Goal: Transaction & Acquisition: Subscribe to service/newsletter

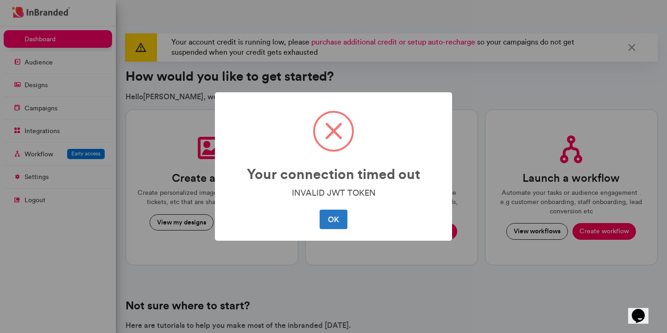
scroll to position [4, 0]
click at [327, 139] on span at bounding box center [333, 131] width 37 height 37
click at [331, 225] on button "OK" at bounding box center [333, 218] width 27 height 19
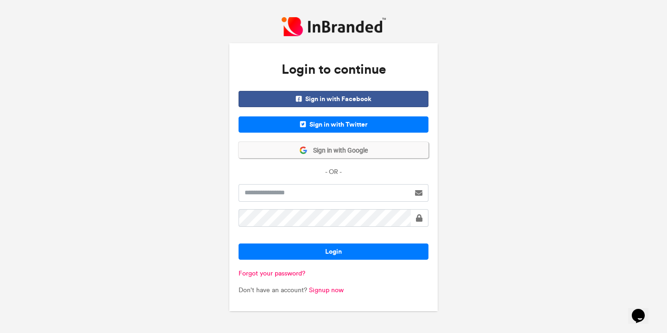
click at [354, 149] on span "Sign in with Google" at bounding box center [338, 150] width 60 height 9
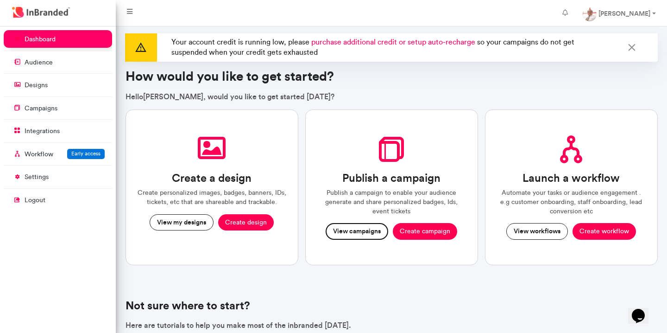
click at [373, 233] on button "View campaigns" at bounding box center [357, 231] width 63 height 17
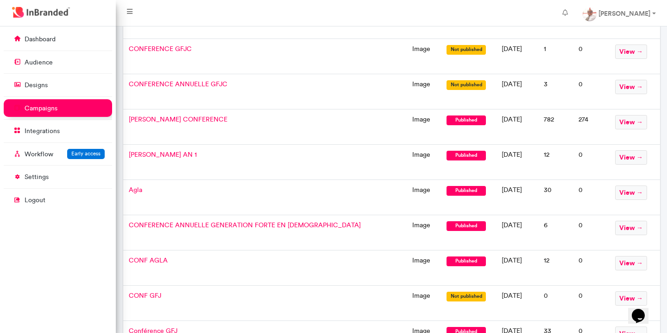
scroll to position [283, 0]
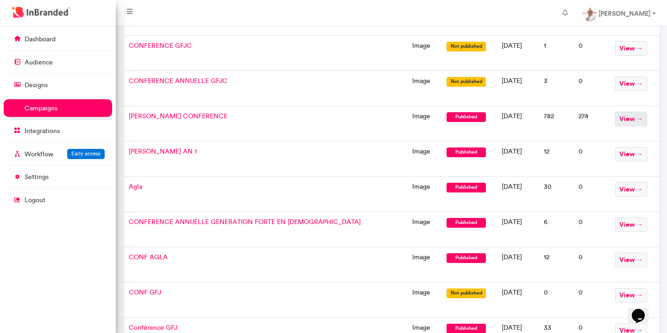
click at [626, 119] on span "view →" at bounding box center [631, 119] width 32 height 14
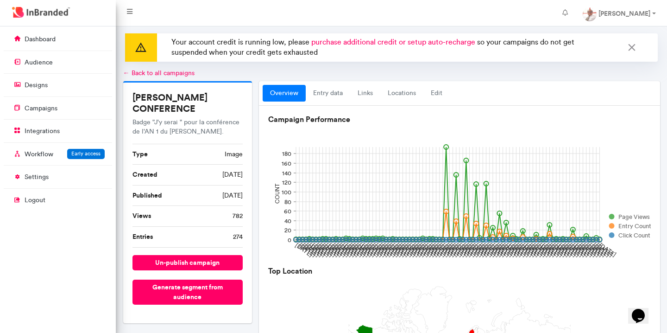
click at [126, 72] on link "← Back to all campaigns" at bounding box center [158, 73] width 71 height 8
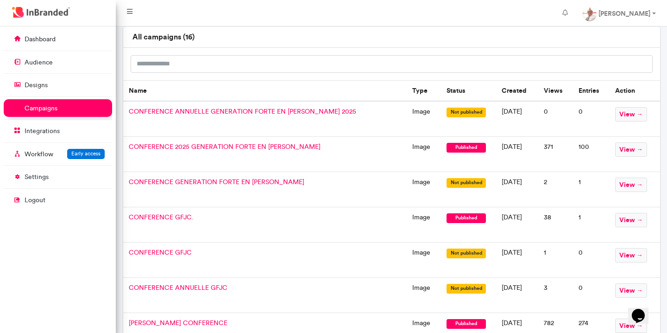
scroll to position [82, 0]
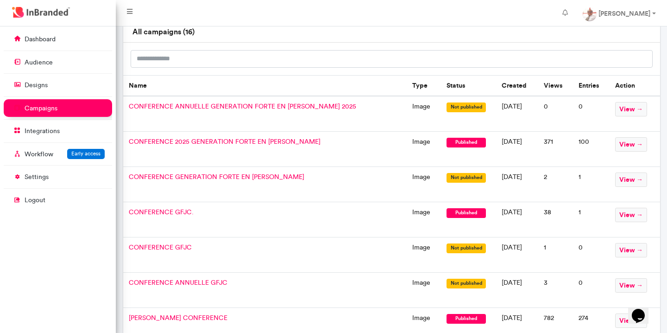
click at [283, 14] on nav "Samuel Adimi Account settings Change password Logout" at bounding box center [391, 13] width 551 height 26
click at [232, 61] on input "text" at bounding box center [392, 59] width 522 height 18
drag, startPoint x: 239, startPoint y: 53, endPoint x: 242, endPoint y: 61, distance: 8.2
click at [242, 61] on input "text" at bounding box center [392, 59] width 522 height 18
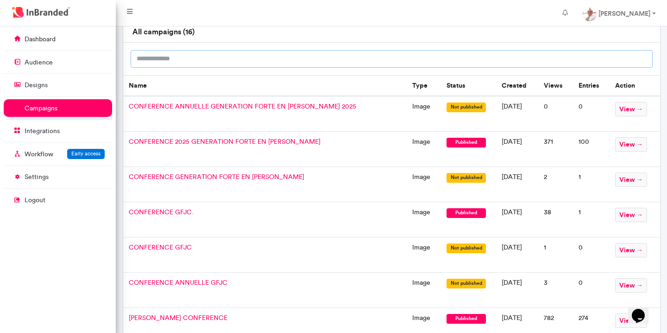
click at [243, 59] on input "text" at bounding box center [392, 59] width 522 height 18
click at [386, 61] on input "text" at bounding box center [392, 59] width 522 height 18
click at [552, 211] on td "38" at bounding box center [555, 219] width 35 height 35
click at [515, 211] on td "[DATE]" at bounding box center [517, 219] width 42 height 35
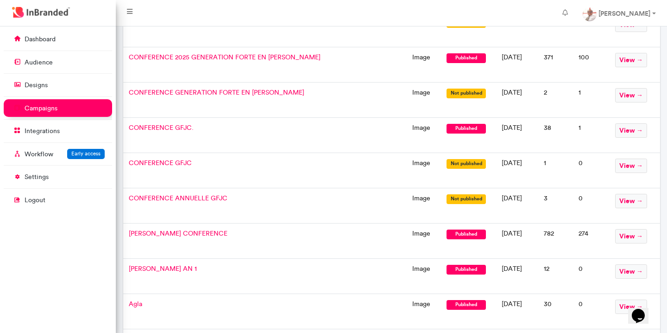
scroll to position [165, 0]
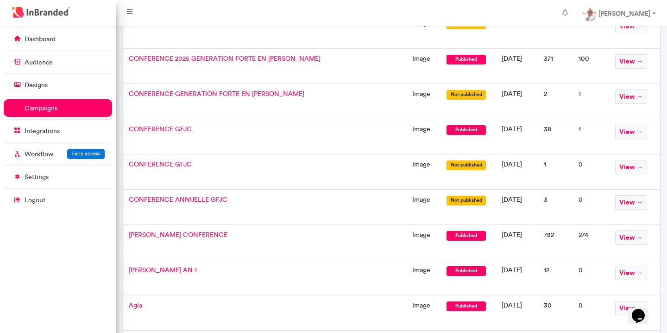
click at [515, 238] on td "[DATE]" at bounding box center [517, 242] width 42 height 35
click at [446, 235] on span "published" at bounding box center [466, 236] width 40 height 10
click at [407, 236] on td "image" at bounding box center [424, 242] width 34 height 35
click at [162, 234] on span "[PERSON_NAME] CONFERENCE" at bounding box center [178, 235] width 99 height 8
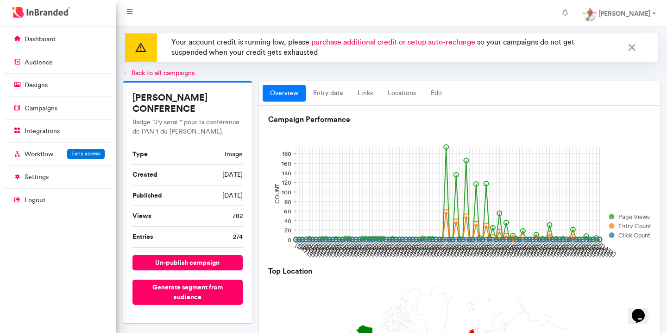
click at [229, 150] on span "image" at bounding box center [234, 154] width 18 height 9
click at [435, 94] on link "Edit" at bounding box center [436, 93] width 26 height 17
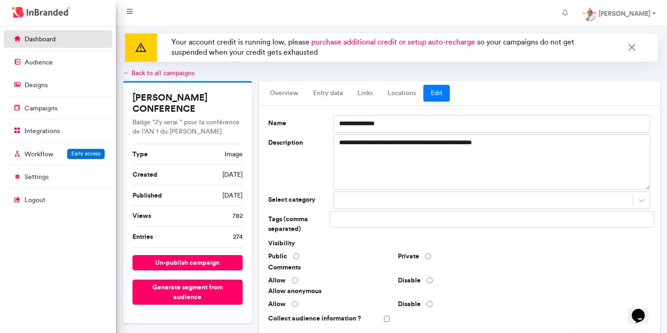
click at [53, 42] on p "dashboard" at bounding box center [40, 39] width 31 height 9
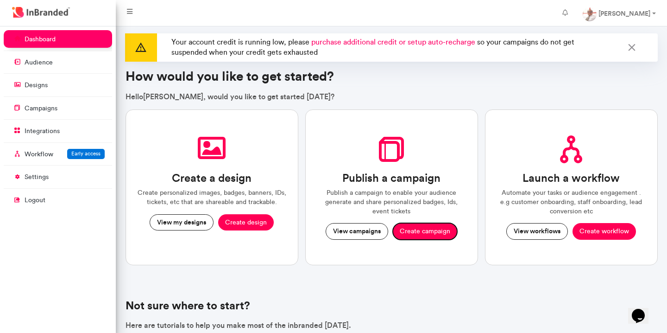
click at [419, 232] on button "Create campaign" at bounding box center [425, 231] width 64 height 17
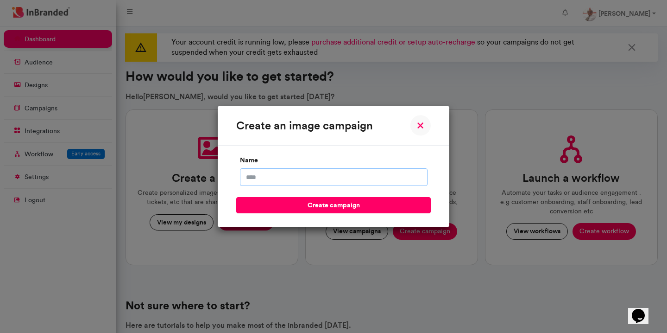
click at [323, 176] on input "name" at bounding box center [334, 177] width 188 height 18
type input "**********"
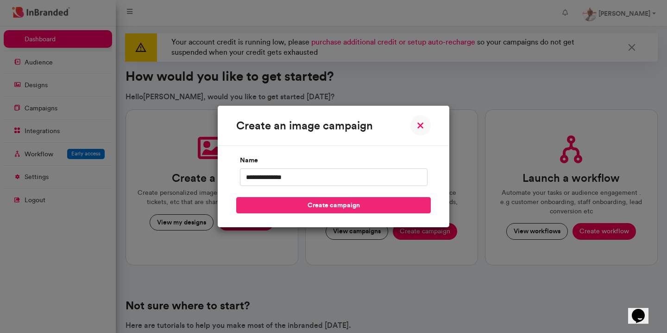
click at [322, 206] on button "create campaign" at bounding box center [333, 205] width 195 height 16
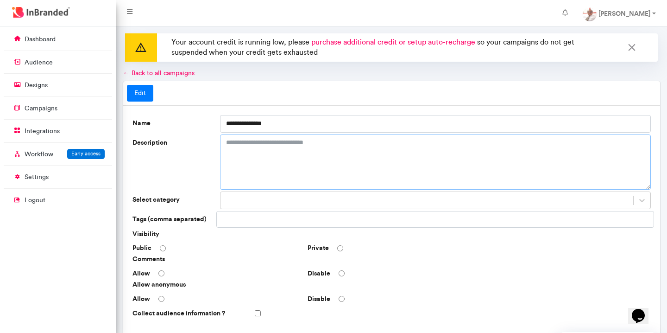
click at [290, 147] on textarea "Description" at bounding box center [435, 161] width 431 height 55
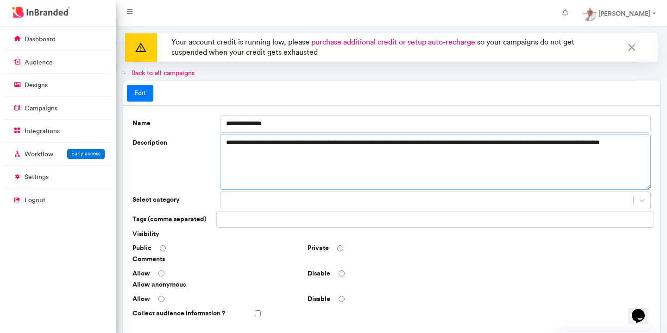
click at [590, 146] on textarea "**********" at bounding box center [435, 161] width 431 height 55
click at [288, 153] on textarea "**********" at bounding box center [435, 161] width 431 height 55
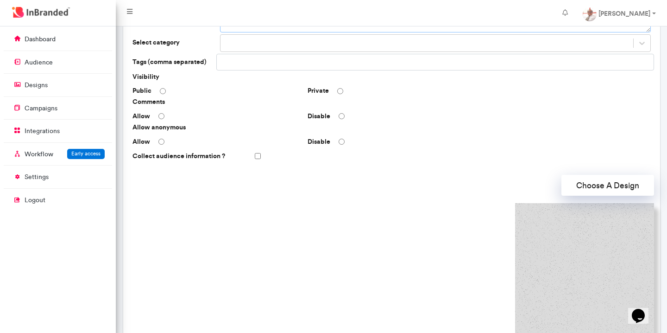
scroll to position [158, 0]
type textarea "**********"
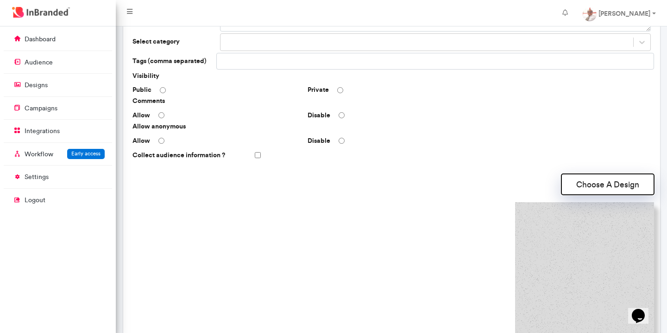
click at [622, 188] on button "Choose A Design" at bounding box center [607, 184] width 93 height 21
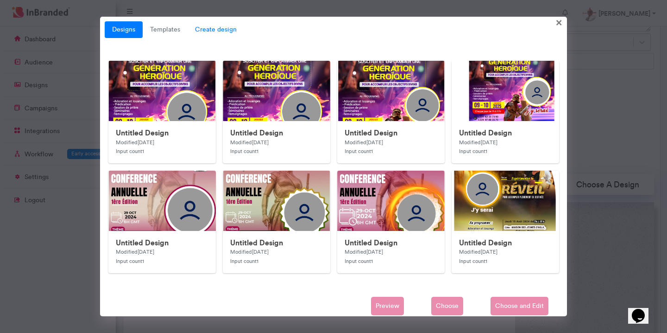
click at [207, 31] on span "Create design" at bounding box center [216, 29] width 57 height 17
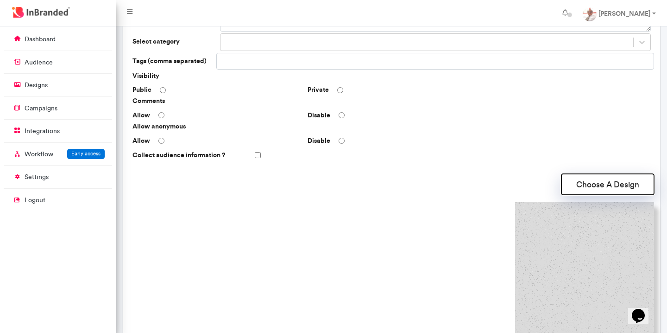
click at [602, 186] on button "Choose A Design" at bounding box center [607, 184] width 93 height 21
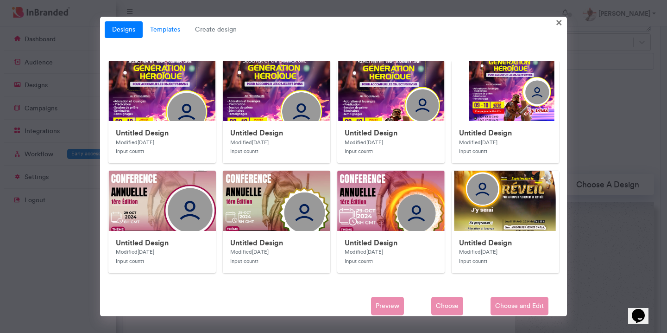
click at [173, 28] on link "Templates" at bounding box center [165, 29] width 45 height 17
click at [514, 306] on div "Preview Choose and customize" at bounding box center [334, 305] width 458 height 19
click at [133, 36] on link "Designs" at bounding box center [124, 29] width 38 height 17
click at [169, 28] on link "Templates" at bounding box center [165, 29] width 45 height 17
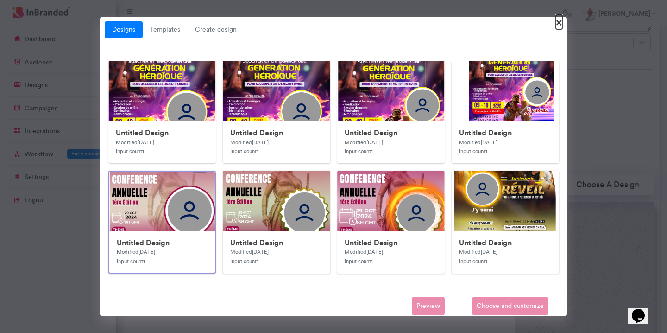
click at [559, 22] on span "×" at bounding box center [559, 22] width 6 height 14
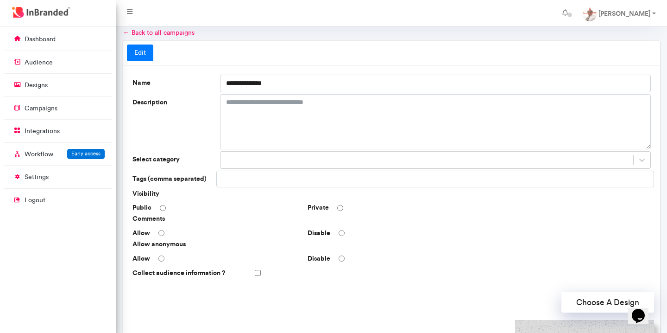
scroll to position [36, 0]
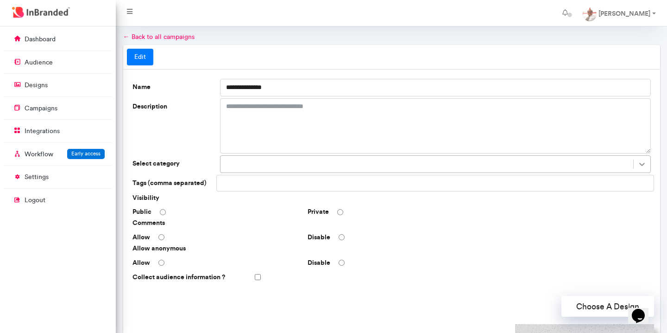
click at [641, 163] on icon at bounding box center [641, 163] width 9 height 9
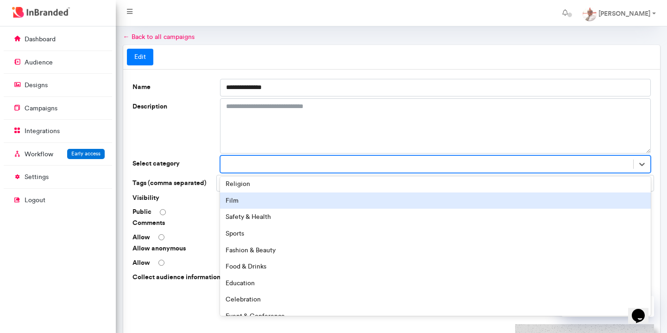
scroll to position [128, 0]
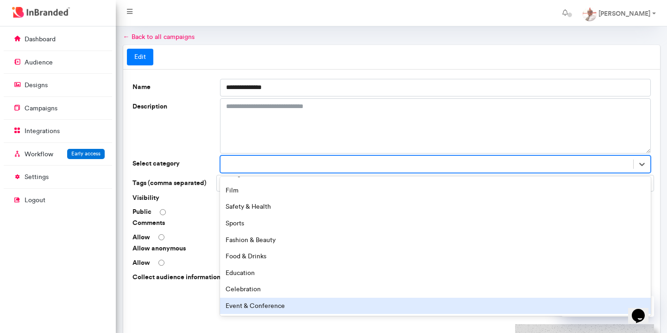
click at [283, 304] on div "Event & Conference" at bounding box center [435, 305] width 431 height 17
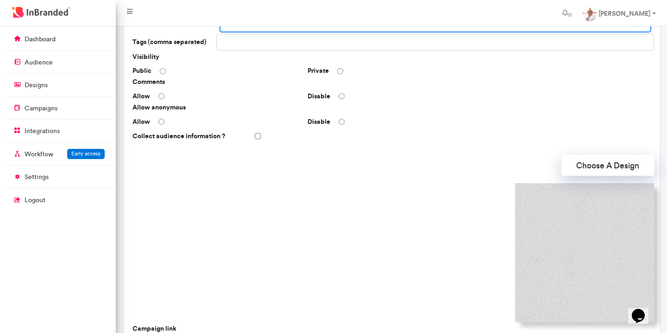
scroll to position [177, 0]
click at [571, 266] on img at bounding box center [584, 251] width 139 height 139
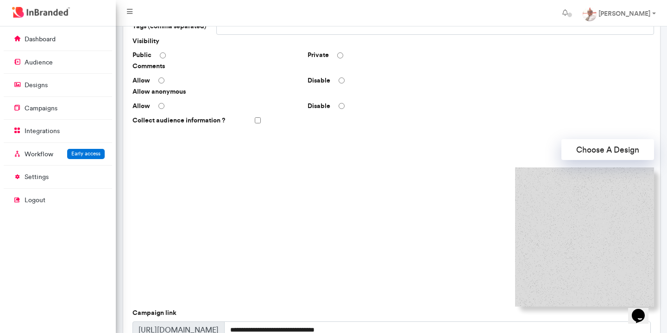
scroll to position [201, 0]
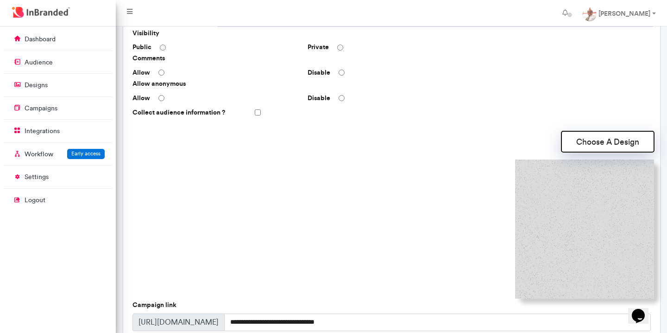
click at [591, 141] on button "Choose A Design" at bounding box center [607, 141] width 93 height 21
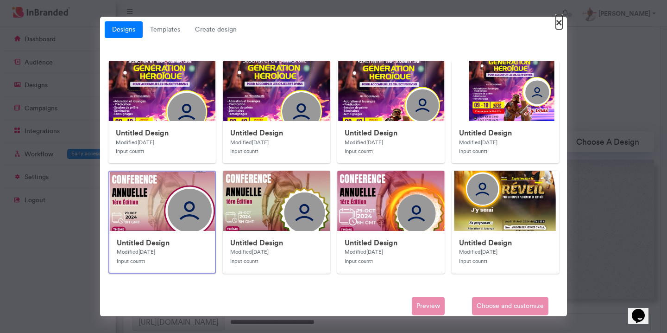
click at [559, 24] on span "×" at bounding box center [559, 22] width 6 height 14
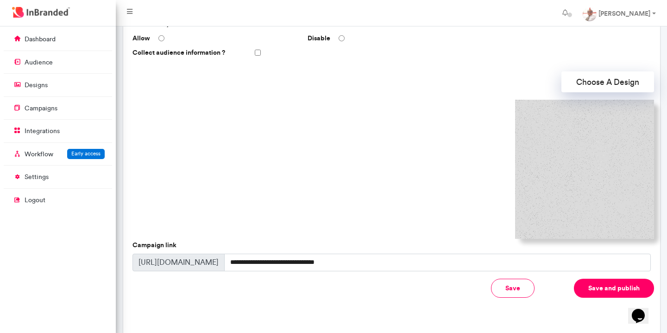
scroll to position [297, 0]
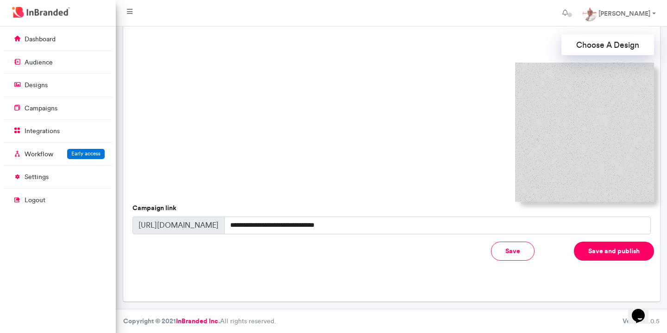
click at [519, 250] on button "Save" at bounding box center [513, 250] width 44 height 19
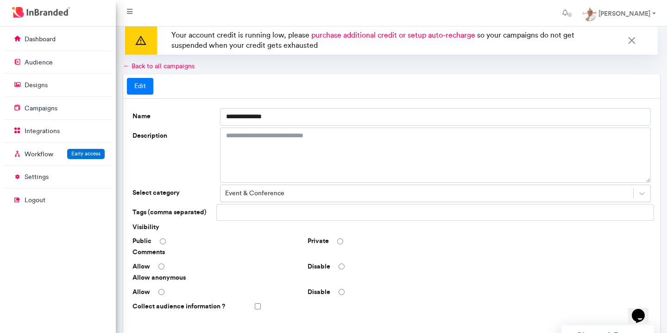
scroll to position [0, 0]
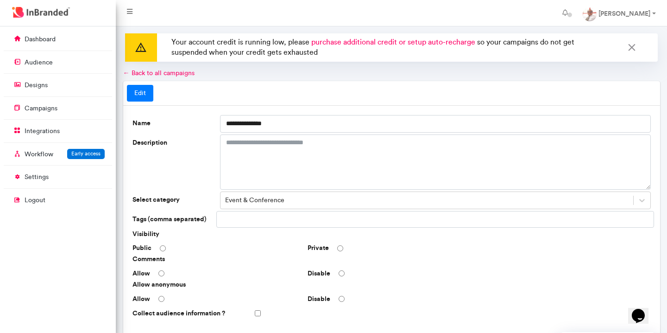
click at [126, 75] on link "← Back to all campaigns" at bounding box center [158, 73] width 71 height 8
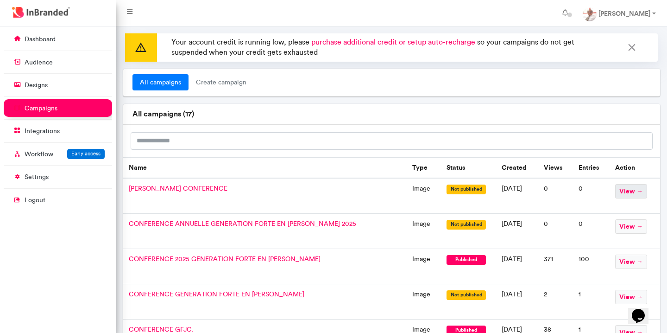
click at [630, 190] on span "view →" at bounding box center [631, 191] width 32 height 14
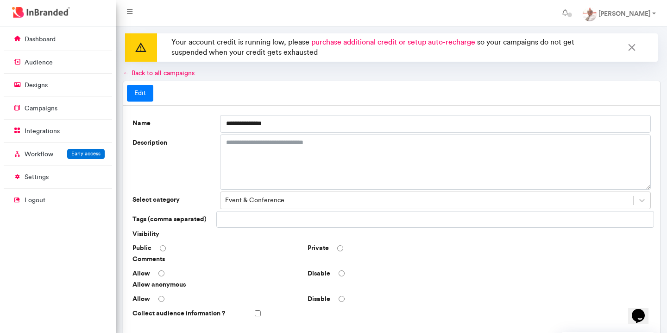
click at [126, 73] on link "← Back to all campaigns" at bounding box center [158, 73] width 71 height 8
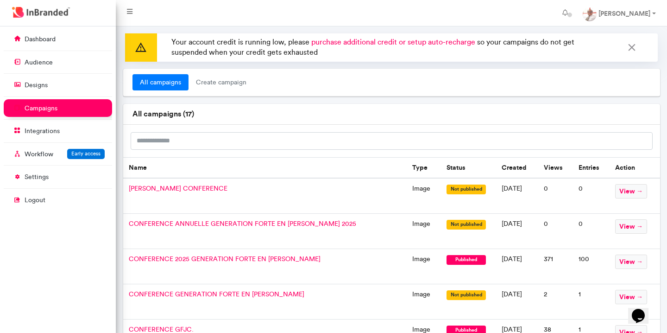
click at [407, 190] on td "image" at bounding box center [424, 196] width 34 height 36
click at [179, 186] on span "[PERSON_NAME] CONFERENCE" at bounding box center [178, 188] width 99 height 8
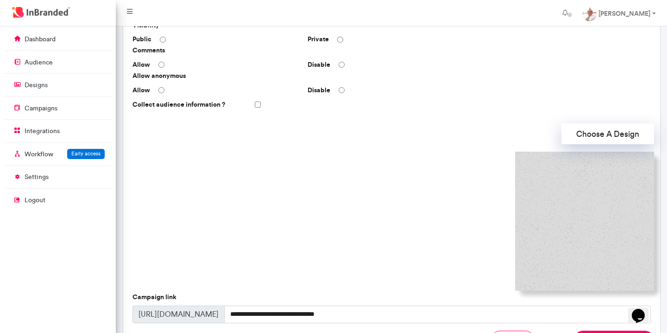
scroll to position [210, 0]
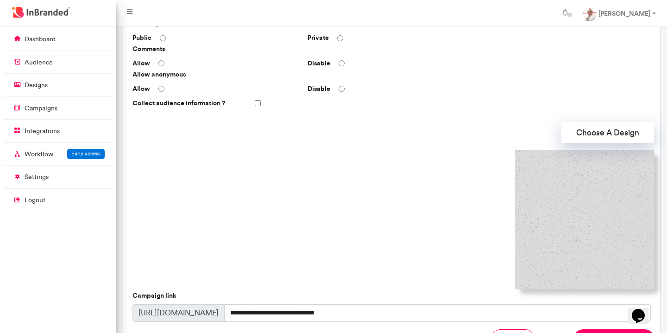
click at [573, 219] on img at bounding box center [584, 219] width 139 height 139
click at [581, 136] on button "Choose A Design" at bounding box center [607, 132] width 93 height 21
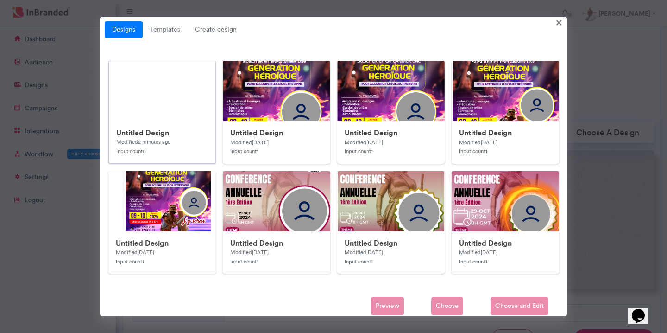
click at [152, 132] on h6 "Untitled Design" at bounding box center [162, 132] width 92 height 9
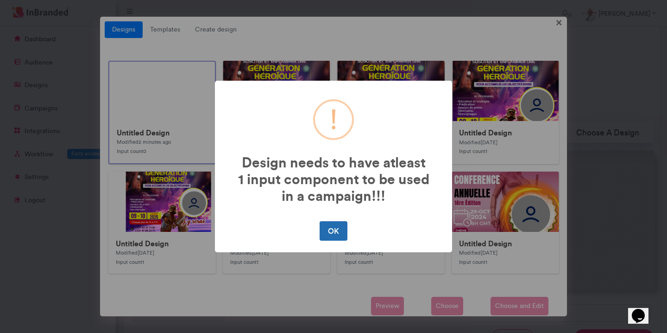
click at [340, 233] on button "OK" at bounding box center [333, 230] width 27 height 19
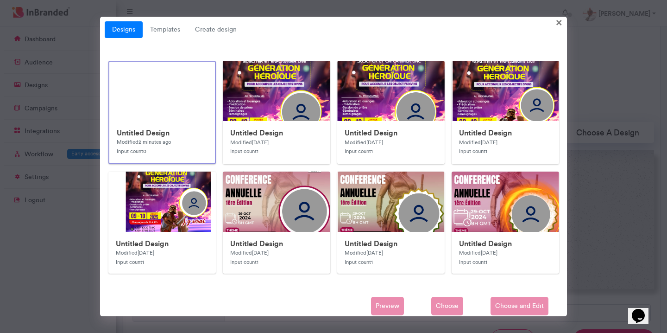
click at [511, 309] on div "Preview Choose Choose and Edit" at bounding box center [334, 305] width 458 height 19
drag, startPoint x: 183, startPoint y: 118, endPoint x: 201, endPoint y: 43, distance: 77.3
click at [201, 43] on div "Designs Templates Create design × Untitled Design Modified 2 minutes ago Input …" at bounding box center [333, 166] width 467 height 299
click at [170, 28] on link "Templates" at bounding box center [165, 29] width 45 height 17
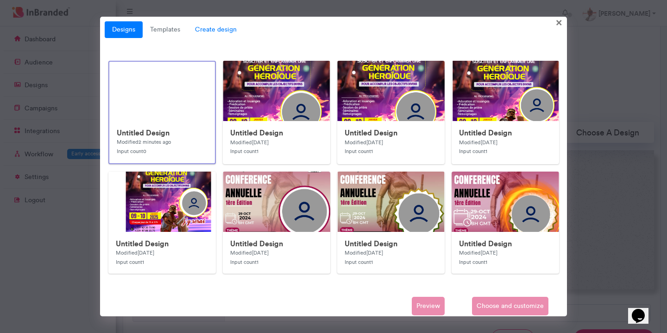
click at [209, 31] on span "Create design" at bounding box center [216, 29] width 57 height 17
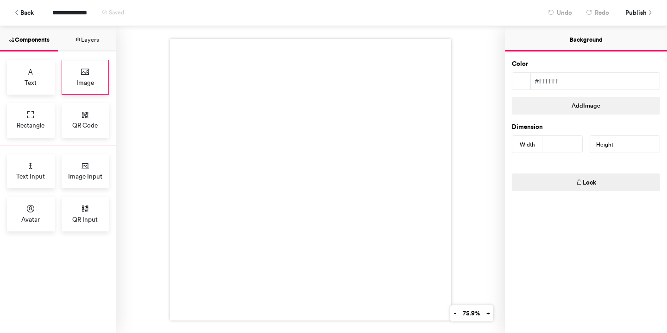
click at [97, 85] on div "Image" at bounding box center [86, 77] width 48 height 35
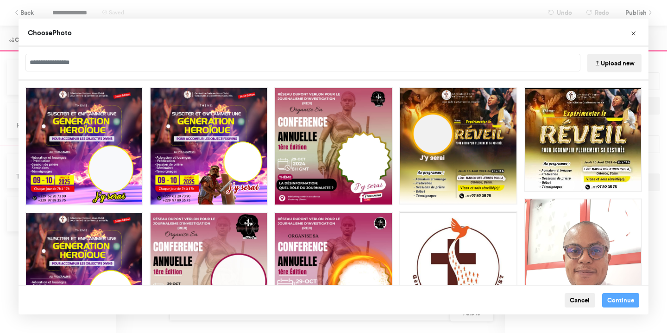
click at [614, 63] on button "Upload new" at bounding box center [614, 63] width 54 height 19
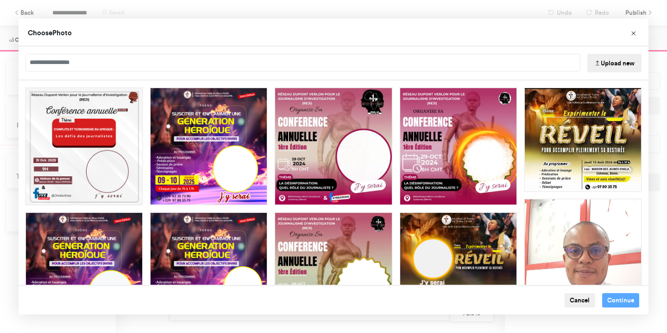
click at [229, 65] on input "Choose Image" at bounding box center [302, 63] width 555 height 18
click at [608, 64] on button "Upload new" at bounding box center [614, 63] width 54 height 19
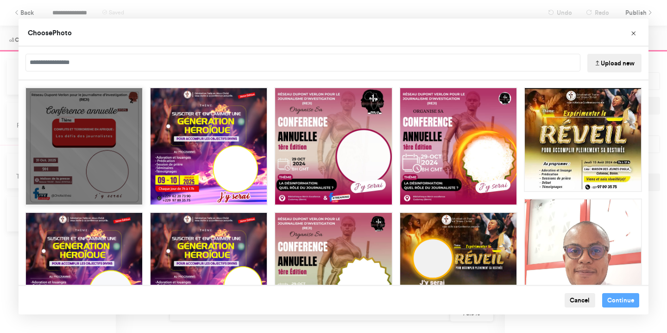
click at [76, 190] on div "Choose Image" at bounding box center [84, 197] width 116 height 14
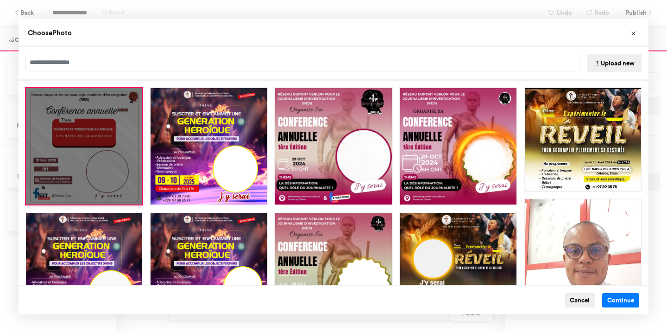
click at [117, 156] on div "Choose Image" at bounding box center [84, 146] width 118 height 118
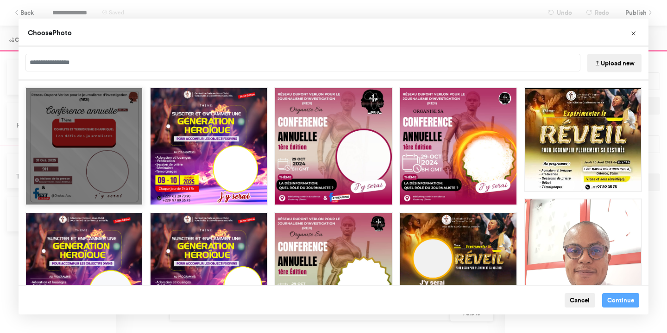
click at [117, 156] on div "Choose Image" at bounding box center [84, 146] width 118 height 118
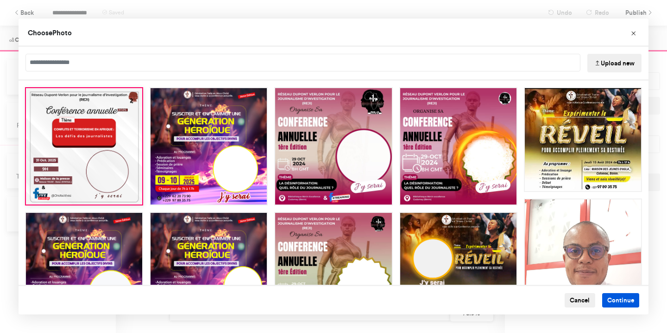
click at [614, 303] on button "Continue" at bounding box center [621, 300] width 38 height 15
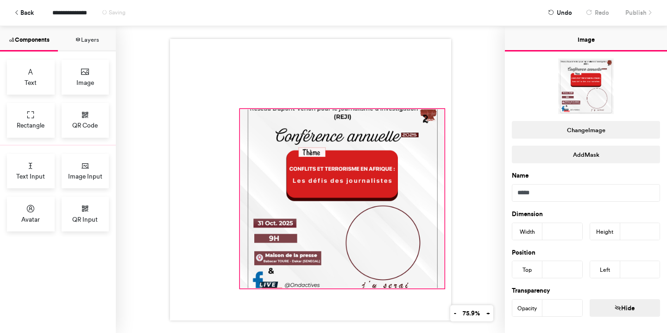
drag, startPoint x: 310, startPoint y: 179, endPoint x: 444, endPoint y: 288, distance: 171.9
click at [444, 288] on div at bounding box center [310, 179] width 281 height 281
type input "***"
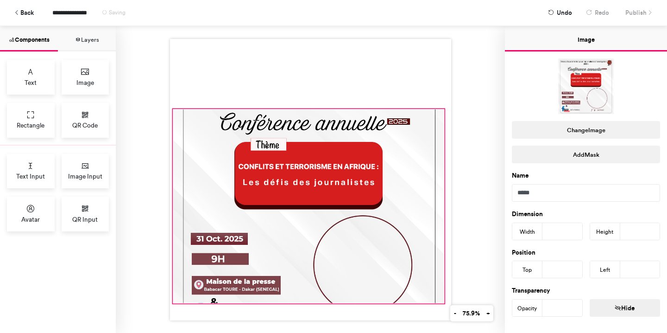
drag, startPoint x: 239, startPoint y: 289, endPoint x: 171, endPoint y: 305, distance: 69.6
click at [171, 305] on div at bounding box center [310, 179] width 281 height 281
type input "***"
type input "*"
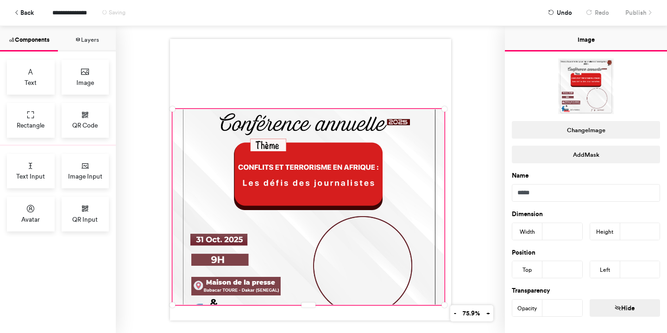
click at [220, 108] on div at bounding box center [310, 179] width 281 height 281
click at [207, 113] on div at bounding box center [308, 206] width 271 height 195
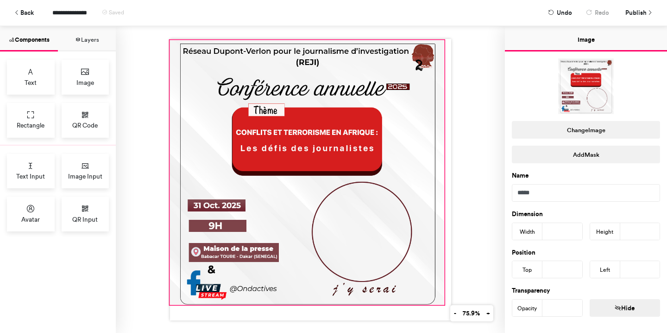
drag, startPoint x: 173, startPoint y: 108, endPoint x: 170, endPoint y: 40, distance: 68.6
click at [170, 40] on div at bounding box center [310, 179] width 281 height 281
type input "***"
type input "*"
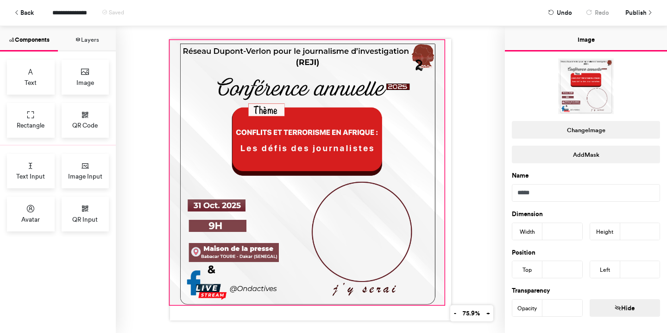
type input "*"
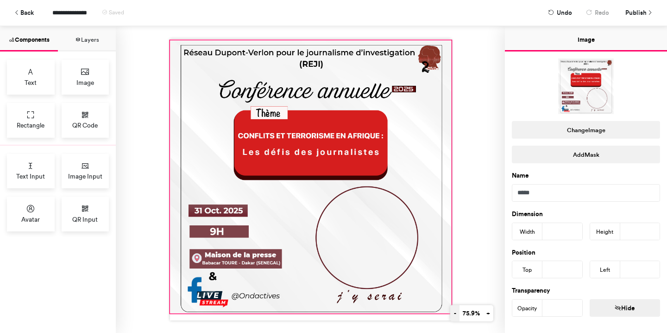
drag, startPoint x: 443, startPoint y: 304, endPoint x: 450, endPoint y: 312, distance: 10.9
click at [450, 312] on div "- 75.9% +" at bounding box center [310, 179] width 389 height 307
type input "***"
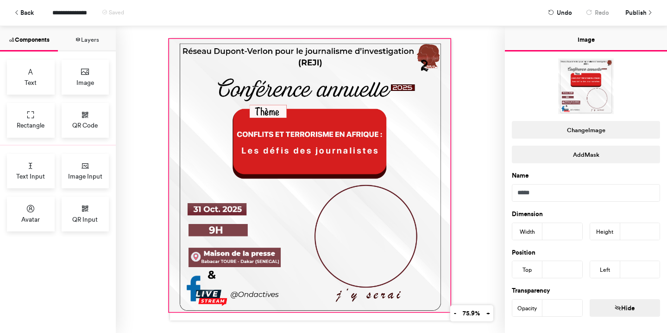
click at [312, 311] on div at bounding box center [310, 179] width 281 height 281
type input "*"
type input "**"
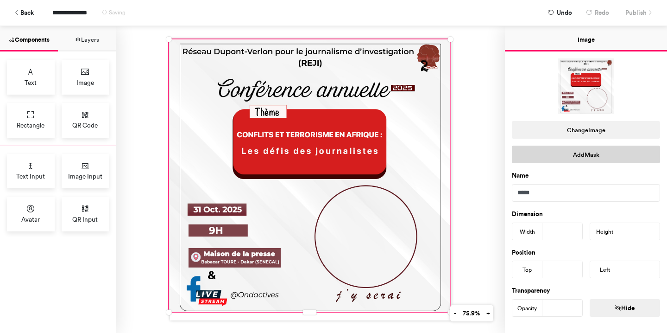
click at [592, 153] on button "Add Mask" at bounding box center [586, 154] width 148 height 18
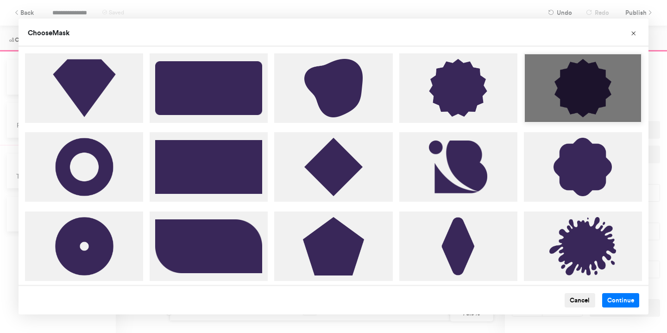
click at [578, 76] on div "Choose Image" at bounding box center [583, 87] width 118 height 69
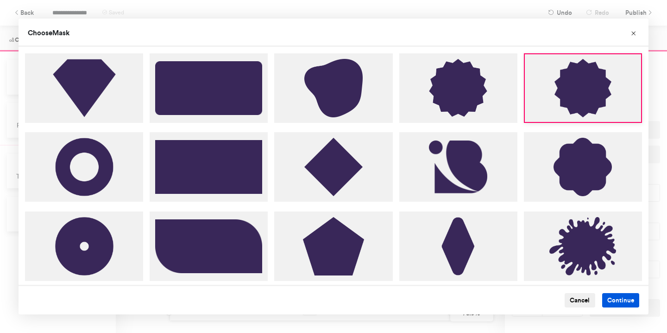
click at [614, 303] on button "Continue" at bounding box center [621, 300] width 38 height 15
type input "***"
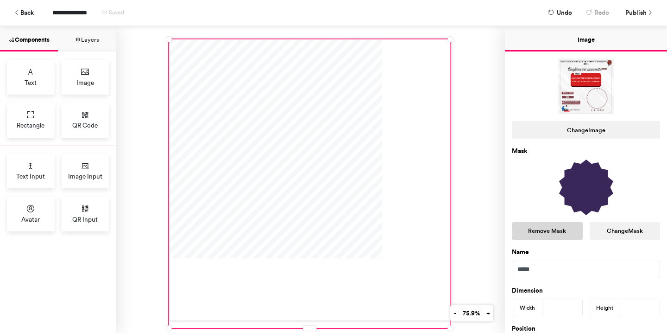
click at [553, 232] on button "Remove Mask" at bounding box center [547, 231] width 71 height 18
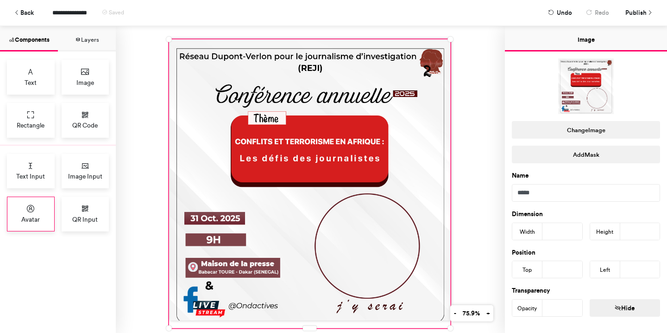
click at [32, 211] on icon at bounding box center [30, 208] width 9 height 9
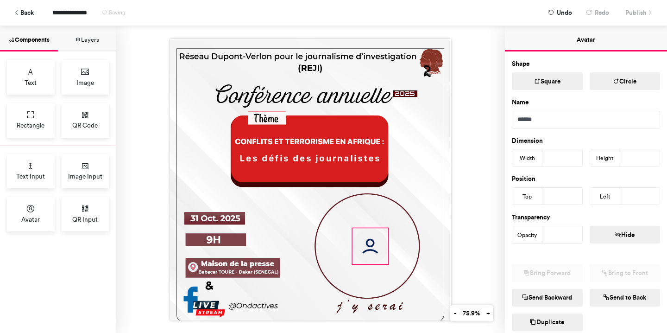
drag, startPoint x: 254, startPoint y: 127, endPoint x: 367, endPoint y: 245, distance: 163.8
click at [367, 245] on img at bounding box center [369, 245] width 35 height 35
type input "***"
click at [388, 262] on div at bounding box center [310, 179] width 281 height 281
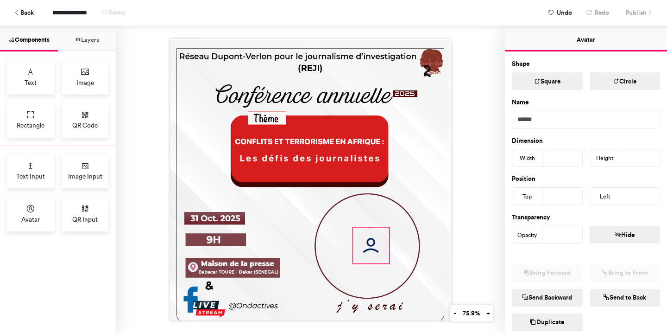
type input "***"
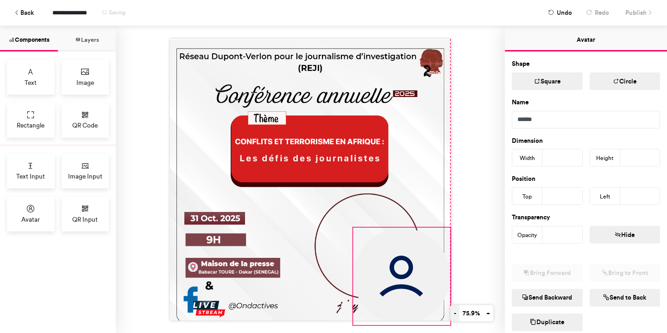
drag, startPoint x: 389, startPoint y: 263, endPoint x: 445, endPoint y: 315, distance: 77.0
click at [445, 315] on div "- 75.9% +" at bounding box center [310, 179] width 389 height 307
type input "***"
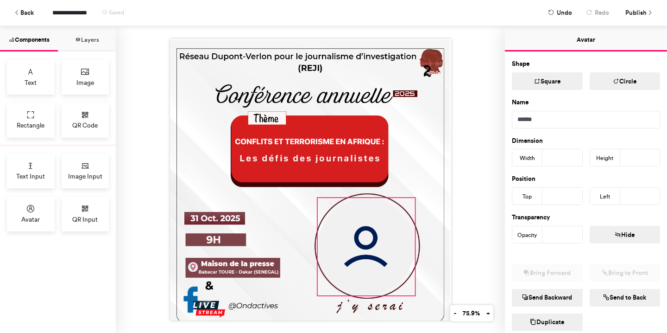
drag, startPoint x: 406, startPoint y: 281, endPoint x: 370, endPoint y: 251, distance: 46.4
click at [370, 251] on img at bounding box center [366, 246] width 97 height 97
type input "***"
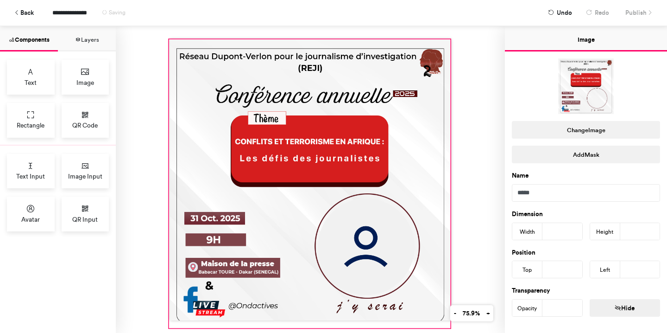
click at [426, 206] on div at bounding box center [309, 183] width 281 height 288
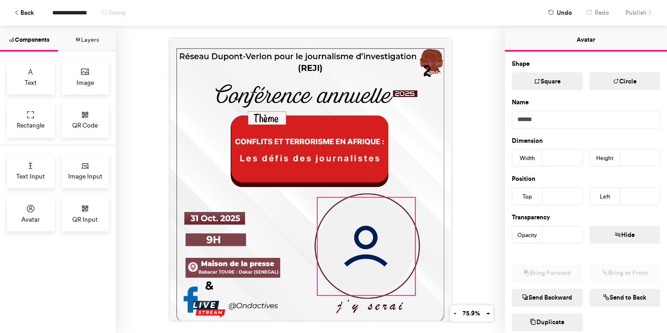
click at [374, 238] on img at bounding box center [366, 245] width 97 height 97
type input "***"
click at [374, 238] on img at bounding box center [366, 245] width 97 height 97
type input "***"
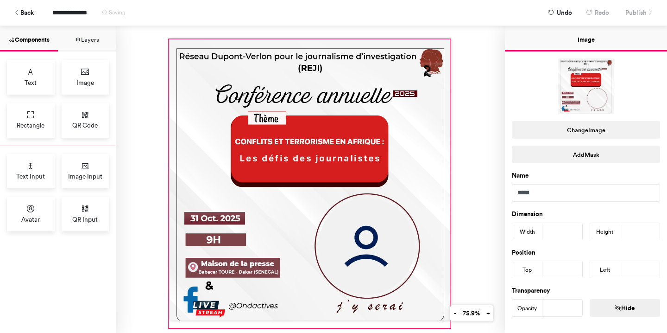
click at [413, 181] on div at bounding box center [309, 183] width 281 height 288
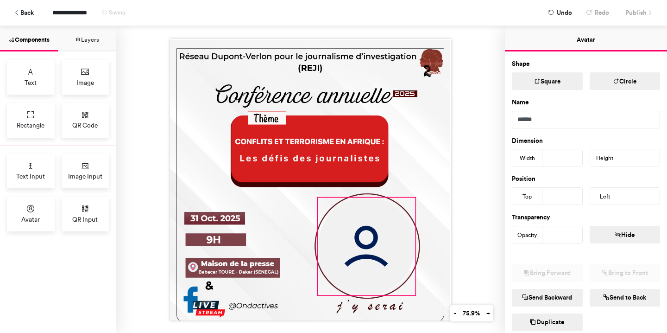
click at [393, 268] on img at bounding box center [366, 245] width 97 height 97
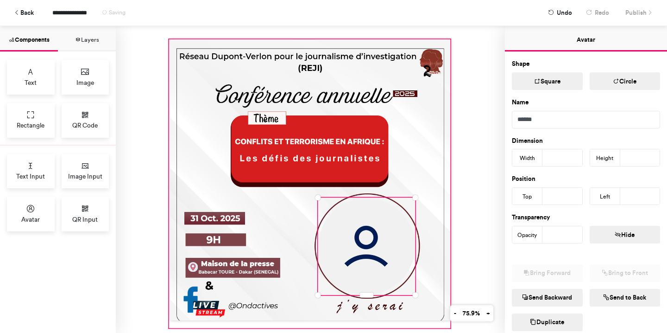
click at [427, 196] on div at bounding box center [309, 183] width 281 height 288
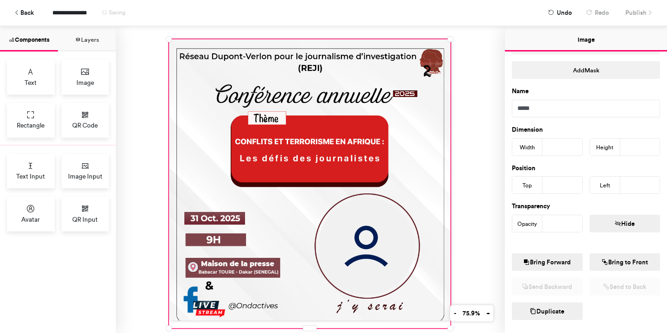
scroll to position [150, 0]
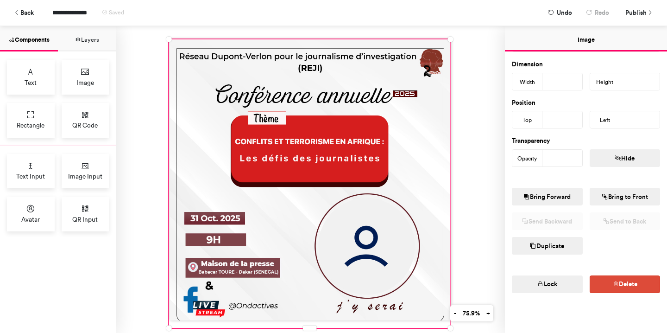
click at [558, 283] on button "Lock" at bounding box center [547, 284] width 71 height 18
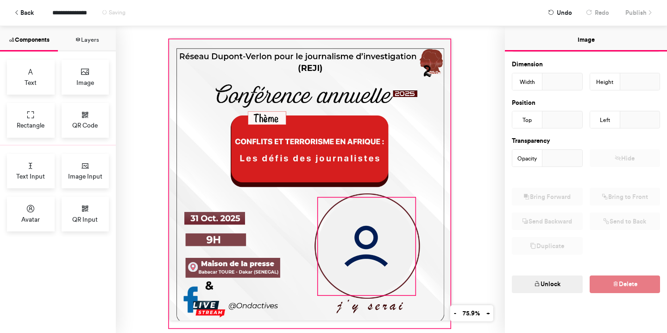
click at [398, 256] on img at bounding box center [366, 245] width 97 height 97
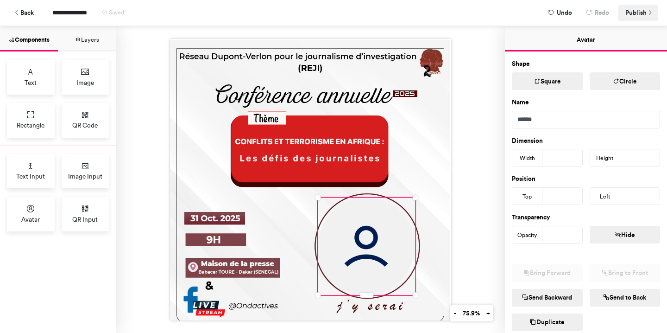
click at [636, 11] on span "Publish" at bounding box center [635, 13] width 21 height 16
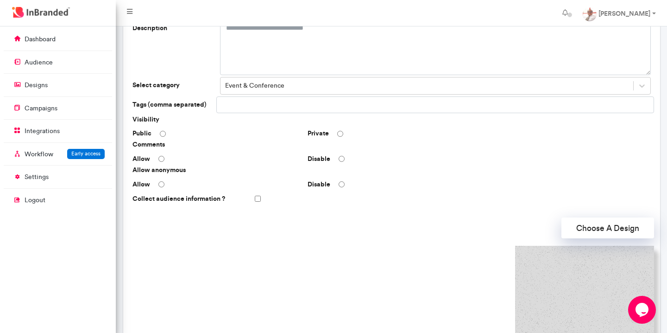
scroll to position [113, 0]
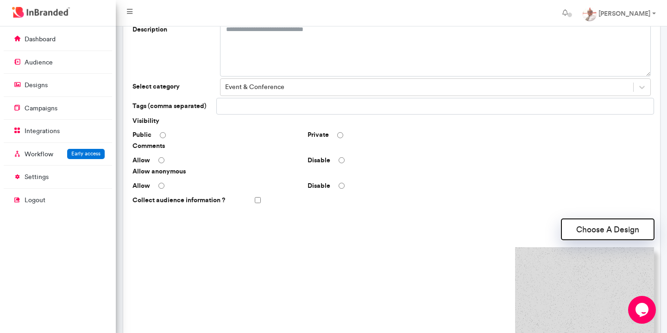
click at [586, 227] on button "Choose A Design" at bounding box center [607, 229] width 93 height 21
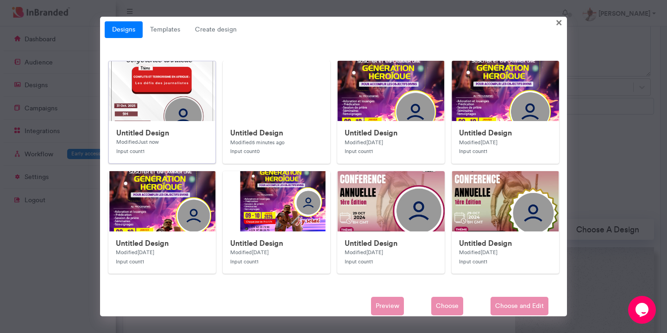
click at [184, 95] on img at bounding box center [294, 246] width 371 height 371
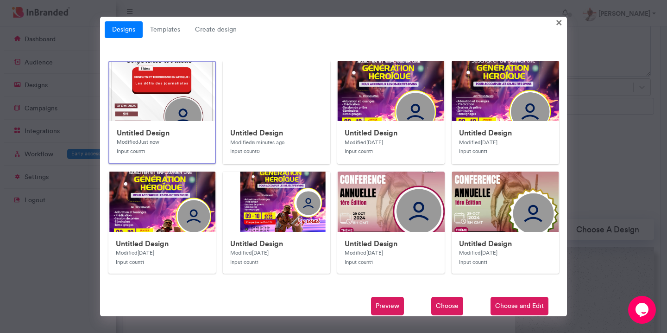
click at [456, 305] on span "Choose" at bounding box center [447, 305] width 32 height 19
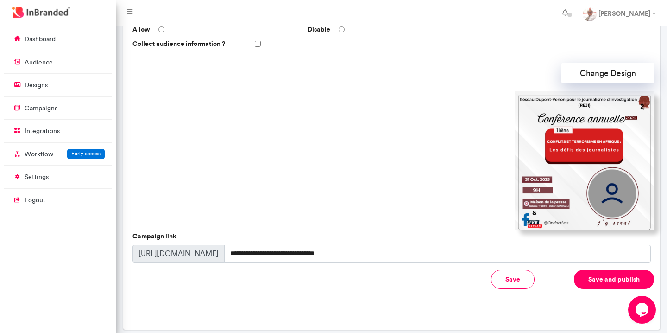
scroll to position [272, 0]
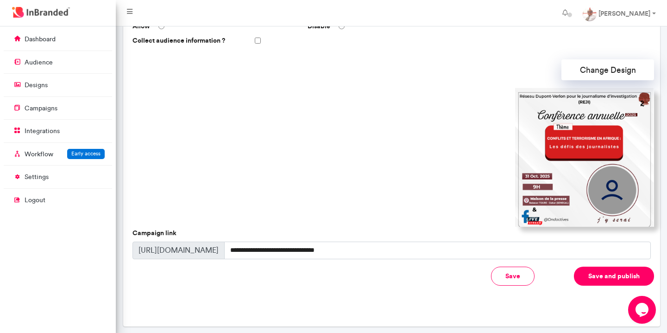
click at [606, 275] on button "Save and publish" at bounding box center [614, 275] width 80 height 19
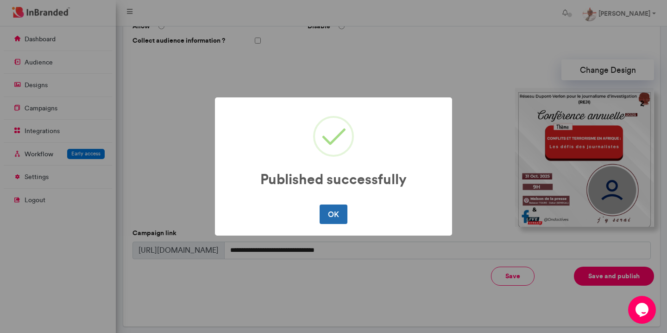
click at [330, 218] on button "OK" at bounding box center [333, 213] width 27 height 19
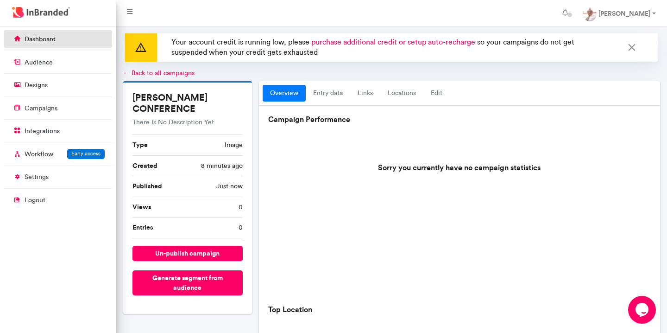
click at [60, 41] on link "dashboard" at bounding box center [58, 39] width 108 height 18
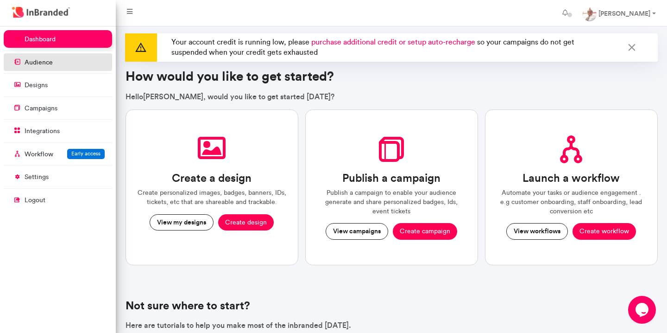
click at [59, 66] on link "audience" at bounding box center [58, 62] width 108 height 18
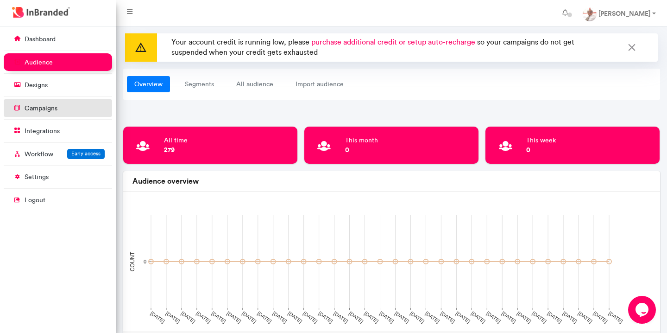
click at [48, 106] on p "campaigns" at bounding box center [41, 108] width 33 height 9
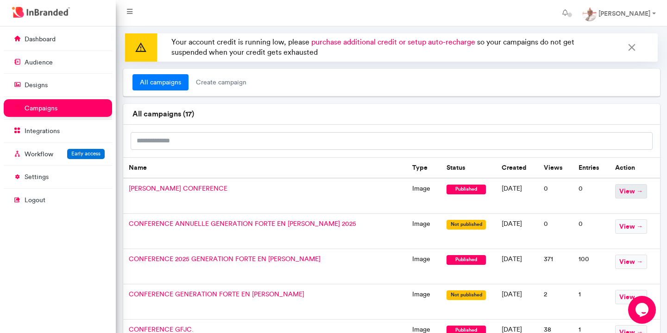
click at [628, 192] on span "view →" at bounding box center [631, 191] width 32 height 14
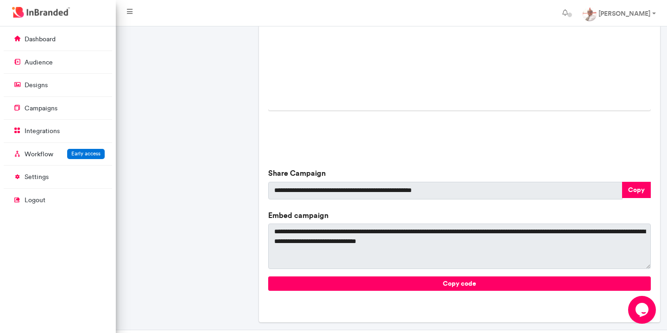
scroll to position [297, 0]
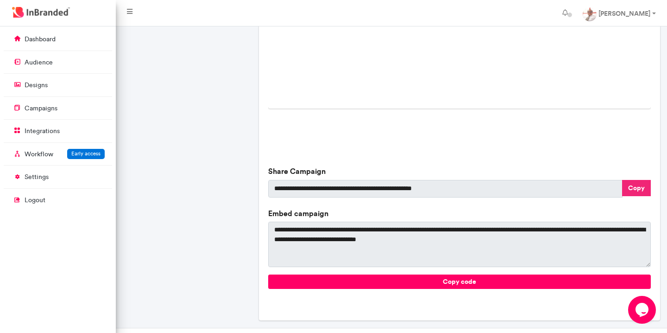
click at [635, 189] on button "Copy" at bounding box center [636, 188] width 29 height 16
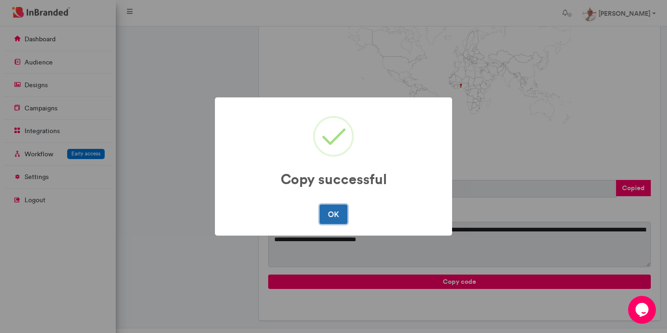
click at [329, 216] on button "OK" at bounding box center [333, 213] width 27 height 19
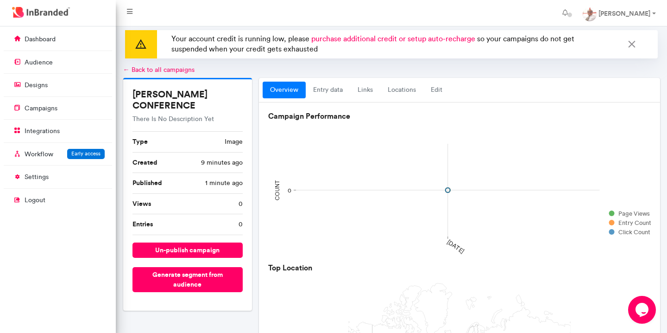
scroll to position [0, 0]
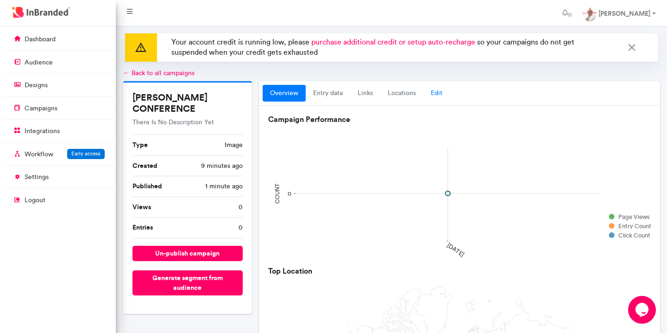
click at [434, 91] on link "Edit" at bounding box center [436, 93] width 26 height 17
click at [438, 90] on link "Edit" at bounding box center [436, 93] width 26 height 17
click at [437, 91] on link "Edit" at bounding box center [436, 93] width 26 height 17
click at [401, 92] on link "locations" at bounding box center [401, 93] width 43 height 17
click at [437, 94] on link "Edit" at bounding box center [436, 93] width 26 height 17
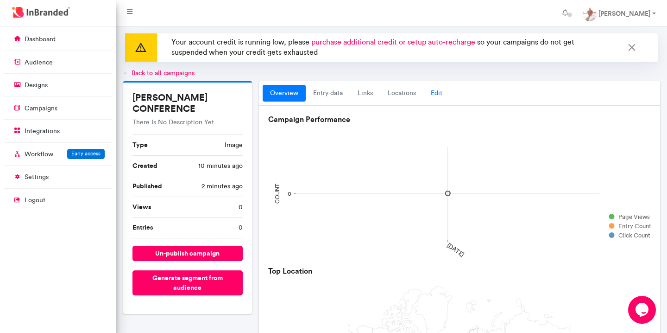
click at [436, 93] on link "Edit" at bounding box center [436, 93] width 26 height 17
click at [127, 73] on link "← Back to all campaigns" at bounding box center [158, 73] width 71 height 8
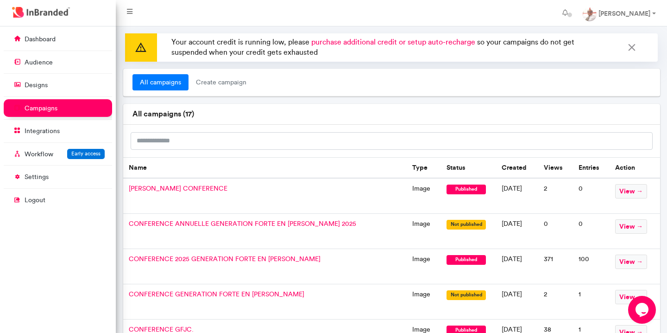
click at [446, 185] on span "published" at bounding box center [466, 189] width 40 height 10
click at [407, 185] on td "image" at bounding box center [424, 196] width 34 height 36
click at [168, 189] on span "REJI CONFERENCE" at bounding box center [178, 188] width 99 height 8
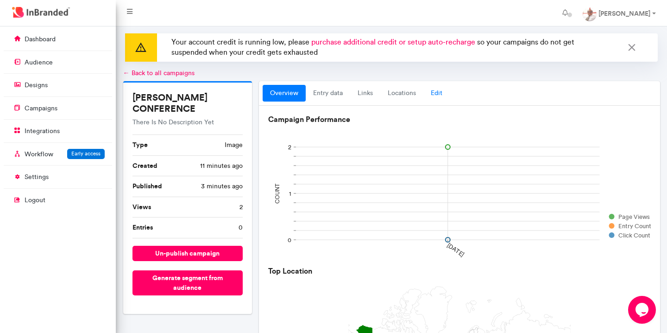
click at [436, 94] on link "Edit" at bounding box center [436, 93] width 26 height 17
click at [213, 101] on h5 "REJI CONFERENCE" at bounding box center [187, 103] width 111 height 22
click at [322, 89] on link "entry data" at bounding box center [328, 93] width 44 height 17
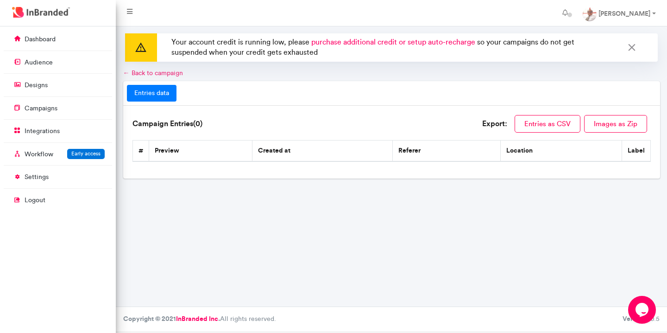
click at [126, 72] on link "← Back to campaign" at bounding box center [153, 73] width 60 height 8
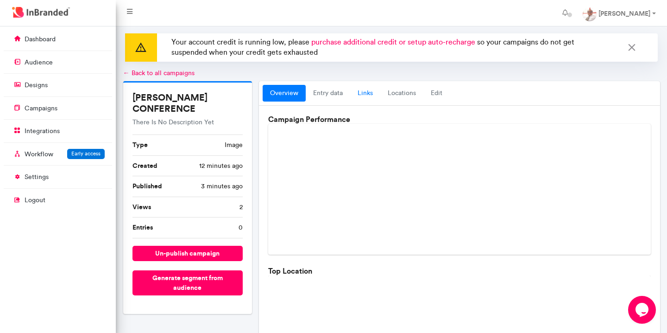
click at [369, 93] on link "links" at bounding box center [365, 93] width 30 height 17
click at [60, 44] on link "dashboard" at bounding box center [58, 39] width 108 height 18
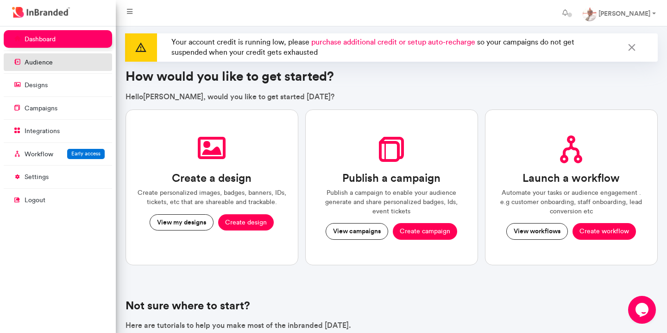
click at [48, 64] on p "audience" at bounding box center [39, 62] width 28 height 9
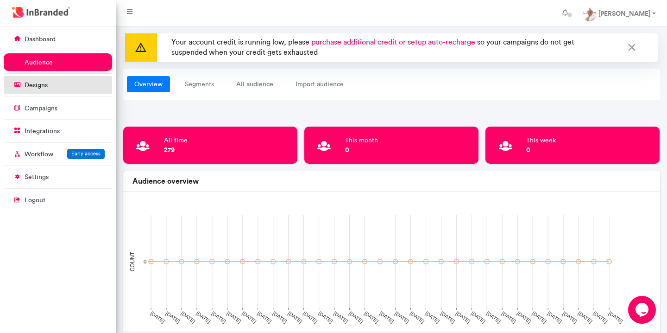
click at [41, 88] on p "designs" at bounding box center [36, 85] width 23 height 9
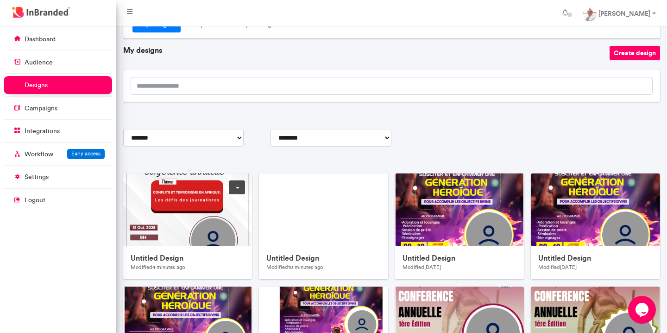
scroll to position [65, 0]
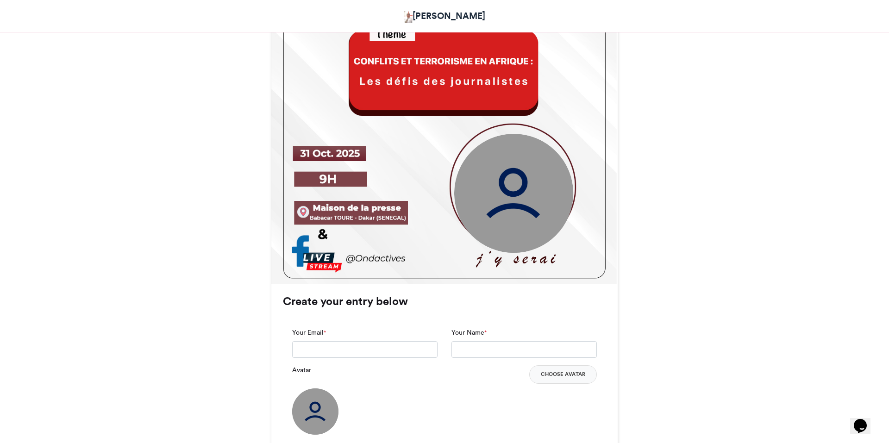
scroll to position [406, 0]
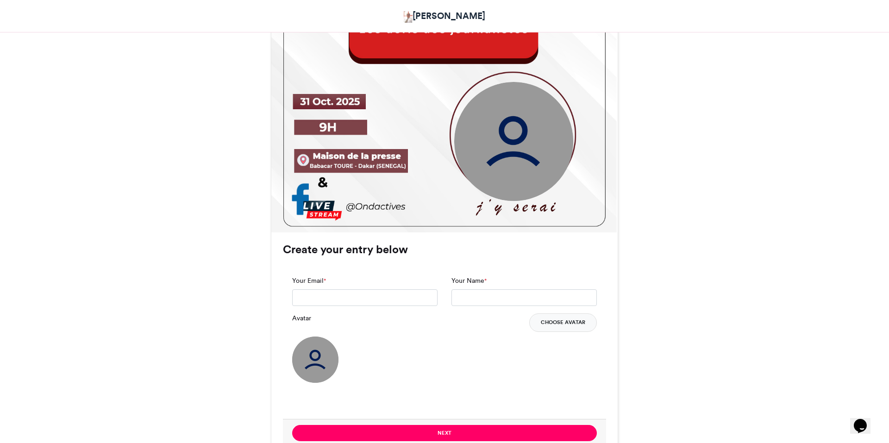
click at [565, 322] on button "Choose Avatar" at bounding box center [563, 323] width 68 height 19
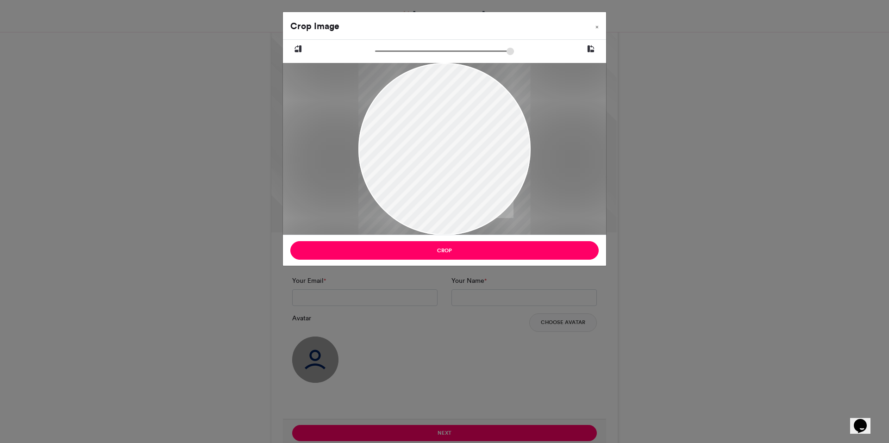
drag, startPoint x: 467, startPoint y: 140, endPoint x: 425, endPoint y: 195, distance: 69.5
click at [425, 195] on div at bounding box center [444, 204] width 172 height 383
drag, startPoint x: 426, startPoint y: 195, endPoint x: 433, endPoint y: 195, distance: 6.9
click at [433, 195] on div at bounding box center [444, 204] width 172 height 383
type input "******"
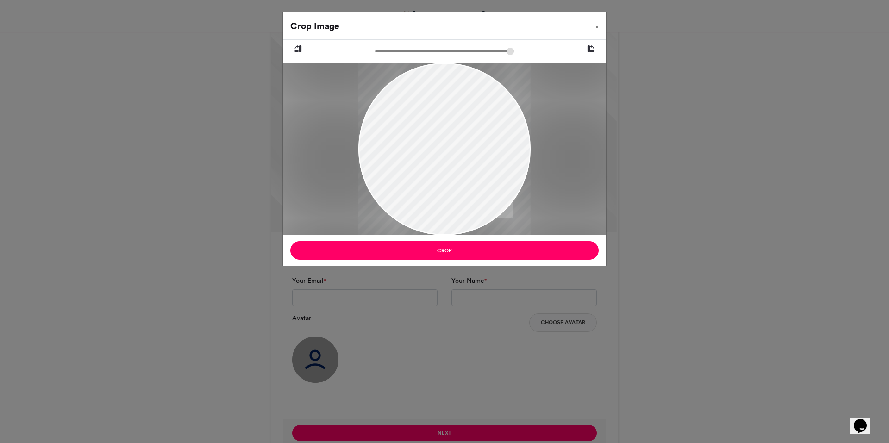
drag, startPoint x: 380, startPoint y: 52, endPoint x: 337, endPoint y: 60, distance: 43.7
click at [375, 56] on input "zoom" at bounding box center [444, 51] width 139 height 9
drag, startPoint x: 452, startPoint y: 118, endPoint x: 470, endPoint y: 118, distance: 18.1
click at [470, 118] on div at bounding box center [444, 204] width 172 height 383
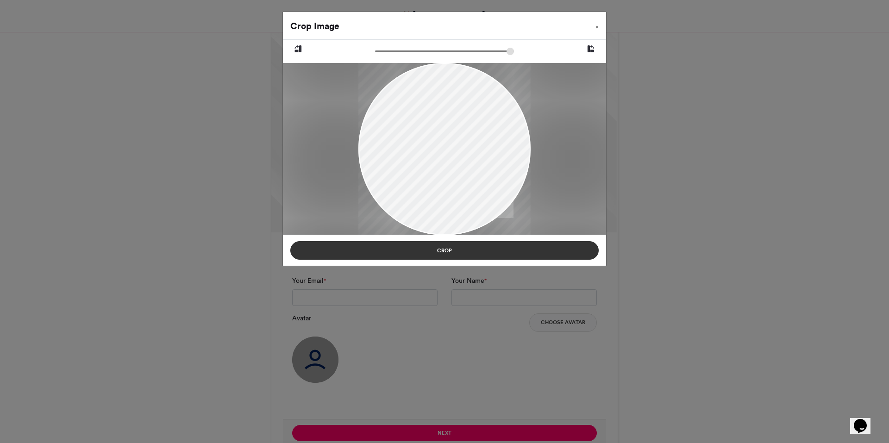
click at [522, 255] on button "Crop" at bounding box center [444, 250] width 308 height 19
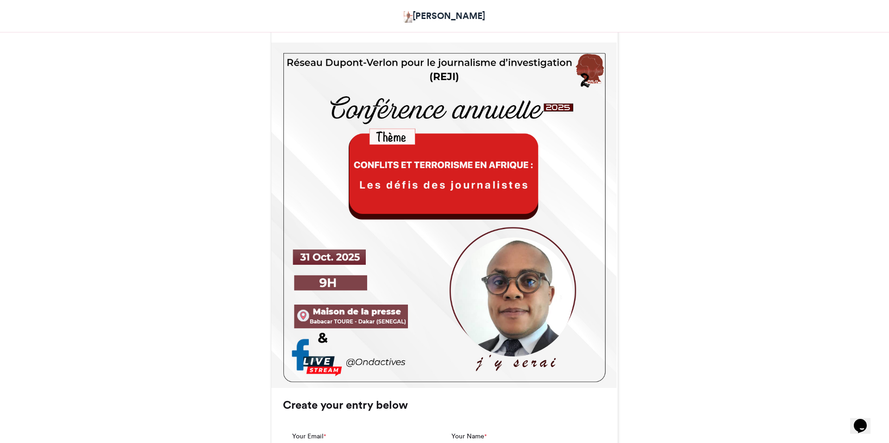
scroll to position [245, 0]
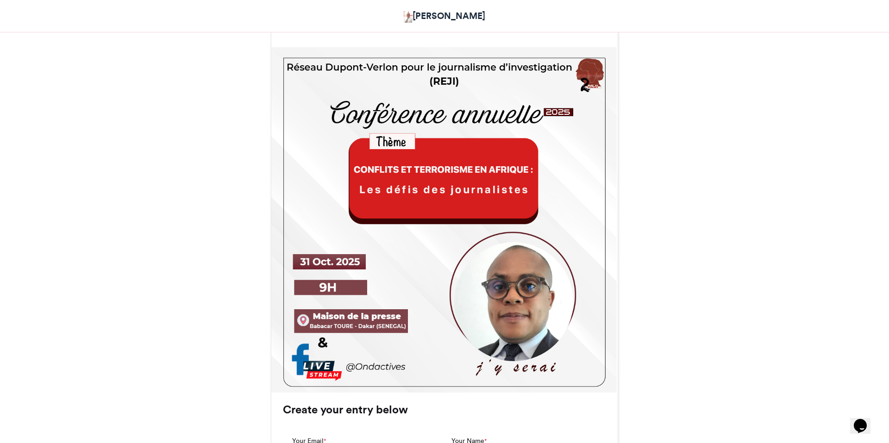
drag, startPoint x: 521, startPoint y: 255, endPoint x: 670, endPoint y: 6, distance: 289.8
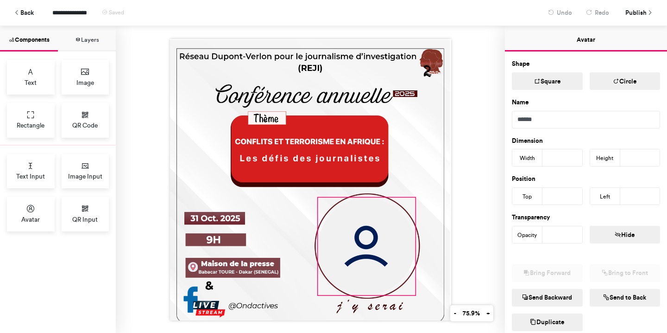
click at [366, 264] on img at bounding box center [366, 245] width 97 height 97
click at [366, 291] on div at bounding box center [310, 179] width 281 height 281
type input "***"
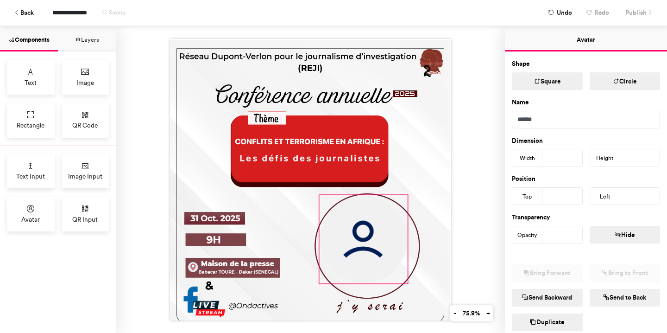
drag, startPoint x: 415, startPoint y: 292, endPoint x: 405, endPoint y: 286, distance: 11.4
click at [405, 286] on div at bounding box center [310, 179] width 281 height 281
type input "***"
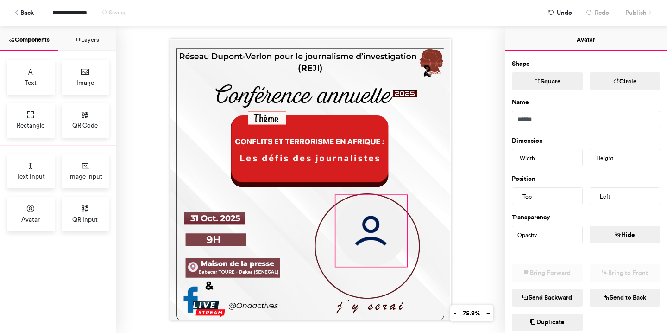
drag, startPoint x: 318, startPoint y: 281, endPoint x: 334, endPoint y: 272, distance: 17.8
click at [334, 272] on div at bounding box center [310, 179] width 281 height 281
type input "***"
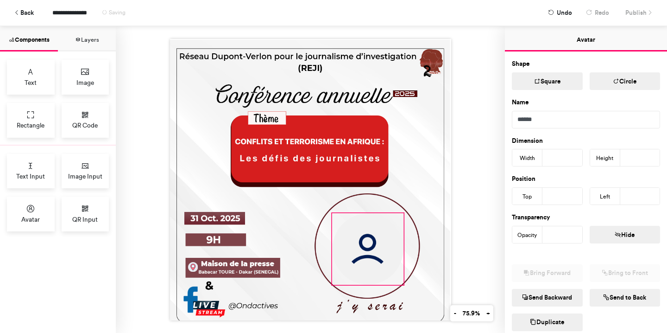
drag, startPoint x: 371, startPoint y: 248, endPoint x: 368, endPoint y: 266, distance: 18.4
click at [368, 266] on img at bounding box center [367, 248] width 71 height 71
type input "***"
click at [376, 233] on img at bounding box center [366, 248] width 71 height 71
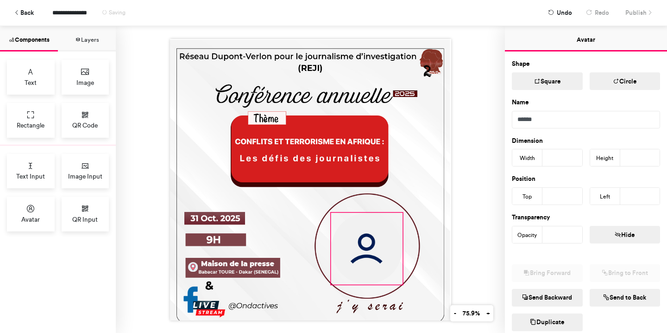
type input "***"
drag, startPoint x: 403, startPoint y: 213, endPoint x: 408, endPoint y: 202, distance: 11.6
click at [408, 202] on div at bounding box center [310, 179] width 281 height 281
type input "***"
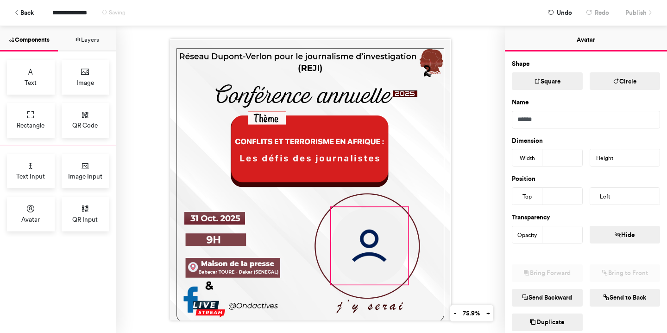
type input "***"
drag, startPoint x: 331, startPoint y: 283, endPoint x: 326, endPoint y: 286, distance: 5.4
click at [326, 286] on div at bounding box center [310, 179] width 281 height 281
type input "***"
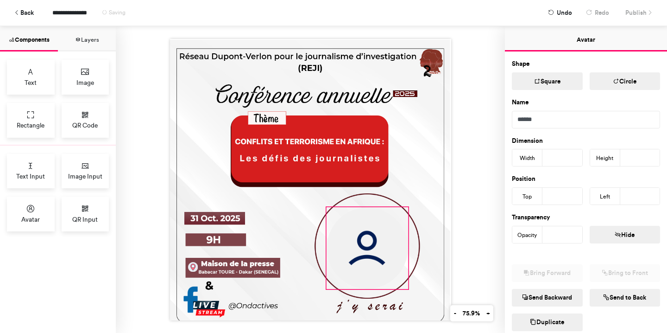
type input "***"
click at [367, 241] on img at bounding box center [366, 247] width 81 height 81
type input "***"
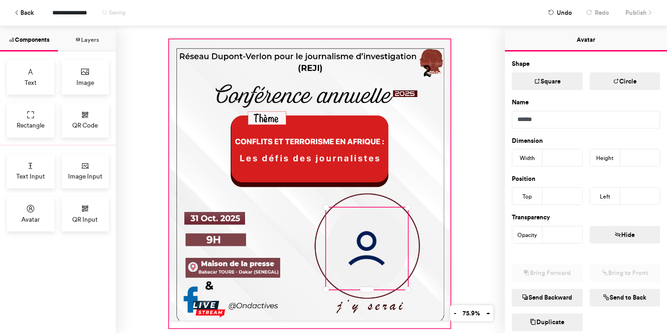
click at [426, 204] on div at bounding box center [309, 183] width 281 height 288
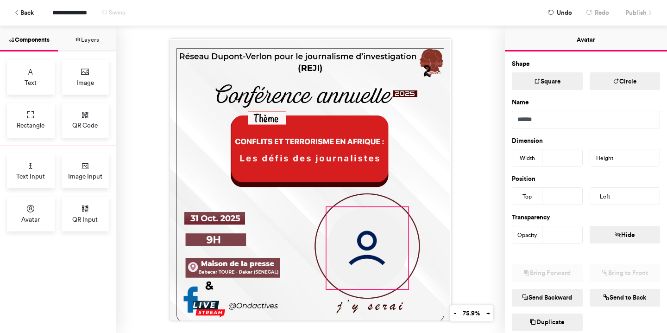
click at [370, 243] on img at bounding box center [367, 247] width 81 height 81
type input "***"
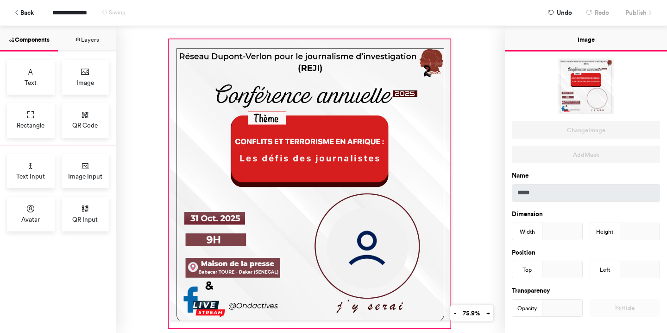
click at [423, 173] on div at bounding box center [309, 183] width 281 height 288
click at [378, 244] on img at bounding box center [367, 247] width 81 height 81
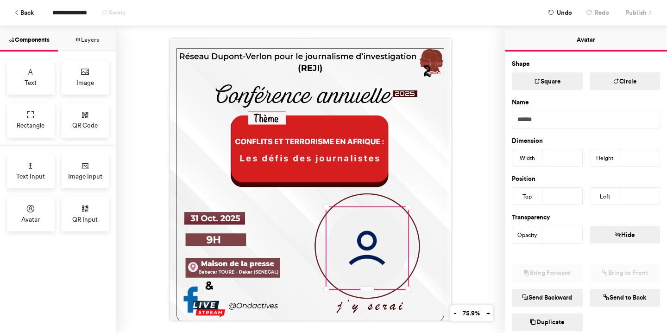
click at [464, 201] on div at bounding box center [310, 179] width 389 height 307
click at [370, 237] on img at bounding box center [367, 247] width 81 height 81
click at [468, 188] on div at bounding box center [310, 179] width 389 height 307
click at [361, 227] on img at bounding box center [365, 248] width 81 height 81
type input "***"
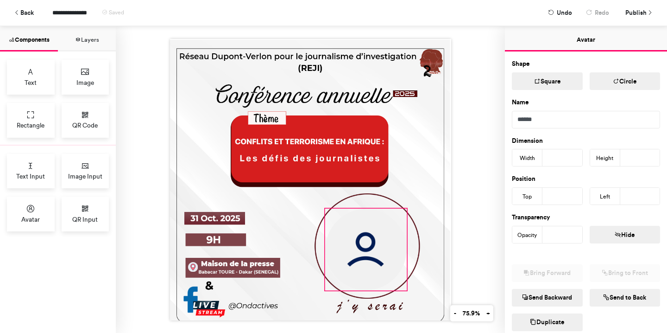
type input "***"
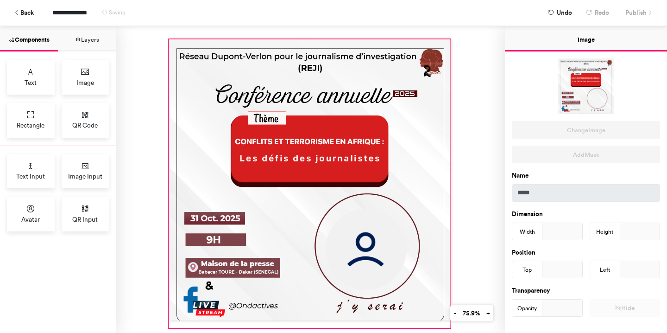
click at [427, 174] on div at bounding box center [309, 183] width 281 height 288
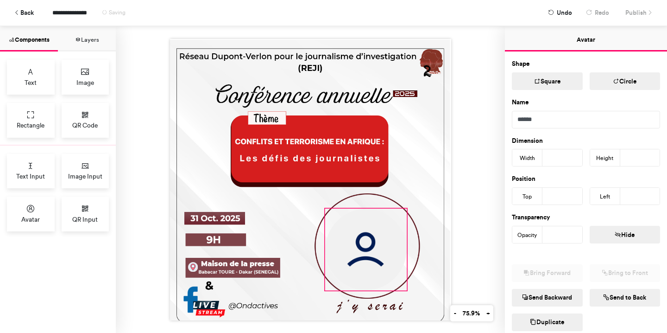
click at [378, 247] on img at bounding box center [365, 248] width 81 height 81
type input "***"
click at [475, 184] on div at bounding box center [310, 179] width 389 height 307
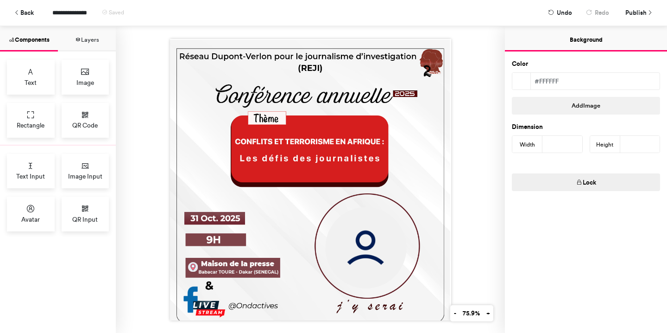
click at [476, 278] on div at bounding box center [310, 179] width 389 height 307
click at [391, 242] on img at bounding box center [365, 247] width 81 height 81
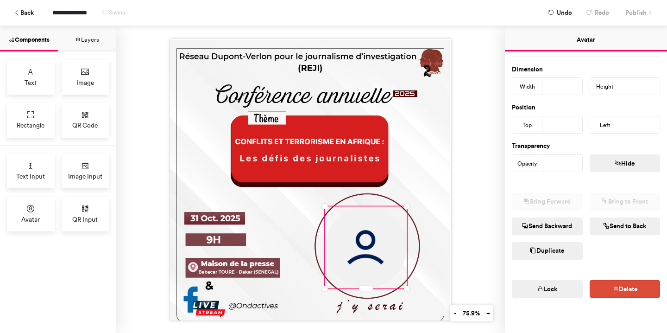
scroll to position [76, 0]
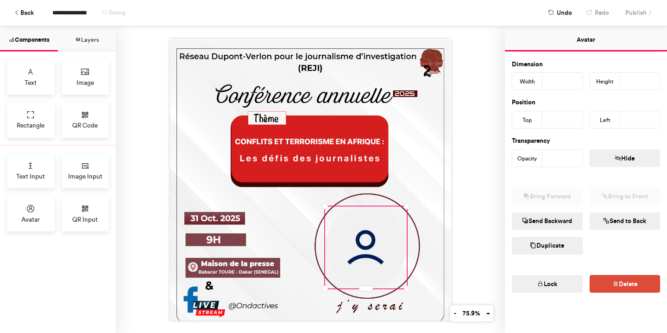
click at [555, 283] on button "Lock" at bounding box center [547, 284] width 71 height 18
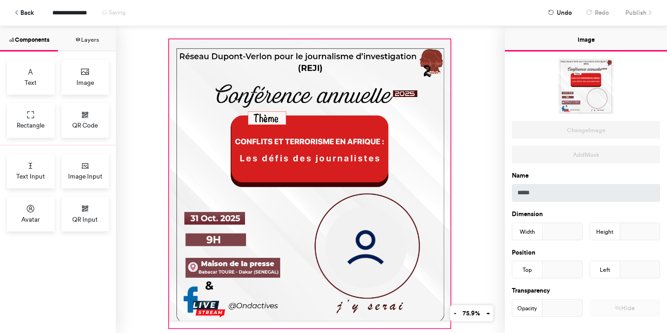
click at [425, 179] on div at bounding box center [309, 183] width 281 height 288
click at [488, 181] on div at bounding box center [310, 179] width 389 height 307
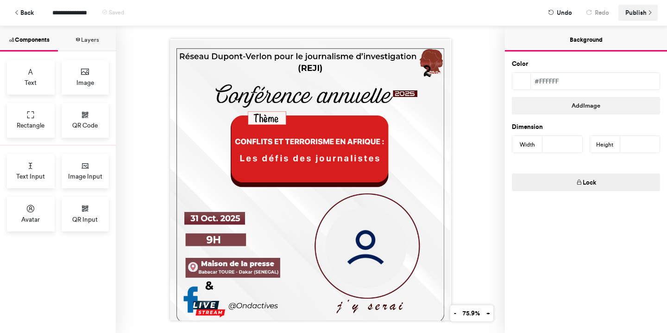
click at [635, 10] on span "Publish" at bounding box center [635, 13] width 21 height 16
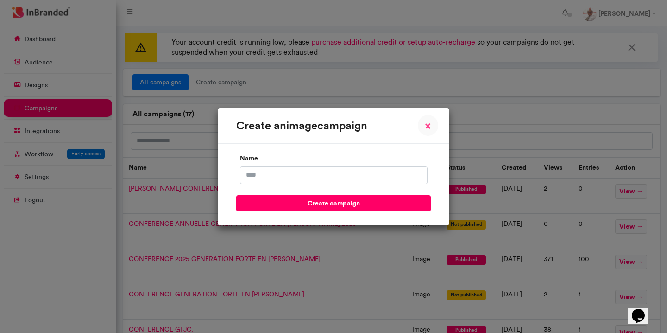
click at [427, 126] on span "×" at bounding box center [428, 125] width 6 height 11
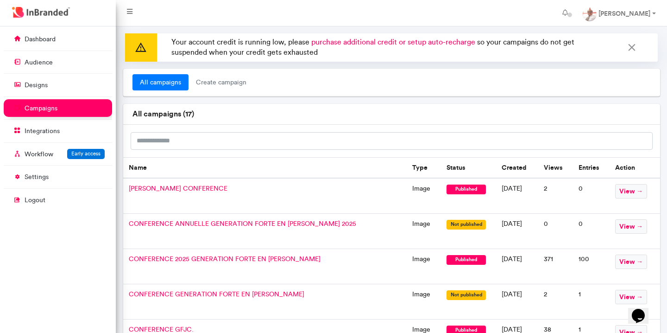
scroll to position [0, 0]
click at [630, 190] on span "view →" at bounding box center [631, 190] width 32 height 14
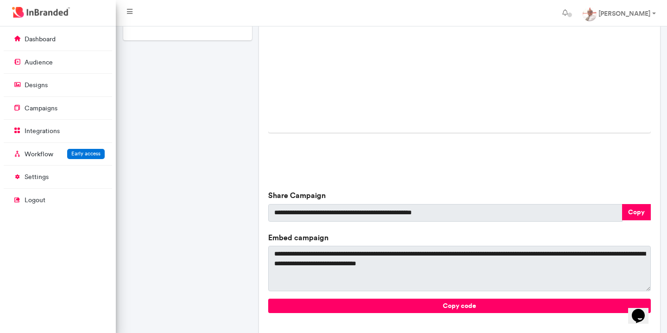
scroll to position [316, 0]
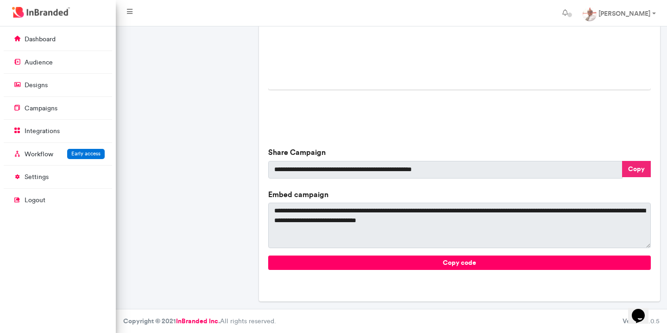
click at [634, 164] on button "Copy" at bounding box center [636, 169] width 29 height 16
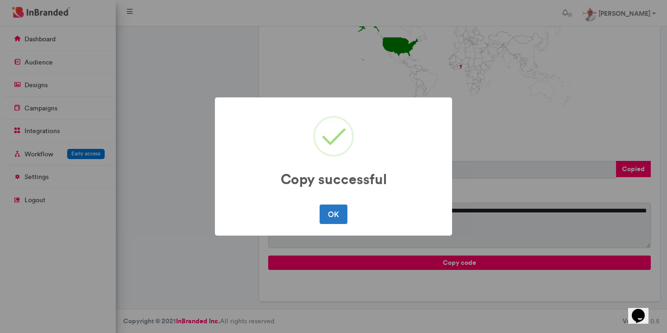
click at [531, 113] on div "Copy successful × OK No Cancel" at bounding box center [333, 166] width 667 height 333
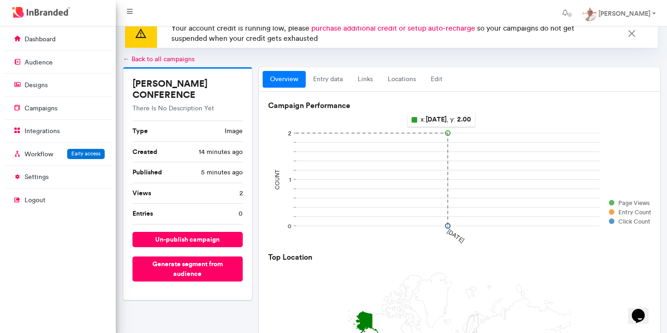
scroll to position [0, 0]
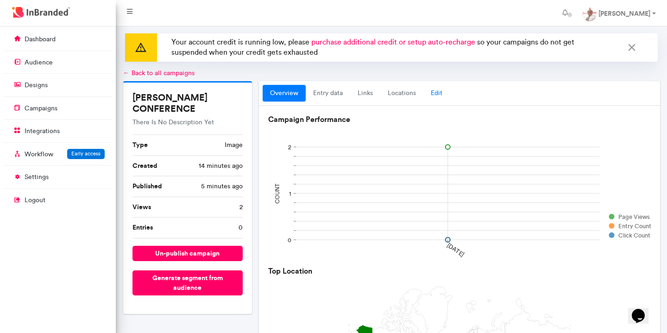
click at [438, 93] on link "Edit" at bounding box center [436, 93] width 26 height 17
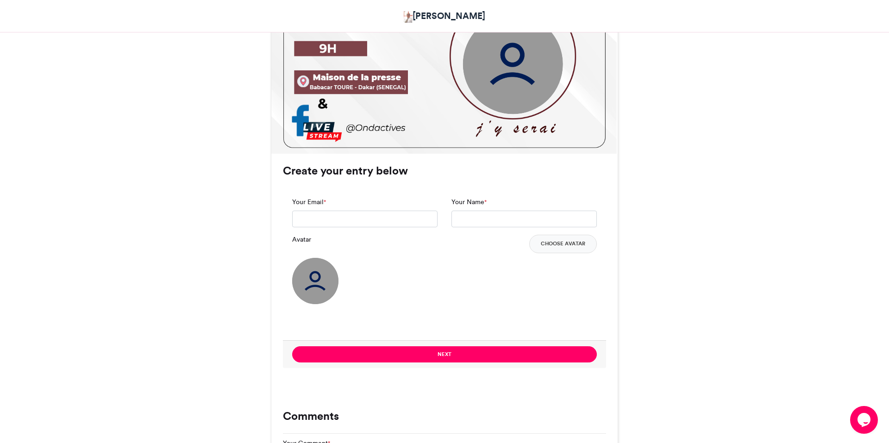
scroll to position [490, 0]
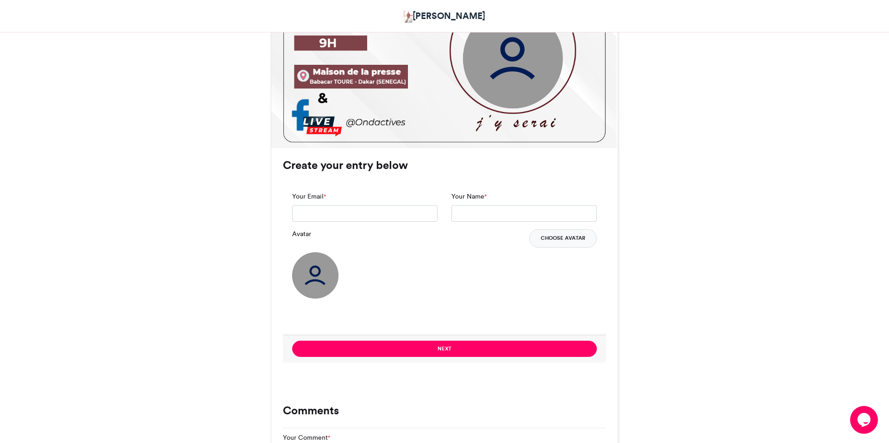
click at [560, 239] on button "Choose Avatar" at bounding box center [563, 238] width 68 height 19
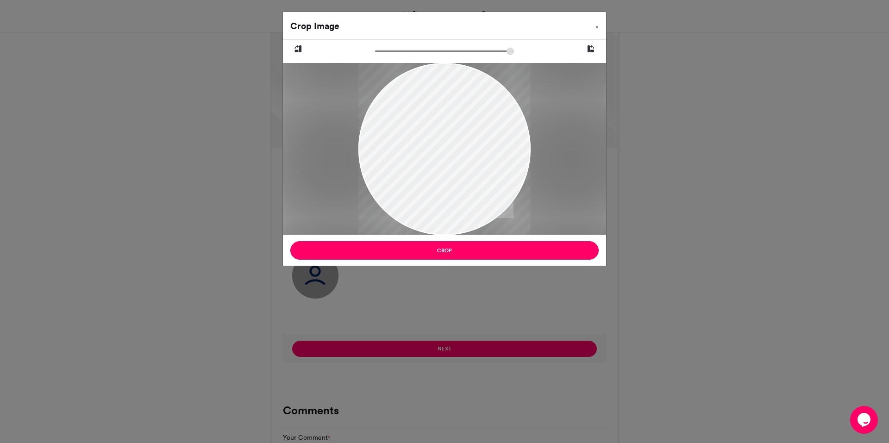
drag, startPoint x: 452, startPoint y: 134, endPoint x: 423, endPoint y: 195, distance: 67.1
click at [423, 195] on div at bounding box center [444, 210] width 172 height 383
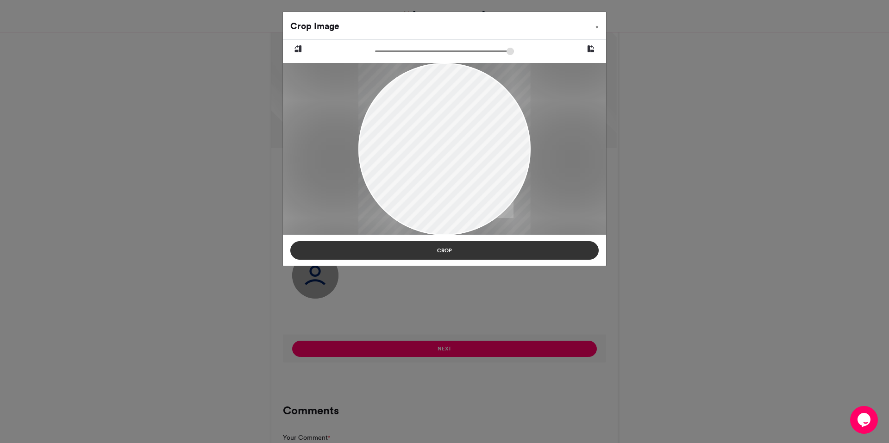
click at [475, 254] on button "Crop" at bounding box center [444, 250] width 308 height 19
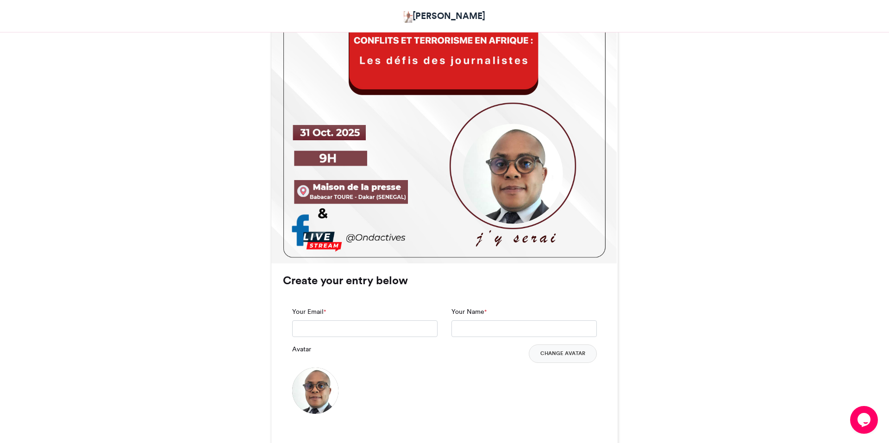
scroll to position [373, 0]
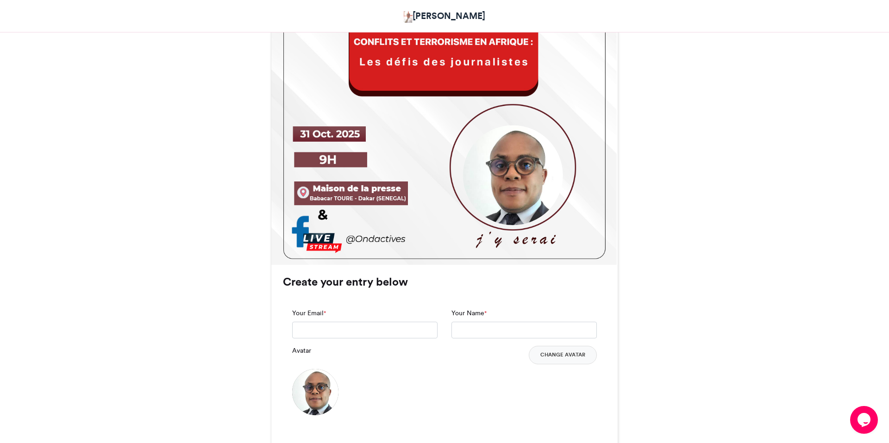
click at [195, 82] on div "REJI CONFERENCE Samuel Adimi 6 mins ago" at bounding box center [445, 209] width 528 height 868
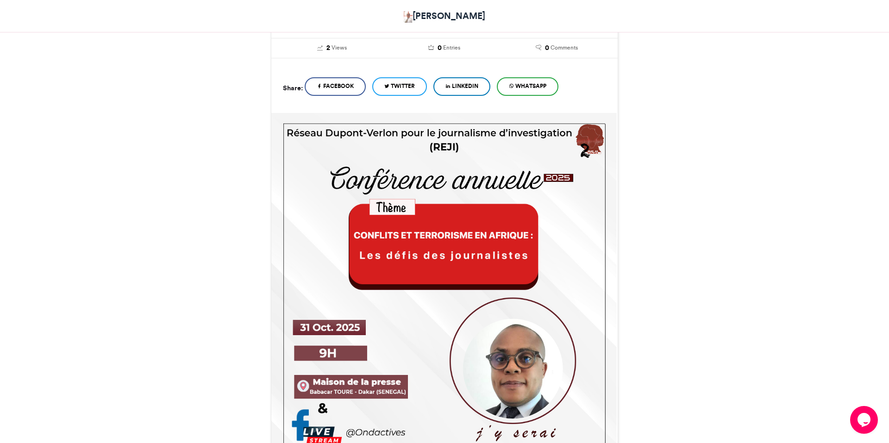
scroll to position [0, 0]
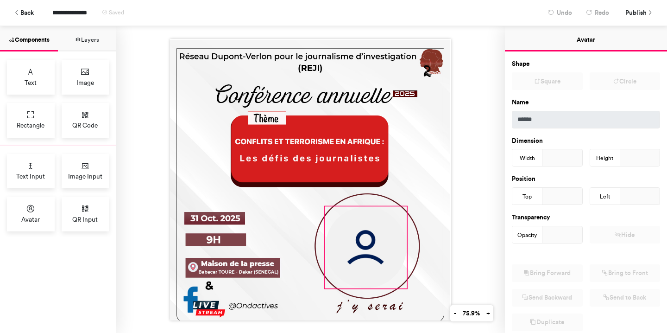
click at [387, 255] on img at bounding box center [365, 246] width 81 height 81
click at [391, 211] on img at bounding box center [365, 246] width 81 height 81
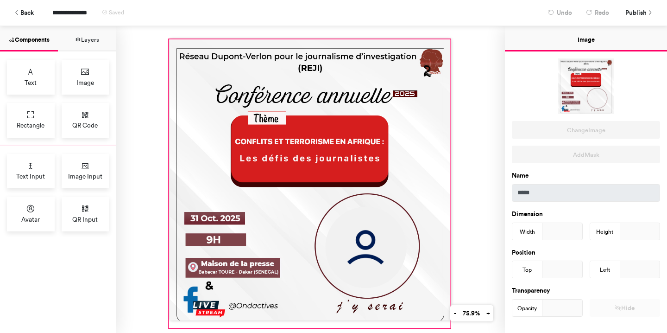
click at [404, 206] on div at bounding box center [309, 183] width 281 height 288
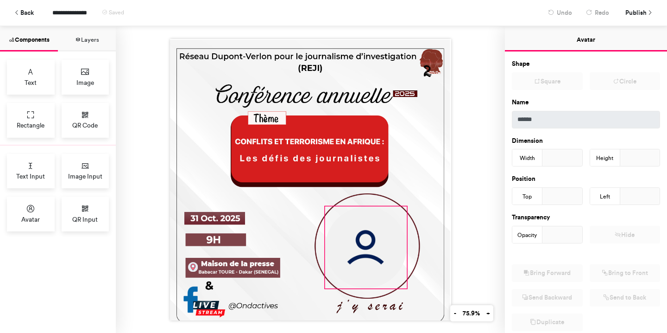
click at [377, 230] on img at bounding box center [365, 246] width 81 height 81
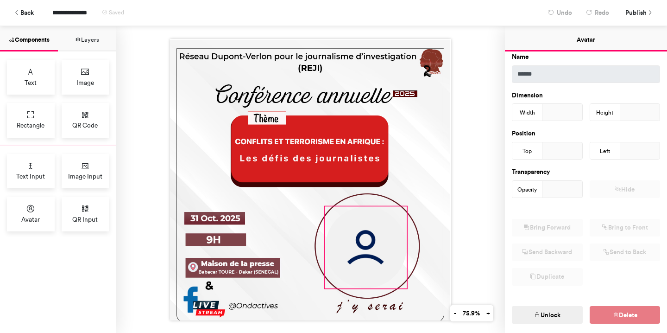
scroll to position [76, 0]
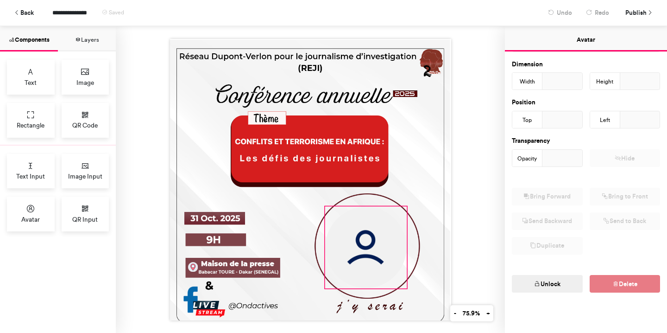
click at [544, 280] on button "Unlock" at bounding box center [547, 284] width 71 height 18
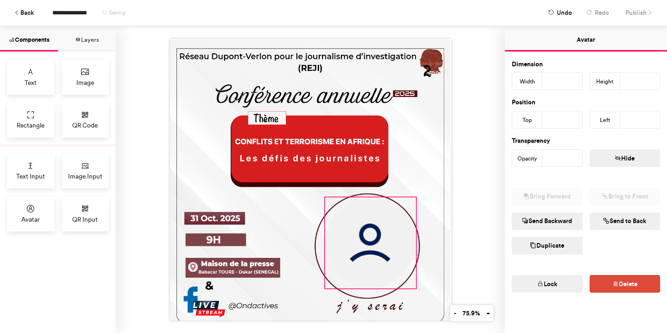
drag, startPoint x: 406, startPoint y: 205, endPoint x: 415, endPoint y: 182, distance: 24.5
click at [415, 182] on div at bounding box center [310, 179] width 281 height 281
type input "***"
click at [365, 242] on img at bounding box center [367, 245] width 90 height 90
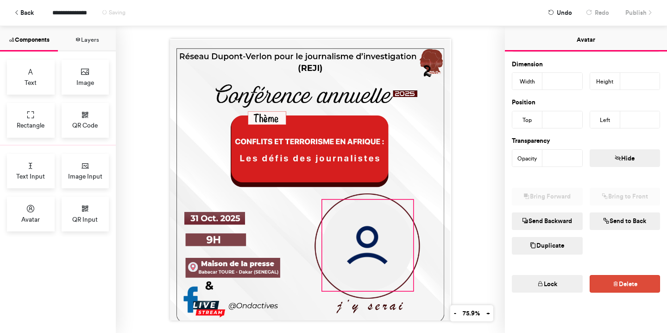
type input "***"
click at [413, 289] on div at bounding box center [310, 179] width 281 height 281
type input "***"
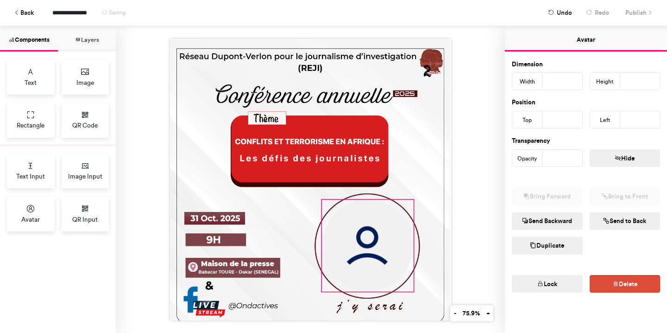
click at [320, 291] on div at bounding box center [310, 179] width 281 height 281
type input "***"
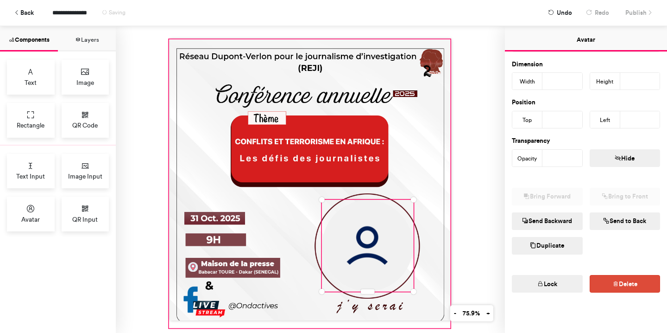
click at [432, 235] on div at bounding box center [309, 183] width 281 height 288
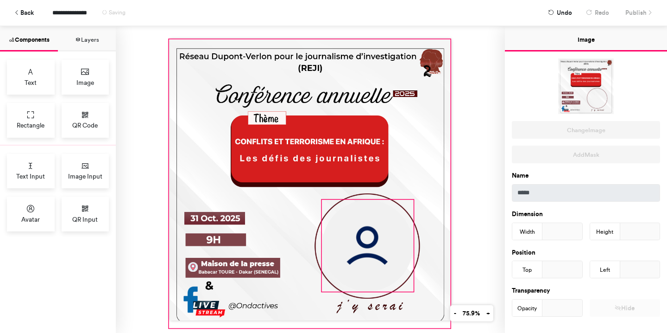
click at [386, 241] on img at bounding box center [367, 245] width 91 height 91
click at [435, 172] on div at bounding box center [309, 183] width 281 height 288
click at [467, 235] on div at bounding box center [310, 179] width 389 height 307
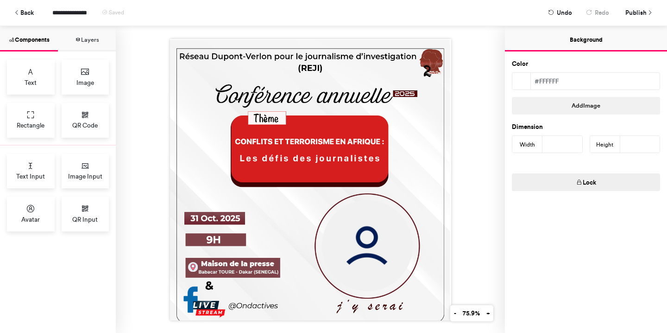
click at [556, 239] on div "Color #ffffff Add Image Dimension Width *** Height *** Lock" at bounding box center [586, 191] width 162 height 281
click at [476, 181] on div at bounding box center [310, 179] width 389 height 307
click at [522, 81] on div at bounding box center [521, 81] width 11 height 10
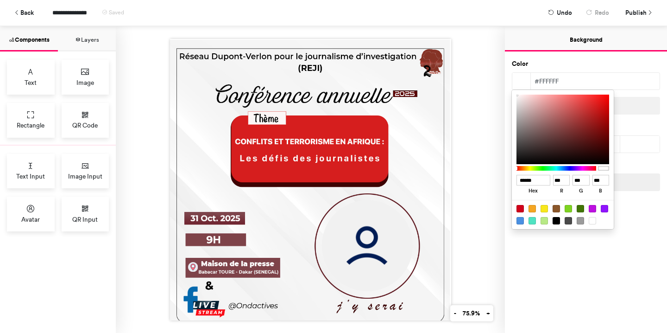
type input "******"
type input "***"
click at [550, 100] on div at bounding box center [562, 128] width 93 height 69
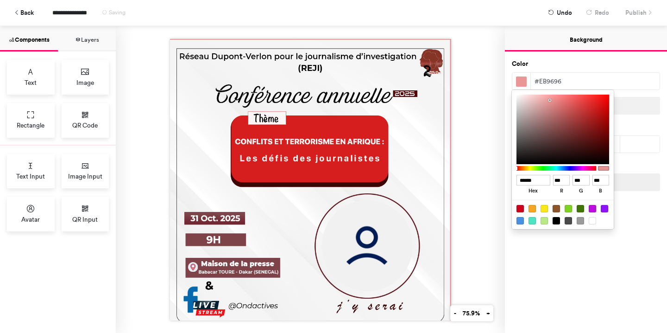
click at [480, 102] on div at bounding box center [333, 166] width 667 height 333
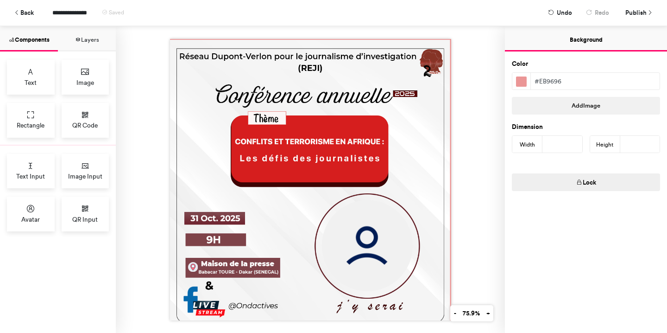
click at [522, 78] on div at bounding box center [521, 81] width 11 height 10
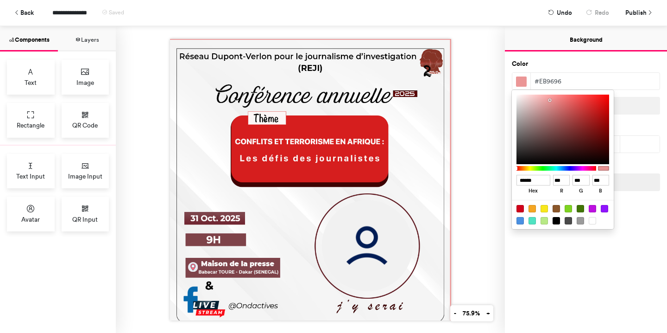
type input "******"
type input "***"
type input "**"
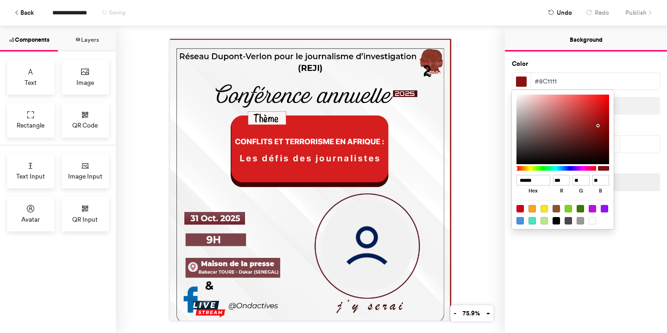
click at [598, 126] on div at bounding box center [562, 128] width 93 height 69
type input "******"
type input "***"
type input "*"
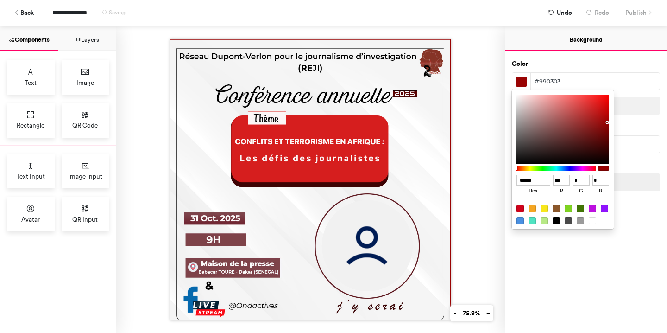
click at [607, 122] on div at bounding box center [562, 128] width 93 height 69
type input "******"
type input "***"
type input "*"
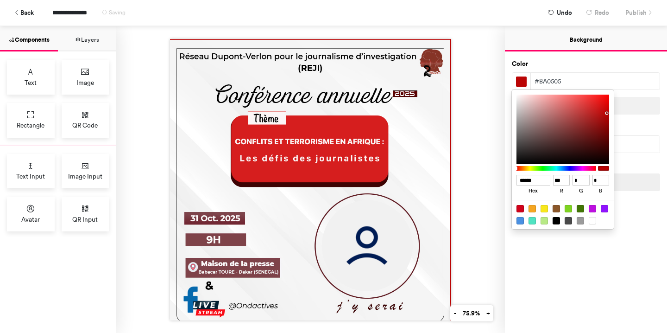
click at [607, 113] on div at bounding box center [562, 128] width 93 height 69
click at [577, 64] on div at bounding box center [333, 166] width 667 height 333
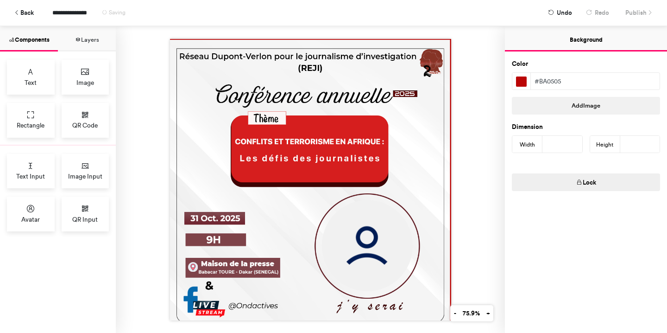
click at [584, 182] on button "Lock" at bounding box center [586, 182] width 148 height 18
click at [474, 142] on div at bounding box center [310, 179] width 389 height 307
click at [579, 181] on button "Unlock" at bounding box center [586, 182] width 148 height 18
click at [469, 162] on div at bounding box center [310, 179] width 389 height 307
click at [565, 38] on button "Background" at bounding box center [586, 38] width 162 height 25
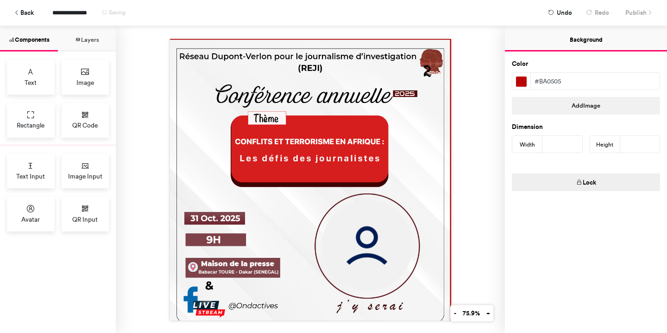
click at [580, 39] on button "Background" at bounding box center [586, 38] width 162 height 25
click at [477, 140] on div at bounding box center [310, 179] width 389 height 307
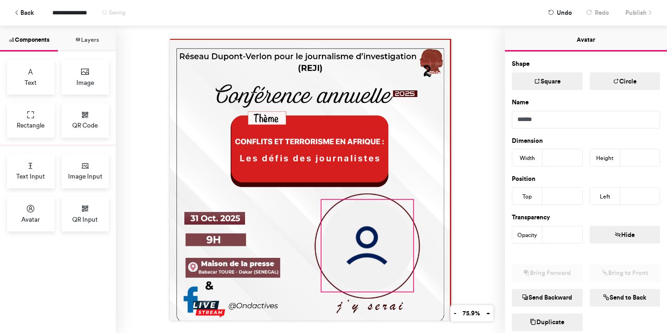
click at [377, 258] on img at bounding box center [366, 245] width 91 height 91
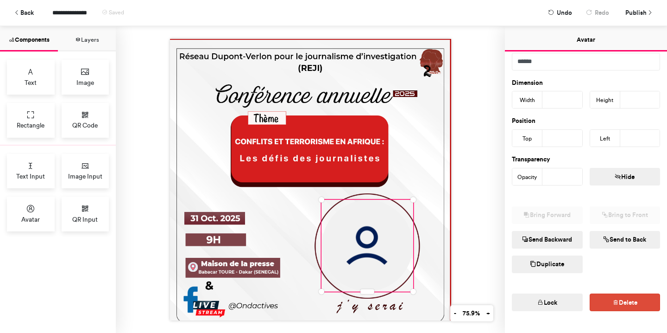
scroll to position [61, 0]
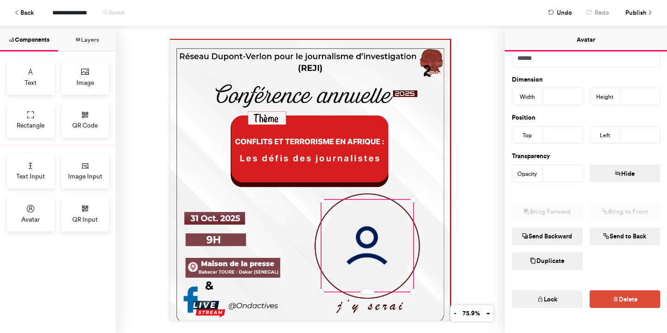
click at [558, 235] on button "Send Backward" at bounding box center [547, 236] width 71 height 18
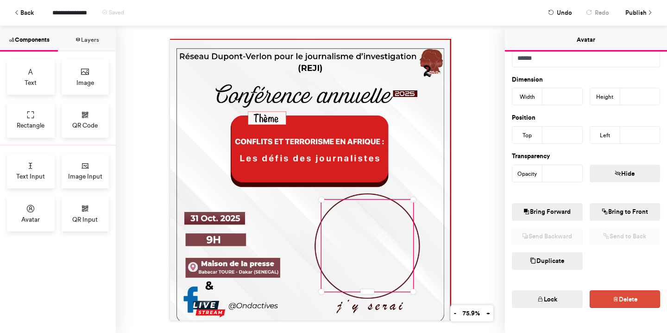
click at [571, 211] on button "Bring Forward" at bounding box center [547, 212] width 71 height 18
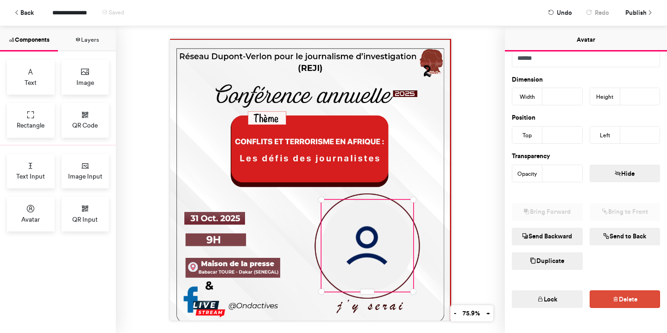
click at [534, 173] on div "Opacity" at bounding box center [527, 174] width 30 height 18
click at [560, 174] on input "***" at bounding box center [562, 173] width 40 height 17
click at [575, 174] on input "**" at bounding box center [562, 173] width 40 height 17
type input "***"
click at [575, 170] on input "***" at bounding box center [562, 173] width 40 height 17
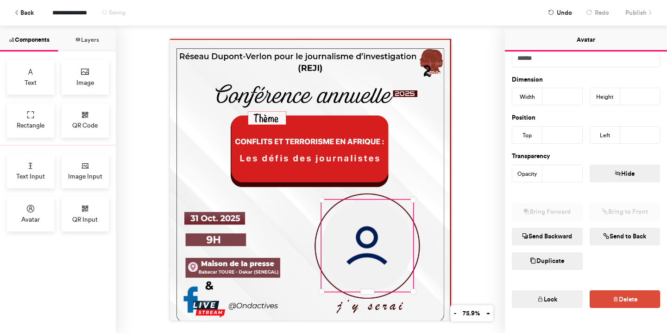
click at [575, 170] on input "***" at bounding box center [562, 173] width 40 height 17
click at [620, 170] on icon "button" at bounding box center [618, 173] width 6 height 6
click at [620, 170] on button "Show" at bounding box center [625, 173] width 71 height 18
click at [559, 135] on input "***" at bounding box center [562, 134] width 40 height 17
type input "***"
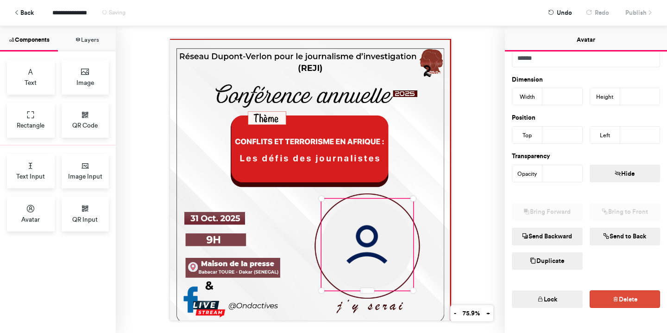
click at [634, 134] on input "***" at bounding box center [640, 134] width 40 height 17
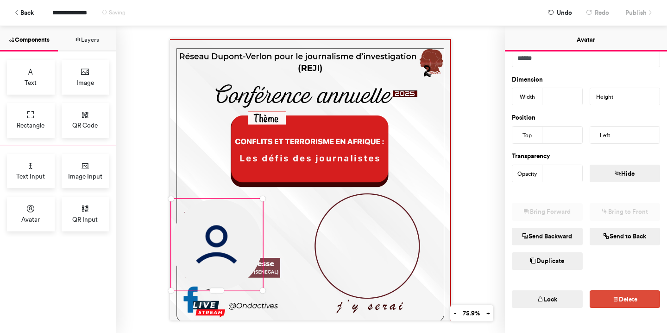
type input "*"
click at [581, 115] on div "Position Top ***" at bounding box center [551, 127] width 78 height 31
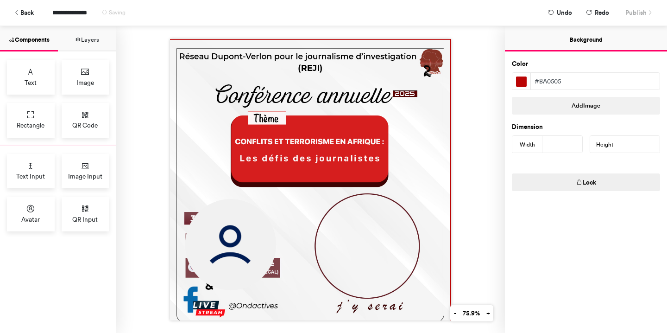
click at [490, 118] on div at bounding box center [310, 179] width 389 height 307
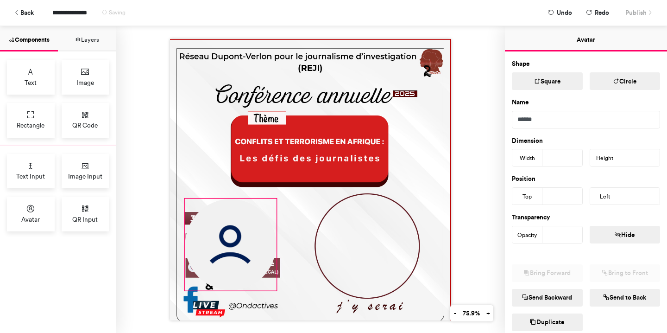
click at [229, 257] on img at bounding box center [230, 244] width 91 height 91
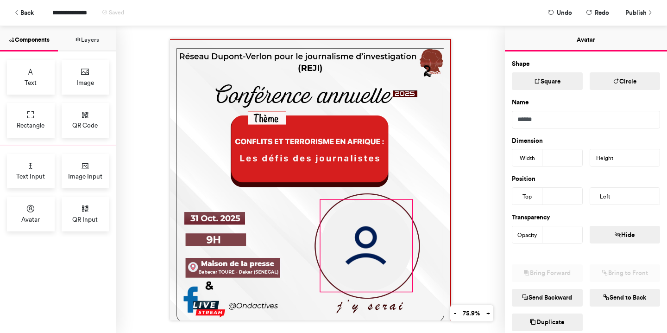
drag, startPoint x: 229, startPoint y: 257, endPoint x: 365, endPoint y: 258, distance: 135.7
click at [365, 258] on img at bounding box center [365, 245] width 91 height 91
type input "***"
click at [369, 254] on img at bounding box center [365, 245] width 91 height 91
type input "***"
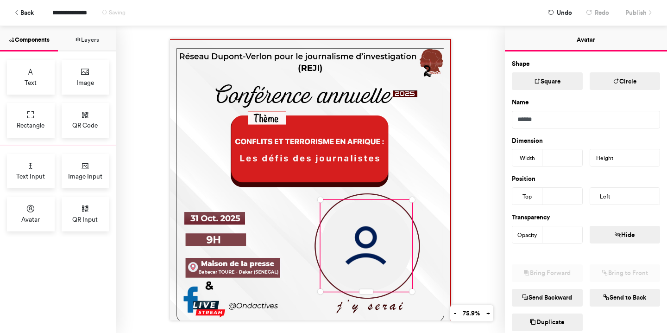
type input "***"
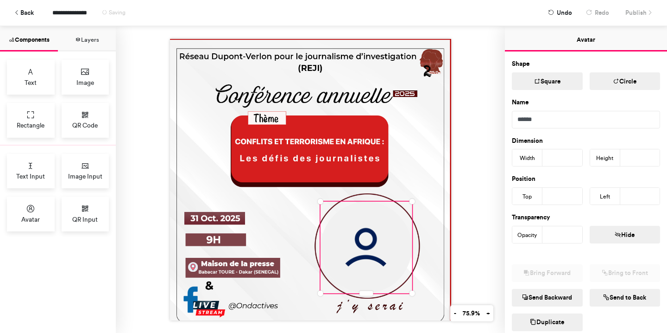
type input "***"
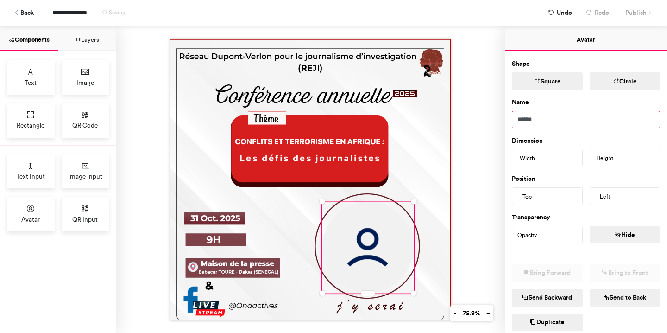
click at [564, 119] on input "******" at bounding box center [586, 120] width 148 height 18
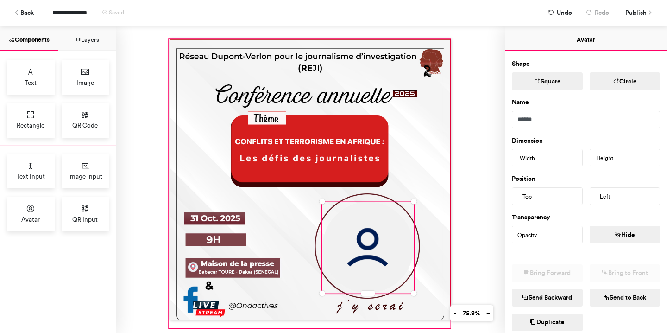
click at [438, 135] on div at bounding box center [309, 183] width 281 height 288
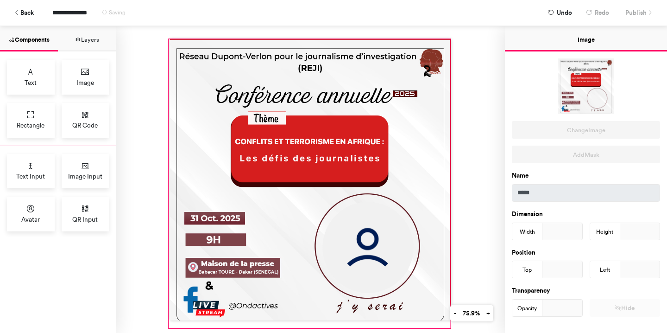
click at [464, 138] on div at bounding box center [310, 179] width 389 height 307
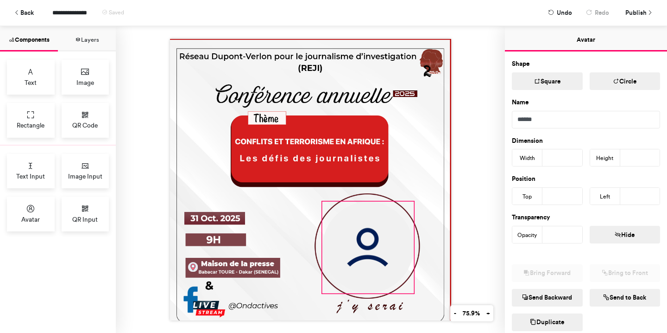
click at [378, 236] on img at bounding box center [367, 246] width 91 height 91
click at [466, 187] on div at bounding box center [310, 179] width 389 height 307
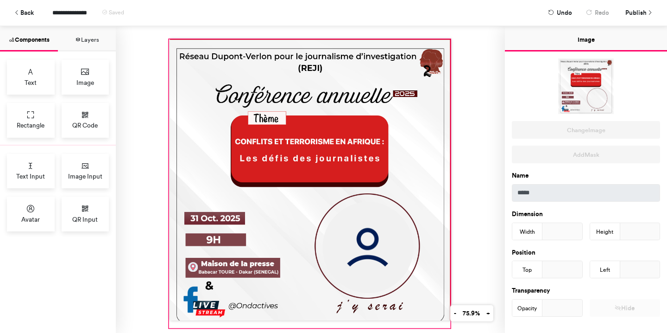
click at [420, 185] on div at bounding box center [309, 183] width 281 height 288
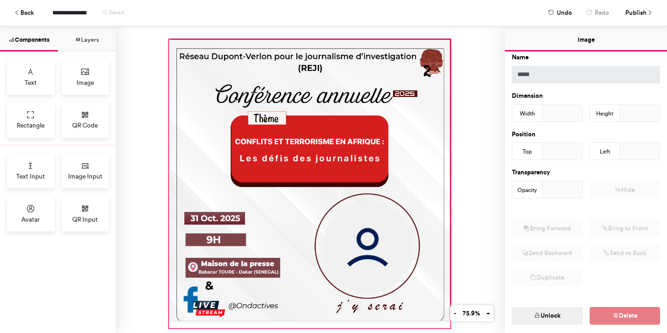
scroll to position [126, 0]
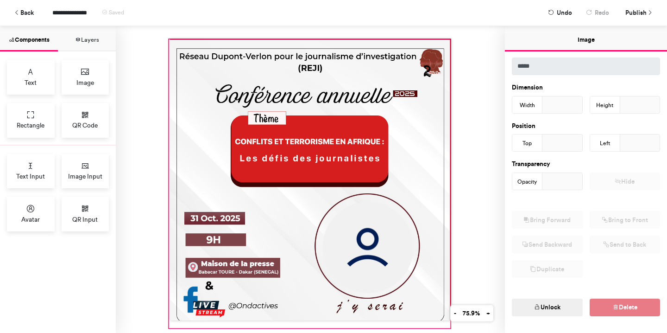
click at [552, 303] on button "Unlock" at bounding box center [547, 307] width 71 height 18
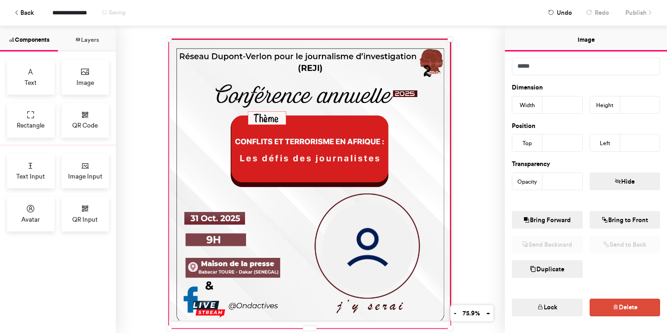
click at [476, 122] on div at bounding box center [310, 179] width 389 height 307
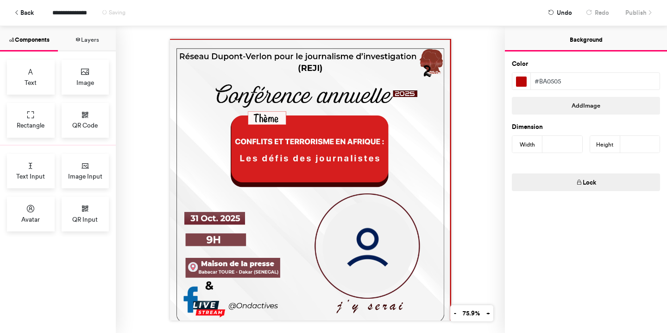
click at [602, 13] on div "**********" at bounding box center [333, 12] width 653 height 25
click at [630, 11] on div "**********" at bounding box center [333, 12] width 653 height 25
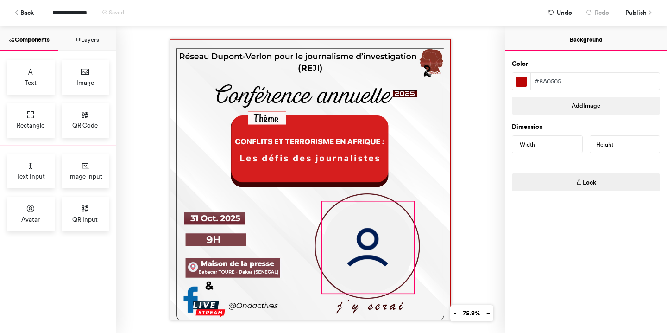
click at [384, 224] on img at bounding box center [367, 246] width 91 height 91
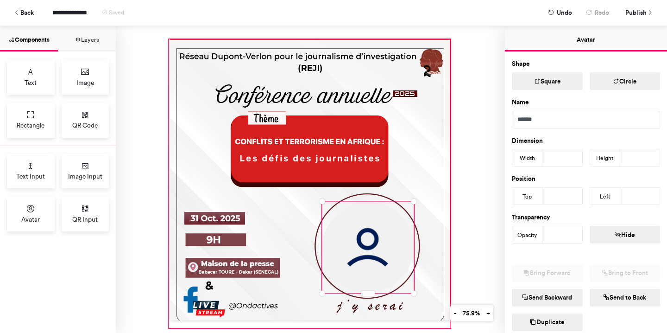
click at [415, 169] on div at bounding box center [309, 183] width 281 height 288
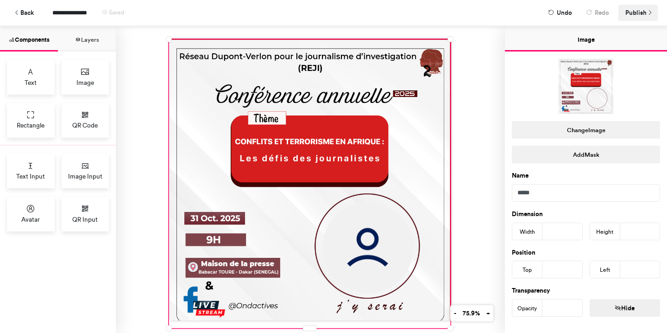
click at [638, 12] on span "Publish" at bounding box center [635, 13] width 21 height 16
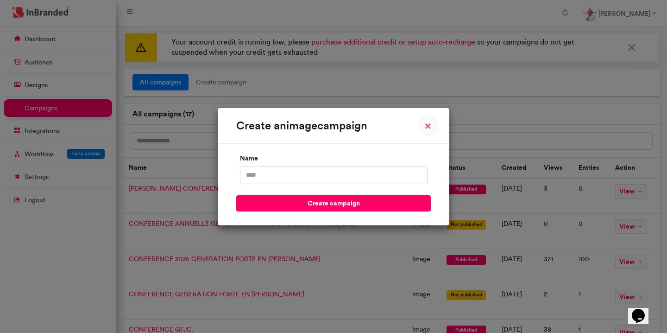
click at [428, 126] on span "×" at bounding box center [428, 125] width 6 height 11
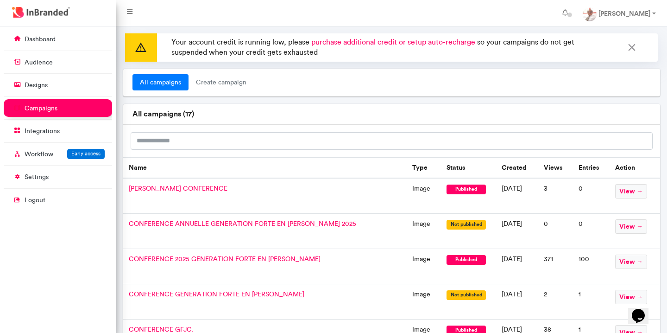
click at [167, 186] on span "[PERSON_NAME] CONFERENCE" at bounding box center [178, 188] width 99 height 8
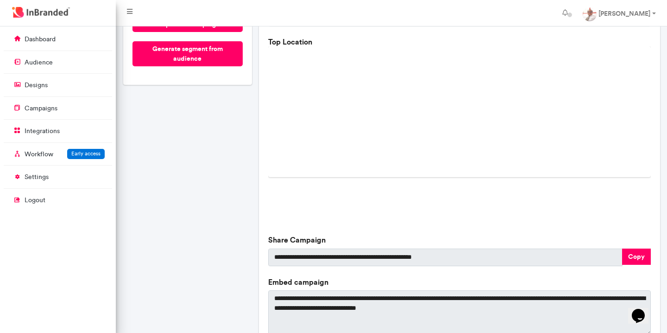
scroll to position [231, 0]
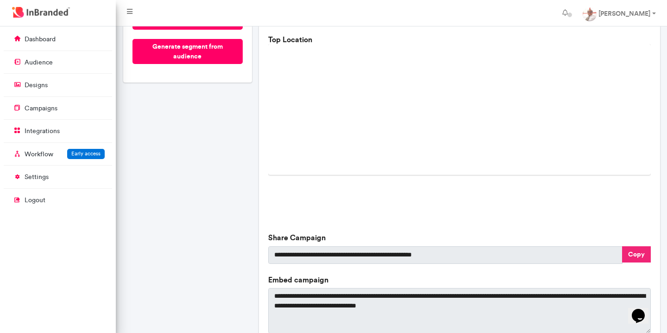
click at [635, 252] on button "Copy" at bounding box center [636, 254] width 29 height 16
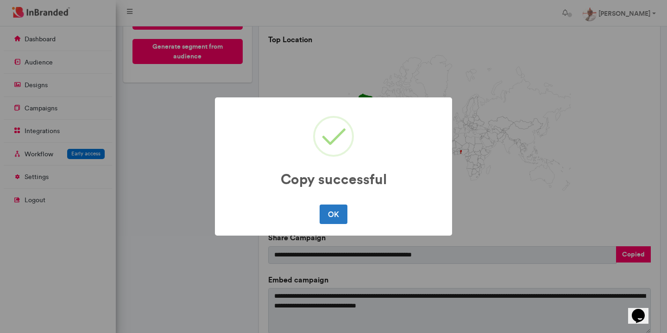
click at [514, 171] on div "Copy successful × OK No Cancel" at bounding box center [333, 166] width 667 height 333
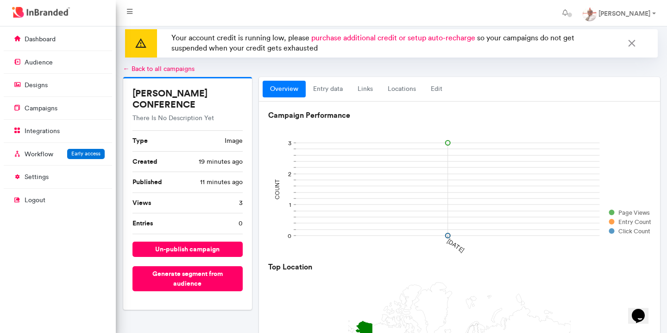
scroll to position [0, 0]
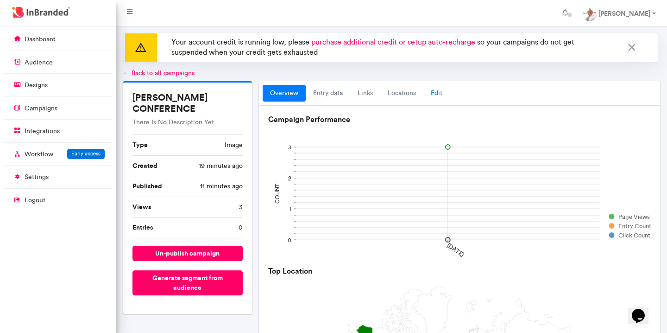
click at [439, 92] on link "Edit" at bounding box center [436, 93] width 26 height 17
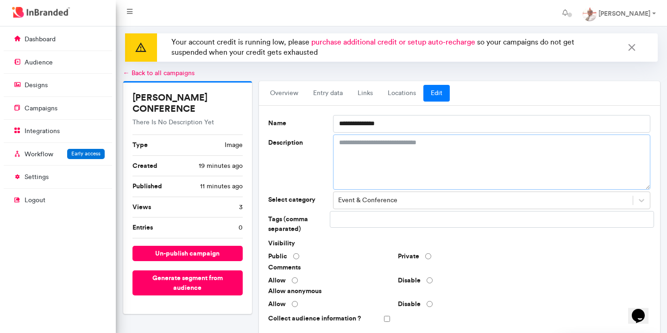
click at [479, 141] on textarea "Description" at bounding box center [491, 161] width 317 height 55
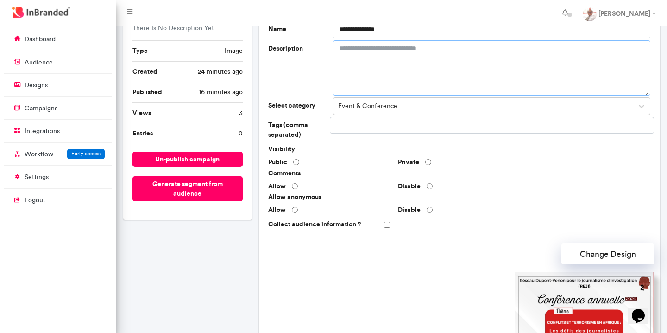
scroll to position [86, 0]
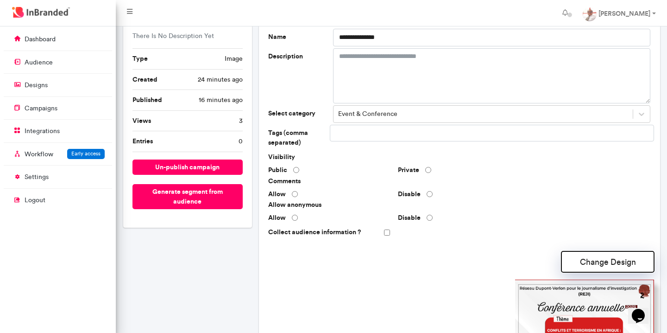
click at [594, 264] on button "Change Design" at bounding box center [607, 261] width 93 height 21
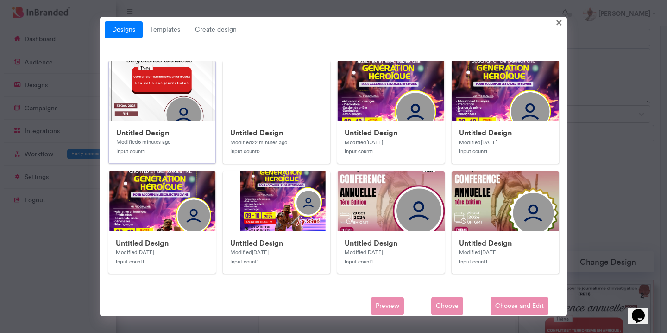
click at [177, 107] on img at bounding box center [294, 246] width 371 height 371
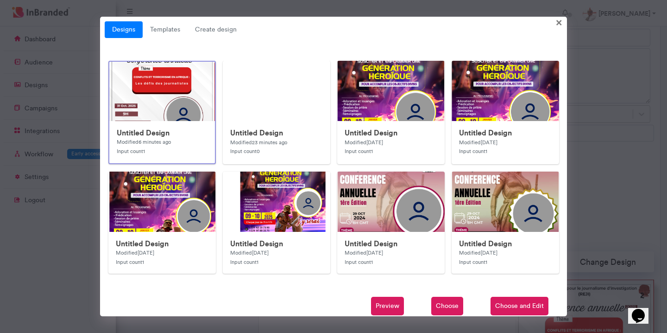
click at [528, 304] on span "Choose and Edit" at bounding box center [519, 305] width 58 height 19
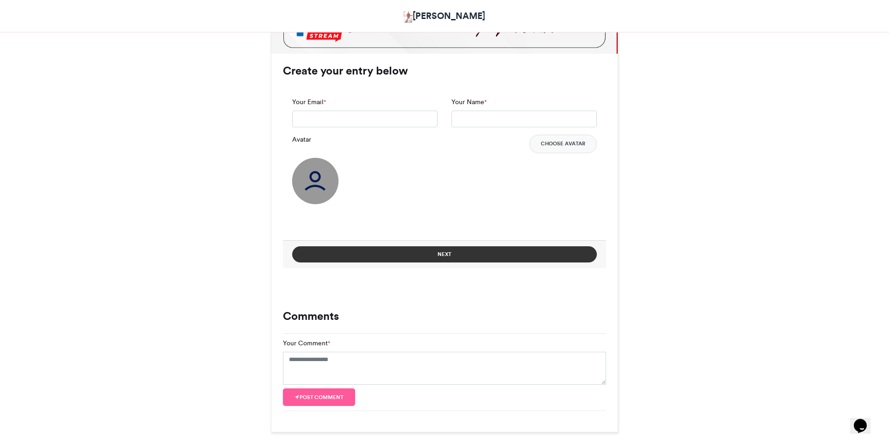
scroll to position [583, 0]
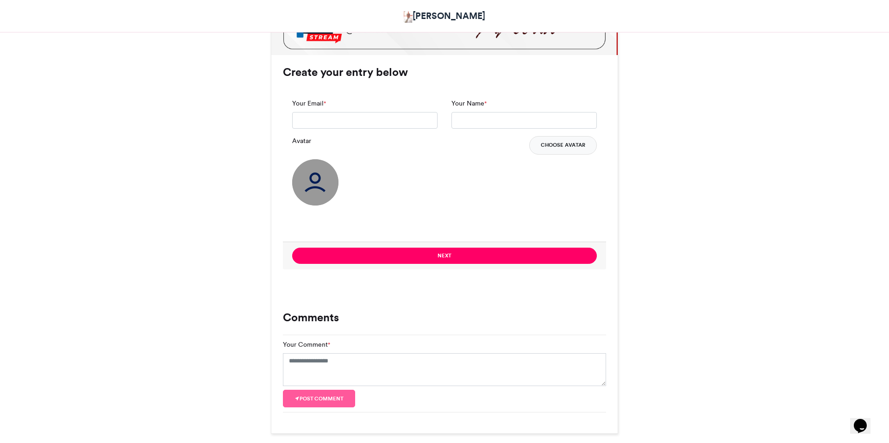
click at [574, 142] on button "Choose Avatar" at bounding box center [563, 145] width 68 height 19
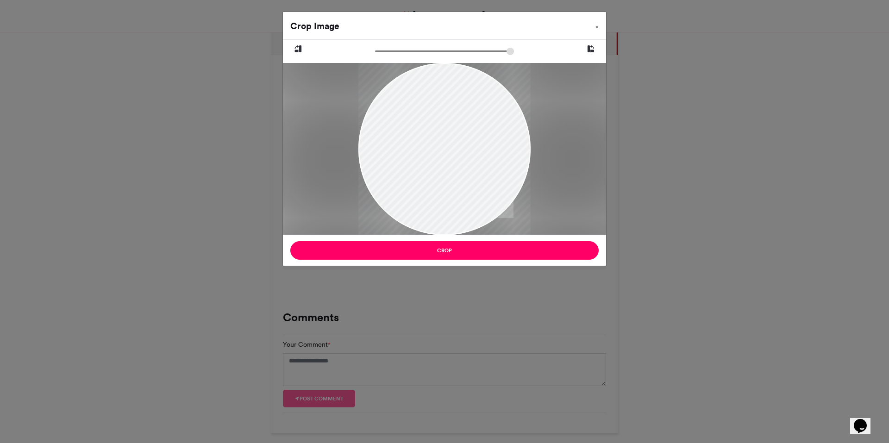
drag, startPoint x: 463, startPoint y: 188, endPoint x: 446, endPoint y: 306, distance: 118.9
click at [446, 306] on div "Crop Image × Crop" at bounding box center [444, 221] width 889 height 443
drag, startPoint x: 442, startPoint y: 145, endPoint x: 435, endPoint y: 208, distance: 63.4
click at [435, 208] on div at bounding box center [444, 216] width 172 height 306
drag, startPoint x: 378, startPoint y: 50, endPoint x: 471, endPoint y: 58, distance: 93.4
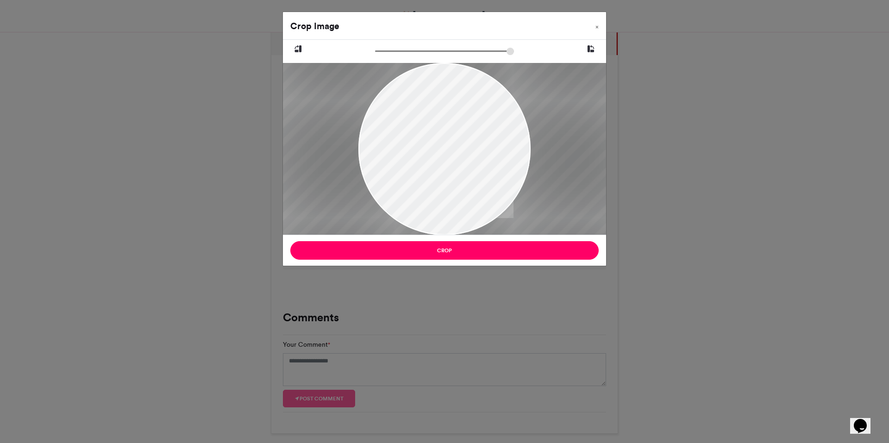
click at [471, 56] on input "zoom" at bounding box center [444, 51] width 139 height 9
drag, startPoint x: 452, startPoint y: 136, endPoint x: 456, endPoint y: 268, distance: 132.5
click at [456, 268] on div "Crop Image × Crop" at bounding box center [444, 221] width 889 height 443
drag, startPoint x: 470, startPoint y: 50, endPoint x: 425, endPoint y: 63, distance: 46.6
type input "******"
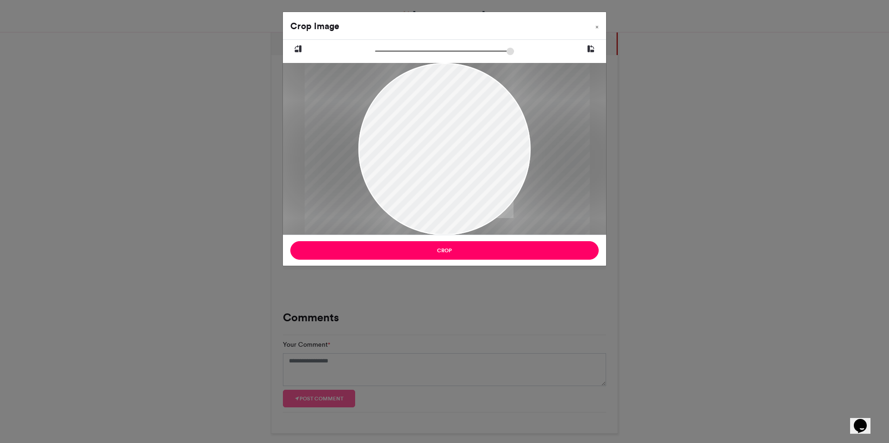
click at [425, 56] on input "zoom" at bounding box center [444, 51] width 139 height 9
click at [592, 50] on icon at bounding box center [591, 49] width 8 height 12
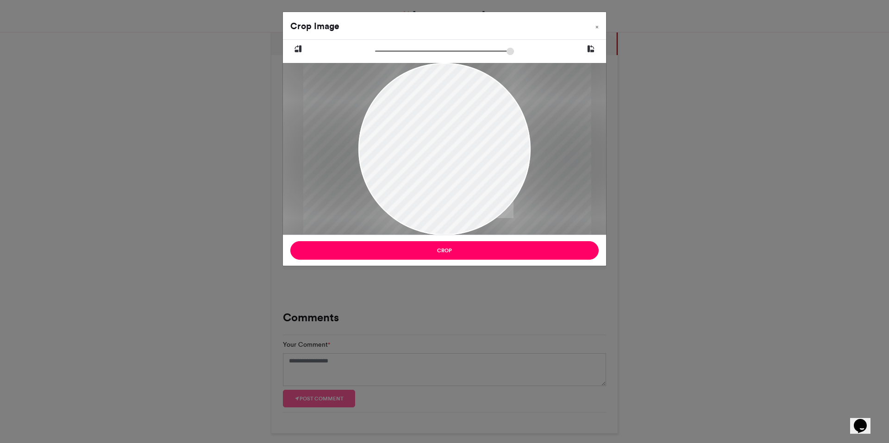
click at [503, 303] on div "Crop Image × Crop" at bounding box center [444, 221] width 889 height 443
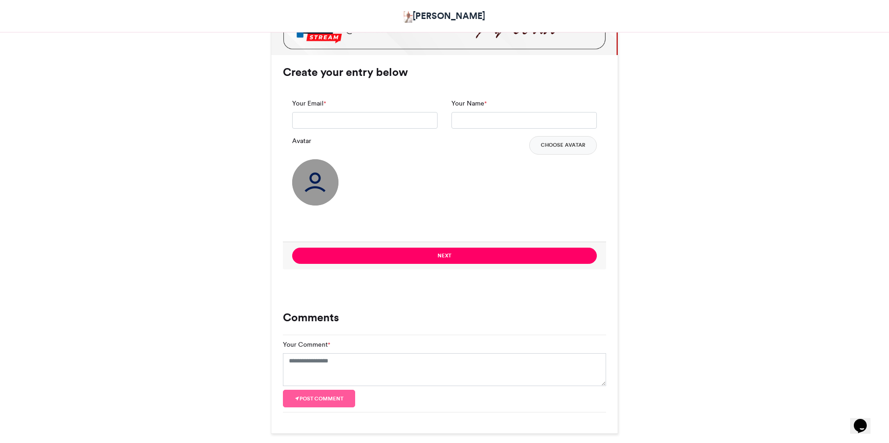
click at [320, 177] on img at bounding box center [315, 182] width 46 height 46
click at [567, 146] on button "Choose Avatar" at bounding box center [563, 145] width 68 height 19
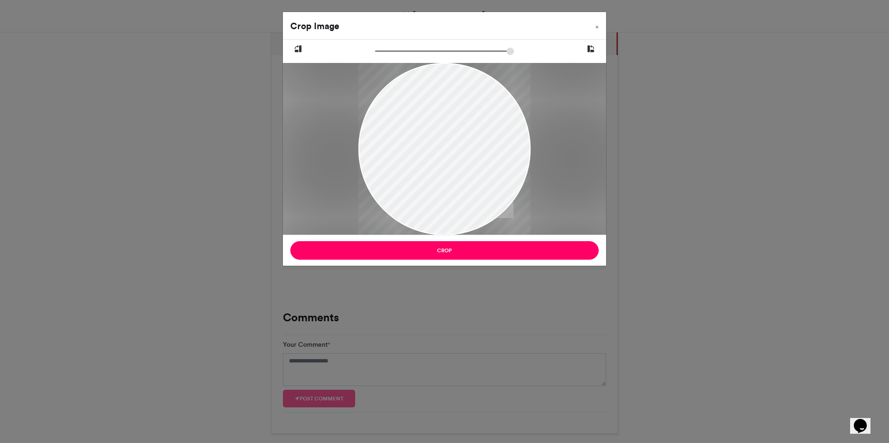
drag, startPoint x: 471, startPoint y: 153, endPoint x: 412, endPoint y: 216, distance: 86.5
click at [412, 216] on div at bounding box center [444, 211] width 172 height 383
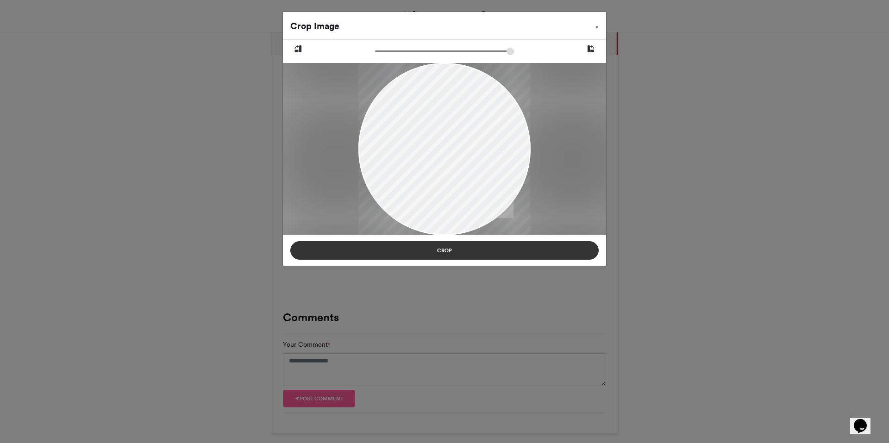
click at [452, 247] on button "Crop" at bounding box center [444, 250] width 308 height 19
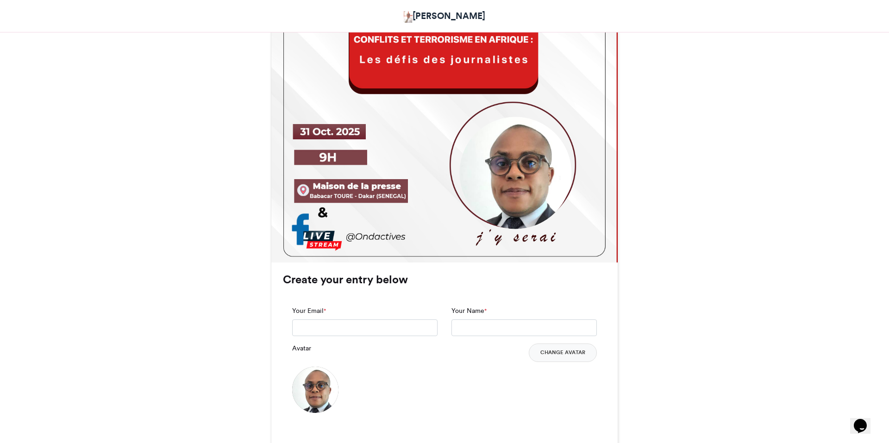
scroll to position [381, 0]
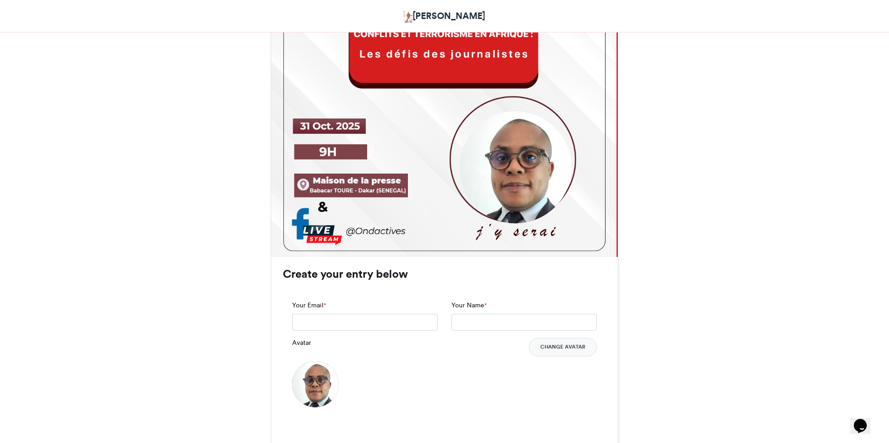
click at [505, 166] on img at bounding box center [515, 167] width 112 height 112
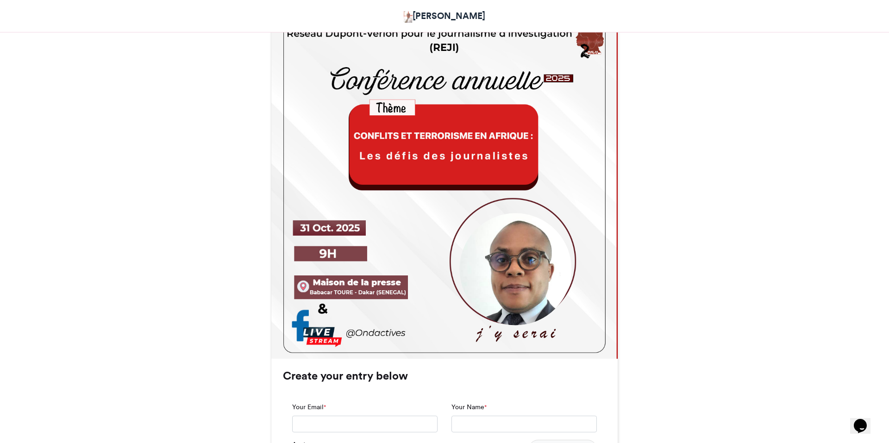
scroll to position [268, 0]
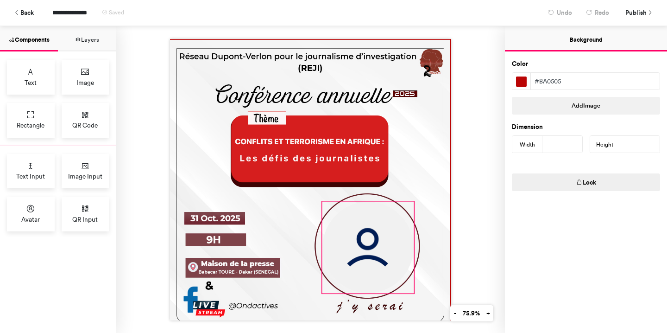
click at [379, 259] on img at bounding box center [367, 246] width 91 height 91
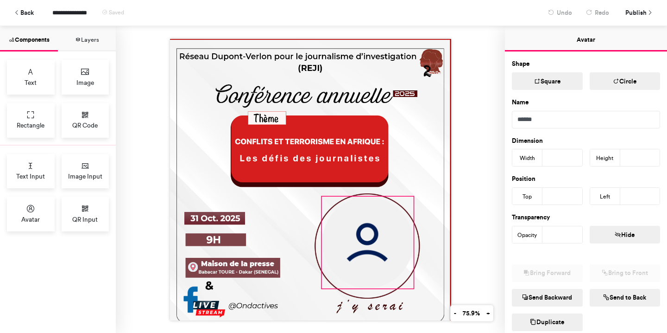
drag, startPoint x: 373, startPoint y: 261, endPoint x: 373, endPoint y: 256, distance: 5.1
click at [373, 256] on img at bounding box center [367, 241] width 91 height 91
type input "***"
click at [477, 137] on div at bounding box center [310, 179] width 389 height 307
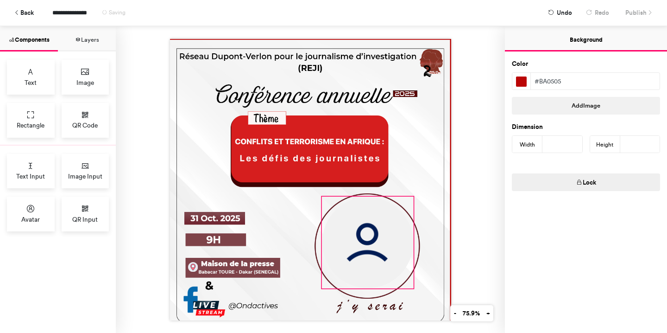
click at [394, 203] on img at bounding box center [367, 241] width 91 height 91
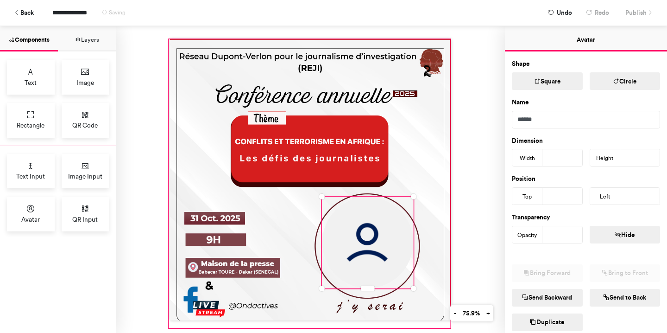
click at [399, 164] on div at bounding box center [309, 183] width 281 height 288
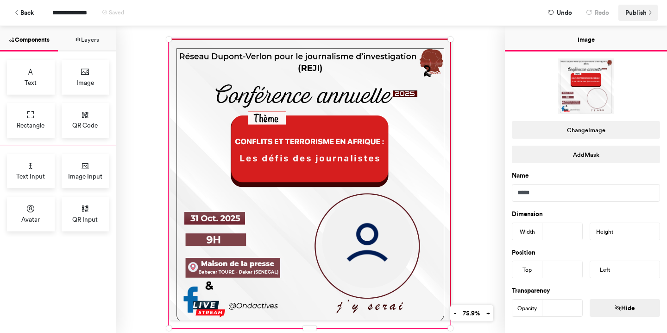
click at [632, 10] on span "Publish" at bounding box center [635, 13] width 21 height 16
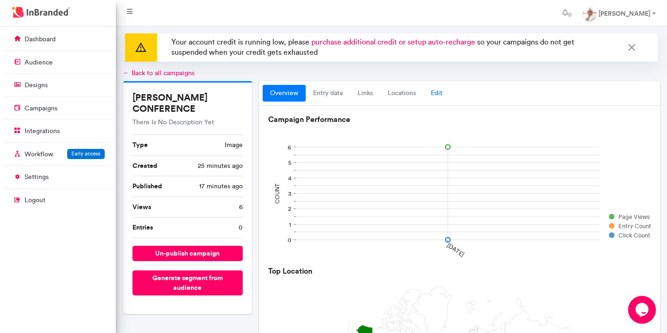
click at [435, 94] on link "Edit" at bounding box center [436, 93] width 26 height 17
click at [433, 93] on link "Edit" at bounding box center [436, 93] width 26 height 17
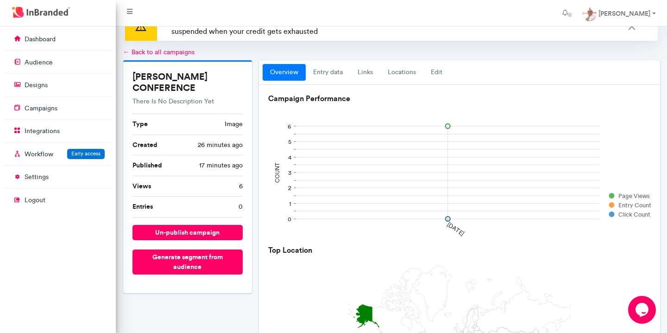
click at [274, 73] on link "overview" at bounding box center [284, 72] width 43 height 17
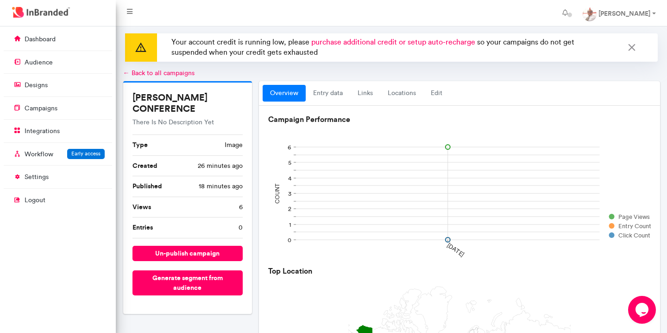
click at [143, 106] on div "REJI CONFERENCE There Is No Description Yet Type image Created 26 minutes ago P…" at bounding box center [187, 197] width 129 height 231
click at [38, 59] on p "audience" at bounding box center [39, 62] width 28 height 9
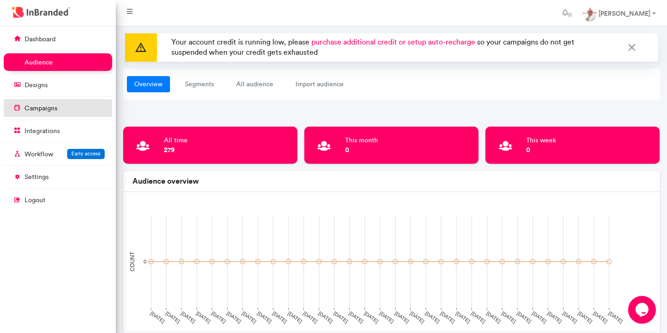
click at [50, 107] on p "campaigns" at bounding box center [41, 108] width 33 height 9
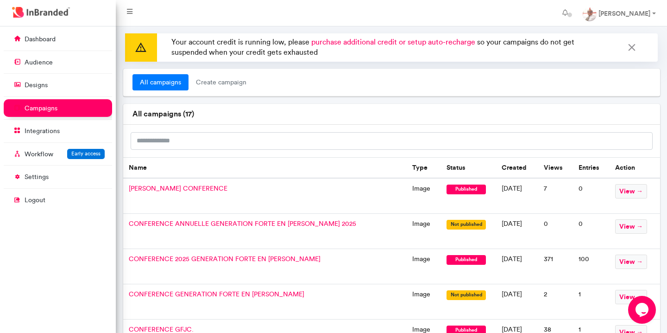
click at [180, 189] on span "REJI CONFERENCE" at bounding box center [178, 188] width 99 height 8
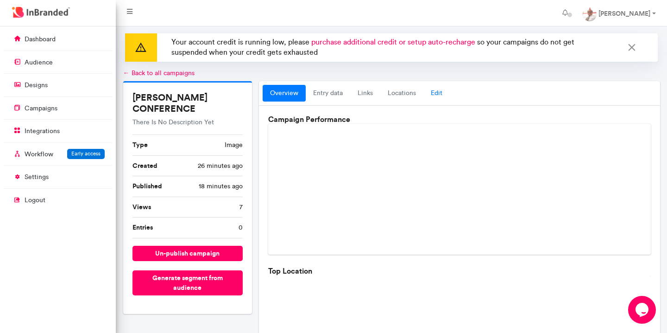
click at [436, 91] on link "Edit" at bounding box center [436, 93] width 26 height 17
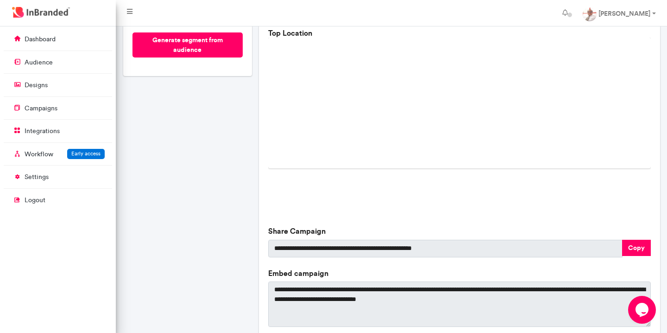
scroll to position [316, 0]
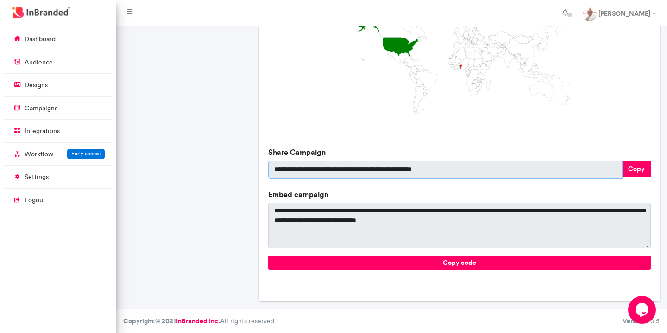
click at [603, 171] on input "**********" at bounding box center [445, 170] width 354 height 18
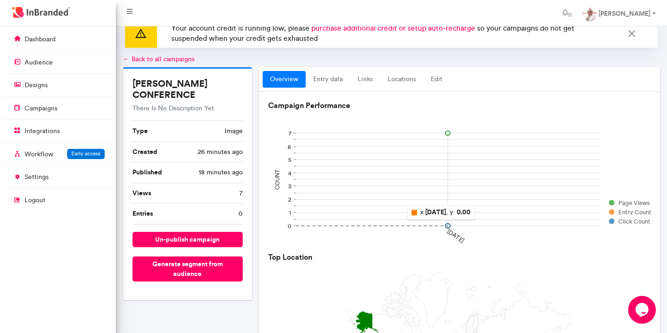
scroll to position [0, 0]
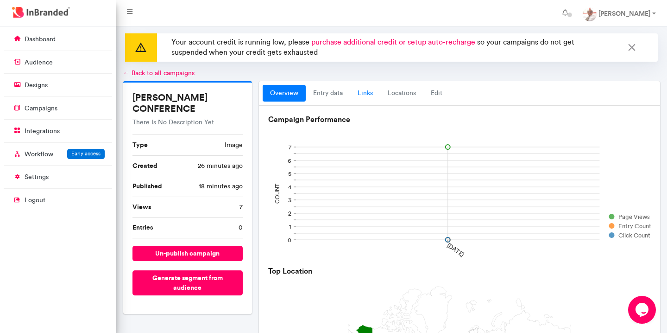
click at [369, 94] on link "links" at bounding box center [365, 93] width 30 height 17
click at [125, 72] on link "← Back to all campaigns" at bounding box center [158, 73] width 71 height 8
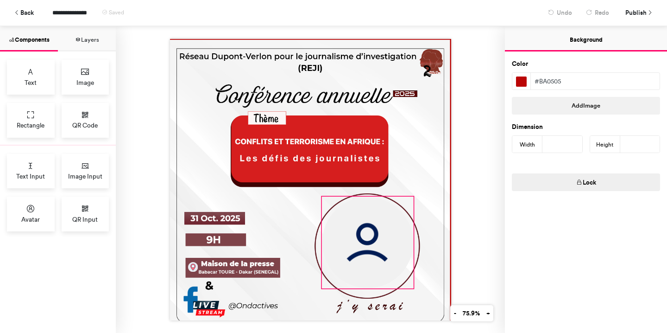
click at [371, 251] on img at bounding box center [367, 241] width 91 height 91
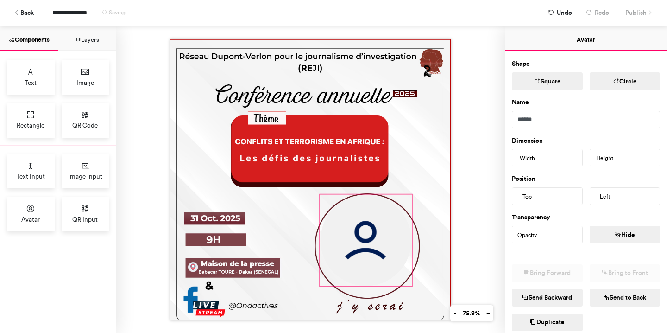
click at [368, 249] on img at bounding box center [365, 240] width 91 height 91
type input "***"
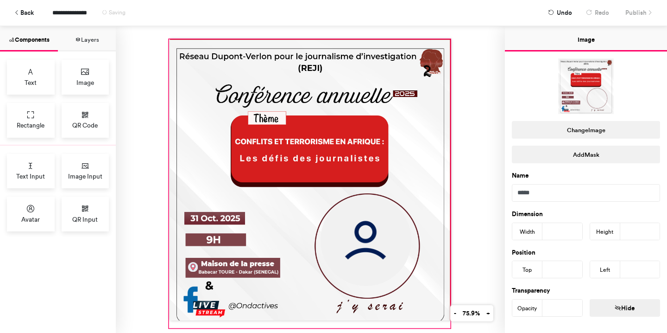
click at [429, 193] on div at bounding box center [309, 183] width 281 height 288
click at [415, 152] on div at bounding box center [309, 183] width 281 height 288
click at [632, 10] on span "Publish" at bounding box center [635, 13] width 21 height 16
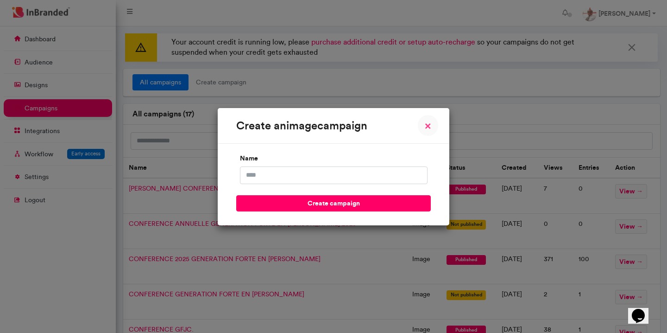
click at [429, 124] on span "×" at bounding box center [428, 125] width 6 height 11
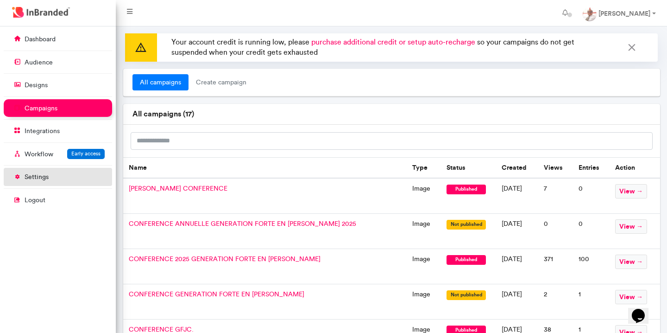
click at [61, 177] on link "settings" at bounding box center [58, 177] width 108 height 18
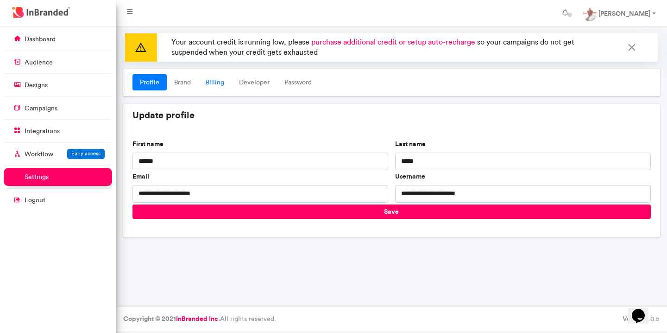
click at [212, 84] on link "Billing" at bounding box center [214, 82] width 33 height 17
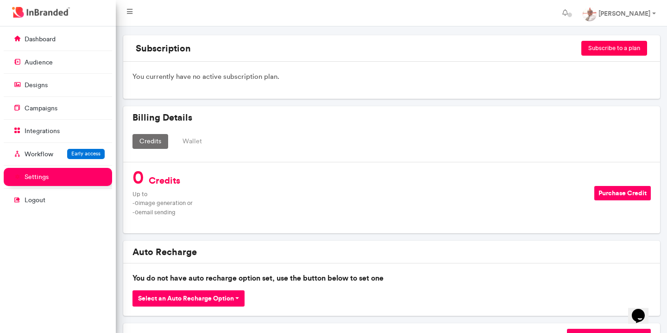
scroll to position [111, 0]
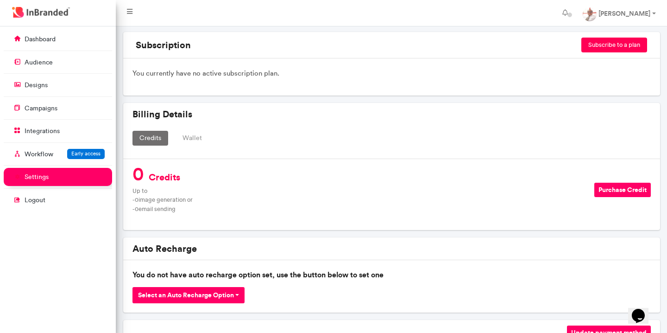
click at [191, 138] on button "Wallet" at bounding box center [192, 138] width 33 height 15
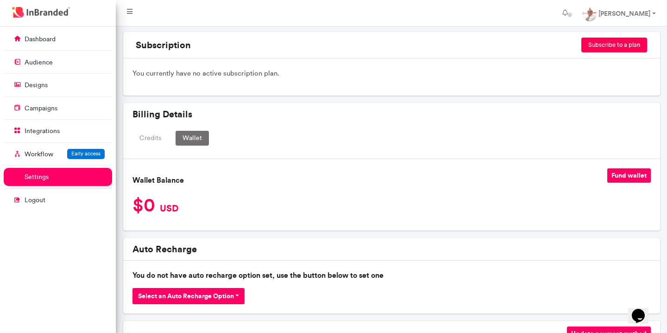
click at [633, 177] on button "Fund wallet" at bounding box center [629, 175] width 44 height 14
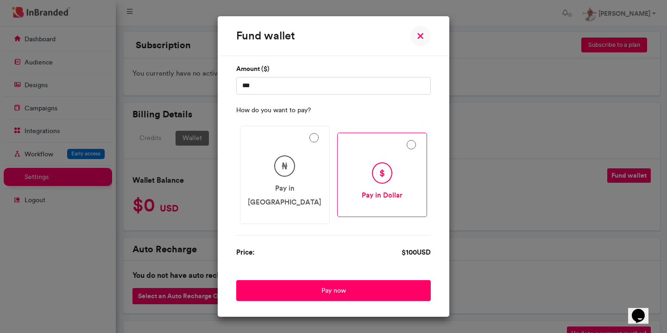
click at [420, 44] on img at bounding box center [420, 35] width 21 height 21
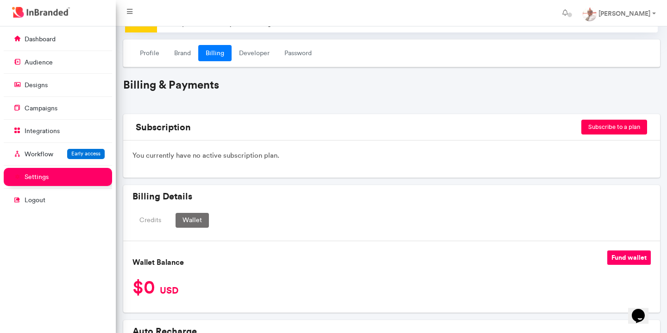
scroll to position [0, 0]
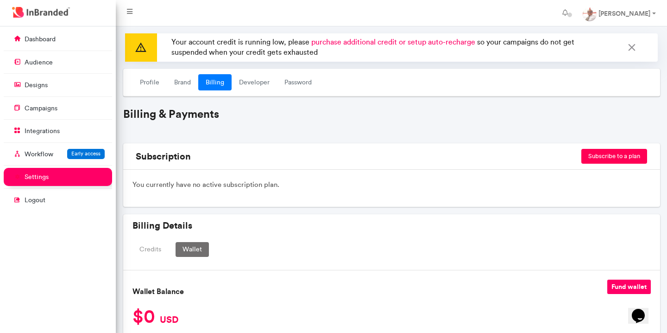
click at [614, 155] on button "Subscribe to a plan" at bounding box center [614, 156] width 66 height 15
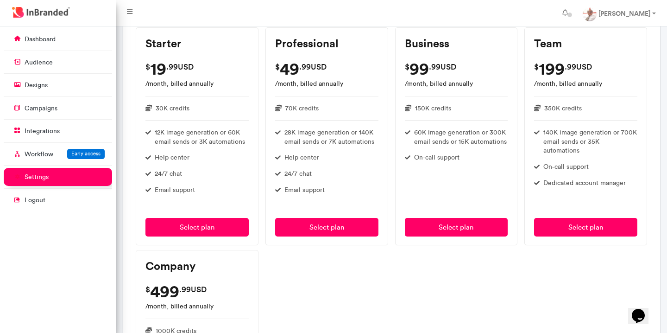
scroll to position [179, 0]
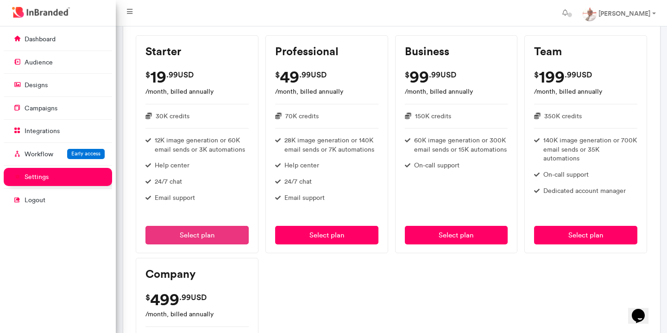
click at [187, 235] on button "Select plan" at bounding box center [196, 235] width 103 height 19
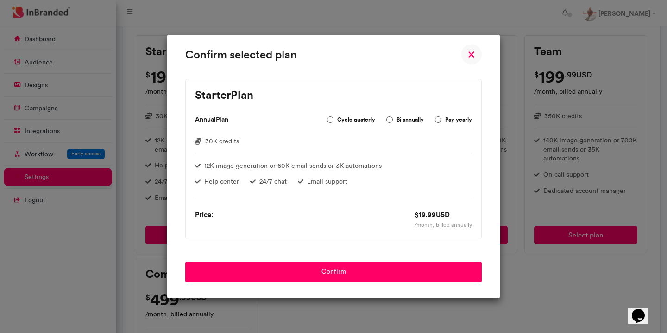
click at [332, 118] on label "Cycle quaterly" at bounding box center [351, 119] width 48 height 11
click at [440, 119] on label "Pay yearly" at bounding box center [453, 119] width 37 height 11
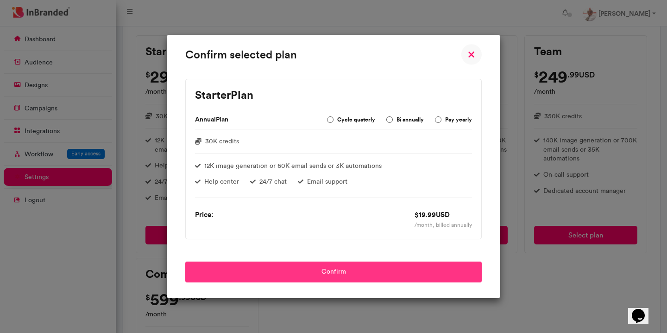
click at [384, 268] on button "Confirm" at bounding box center [333, 271] width 296 height 21
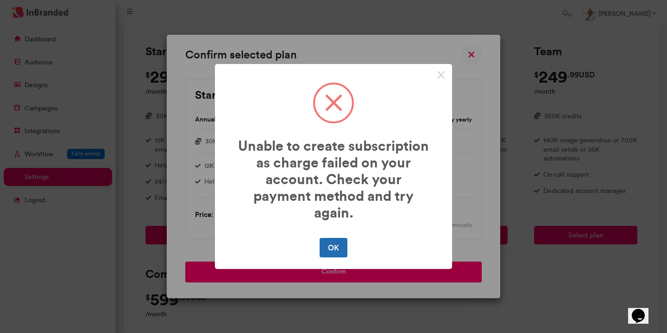
click at [340, 248] on button "OK" at bounding box center [333, 247] width 27 height 19
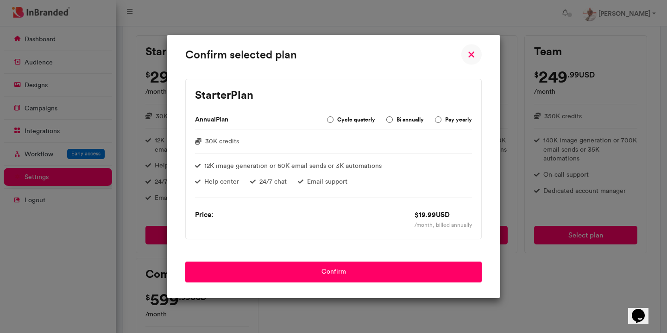
click at [472, 54] on img at bounding box center [471, 54] width 21 height 21
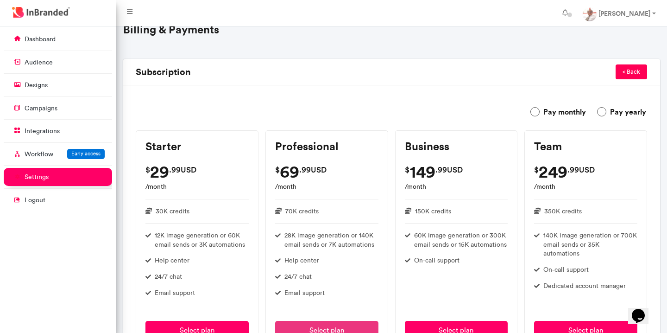
scroll to position [26, 0]
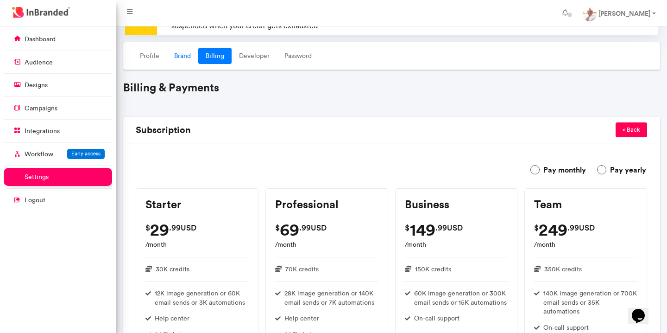
click at [183, 57] on link "Brand" at bounding box center [182, 56] width 31 height 17
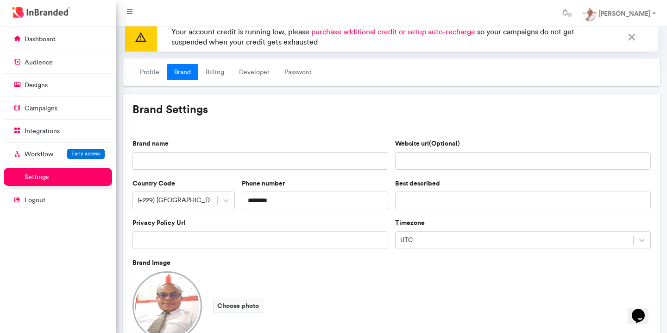
scroll to position [9, 0]
click at [274, 161] on input "Brand name" at bounding box center [260, 162] width 256 height 18
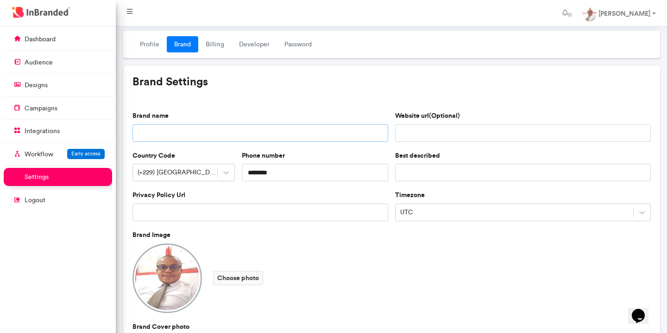
scroll to position [45, 0]
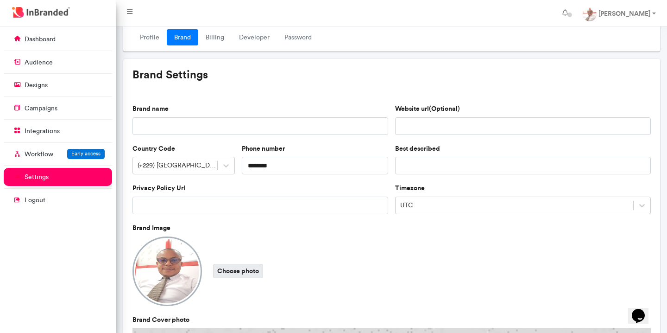
click at [232, 273] on label "Choose photo" at bounding box center [238, 271] width 50 height 14
click at [0, 0] on input "Choose photo" at bounding box center [0, 0] width 0 height 0
click at [248, 39] on link "Developer" at bounding box center [254, 37] width 45 height 17
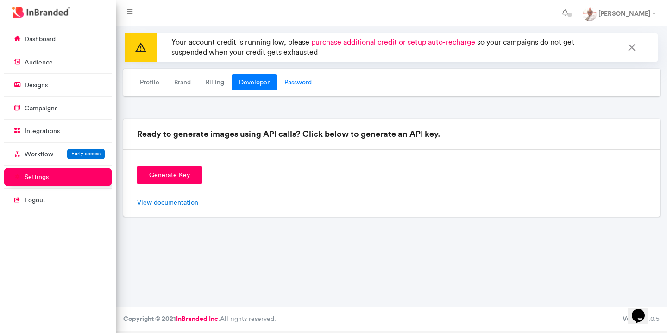
click at [293, 86] on link "Password" at bounding box center [298, 82] width 42 height 17
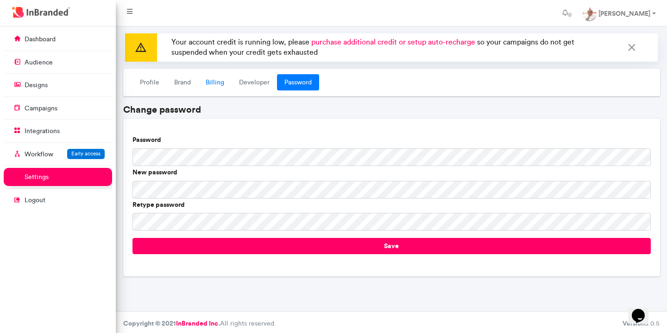
click at [219, 82] on link "Billing" at bounding box center [214, 82] width 33 height 17
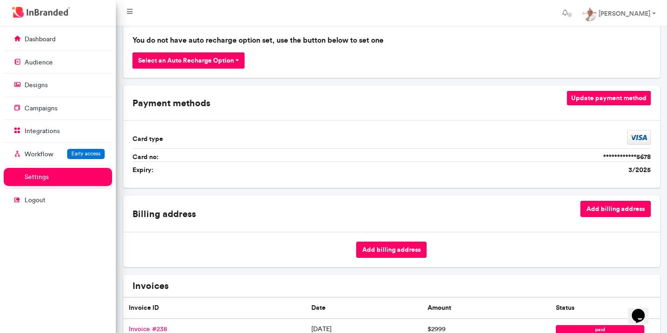
scroll to position [349, 0]
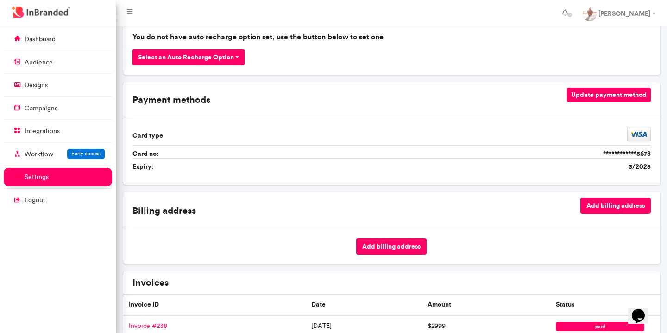
click at [614, 96] on button "Update payment method" at bounding box center [609, 95] width 84 height 14
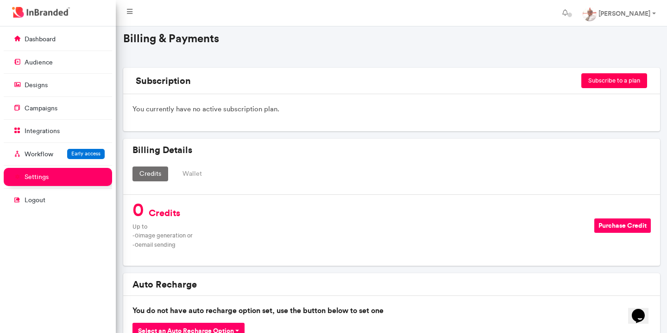
scroll to position [67, 0]
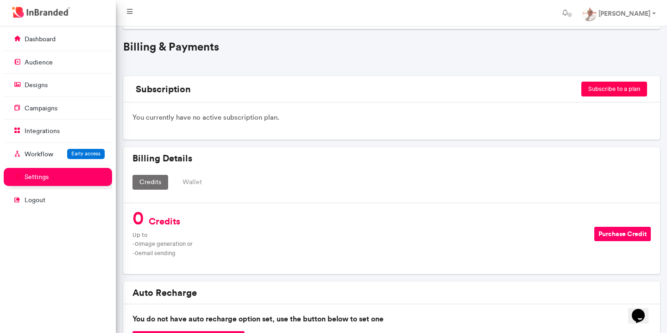
click at [615, 86] on button "Subscribe to a plan" at bounding box center [614, 89] width 66 height 15
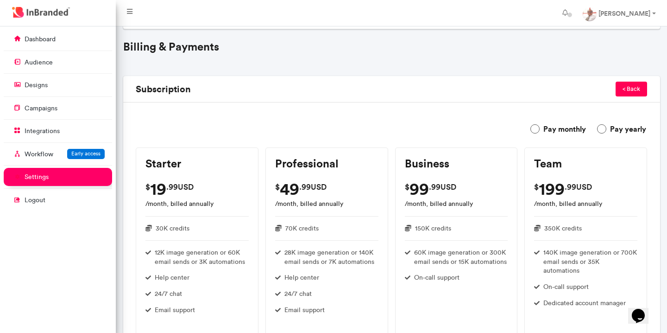
click at [198, 197] on div "$ 19 .99USD" at bounding box center [196, 188] width 103 height 21
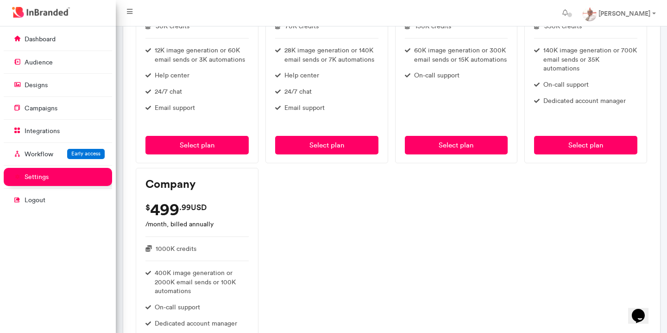
scroll to position [274, 0]
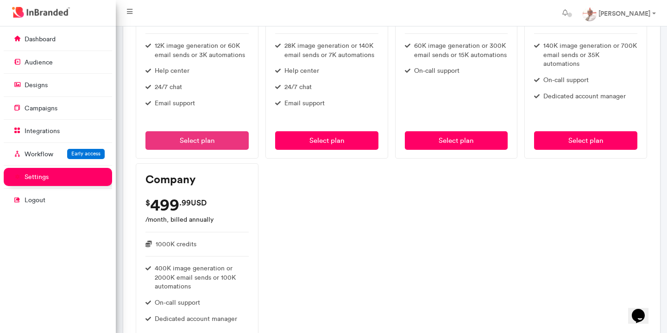
click at [210, 136] on button "Select plan" at bounding box center [196, 140] width 103 height 19
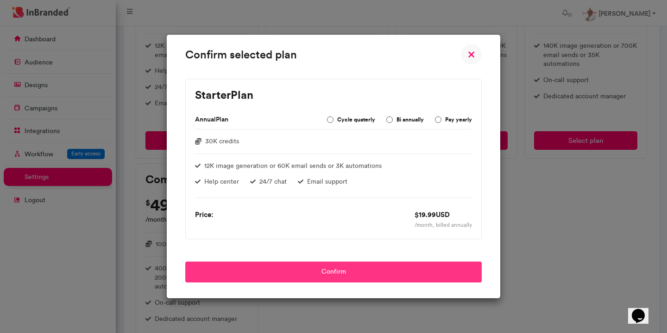
click at [392, 271] on button "Confirm" at bounding box center [333, 271] width 296 height 21
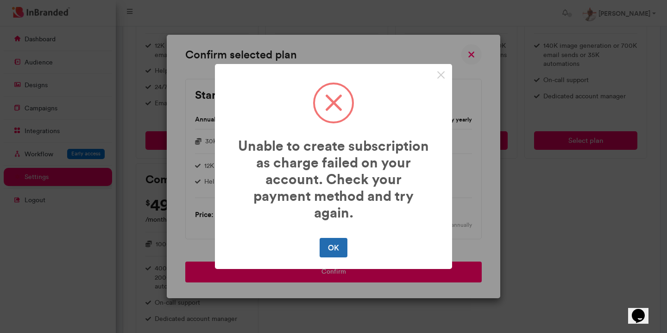
click at [335, 247] on button "OK" at bounding box center [333, 247] width 27 height 19
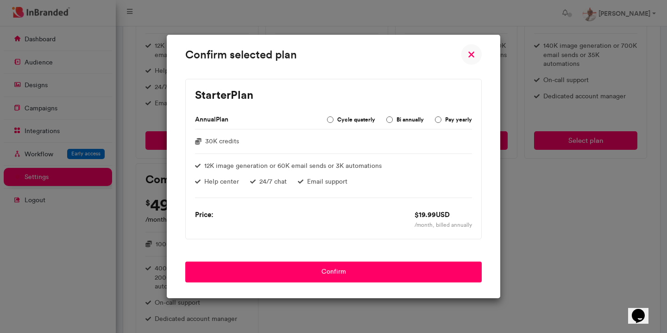
click at [471, 53] on img at bounding box center [471, 54] width 21 height 21
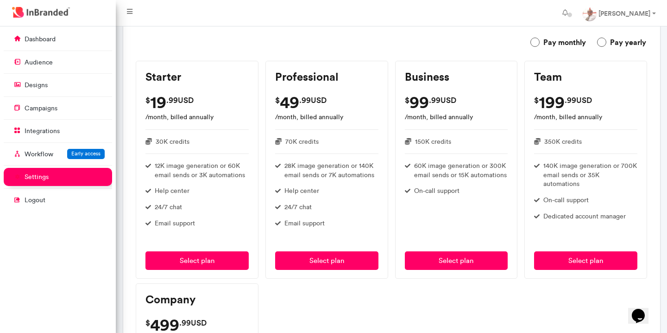
scroll to position [146, 0]
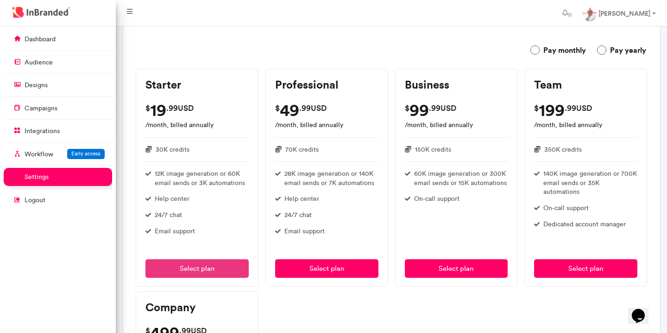
click at [204, 267] on button "Select plan" at bounding box center [196, 268] width 103 height 19
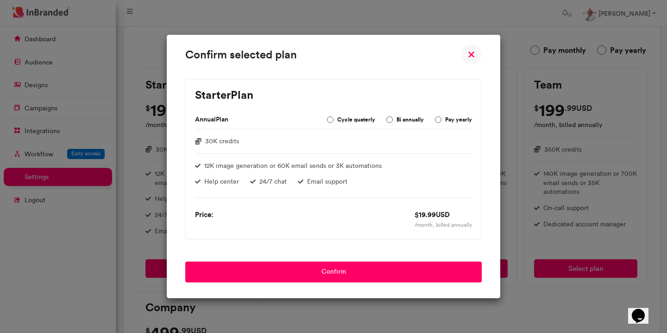
click at [330, 119] on label "Cycle quaterly" at bounding box center [351, 119] width 48 height 11
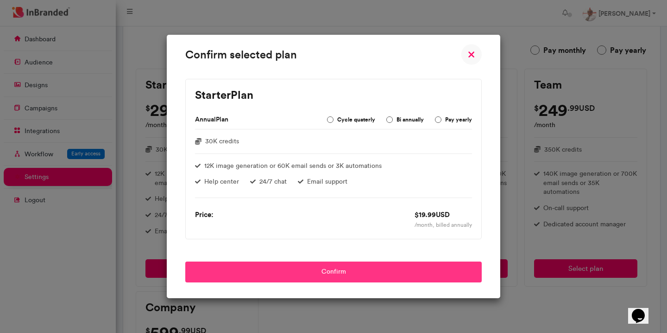
click at [369, 268] on button "Confirm" at bounding box center [333, 271] width 296 height 21
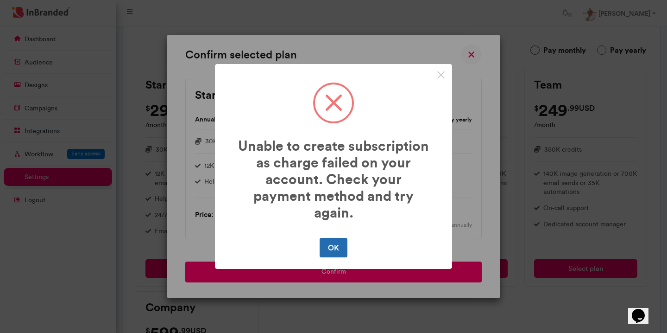
click at [333, 249] on button "OK" at bounding box center [333, 247] width 27 height 19
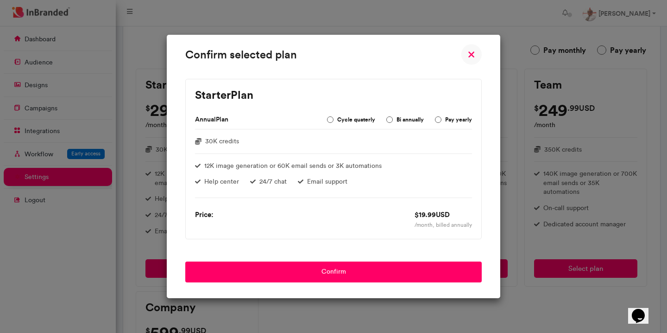
click at [471, 56] on img at bounding box center [471, 54] width 21 height 21
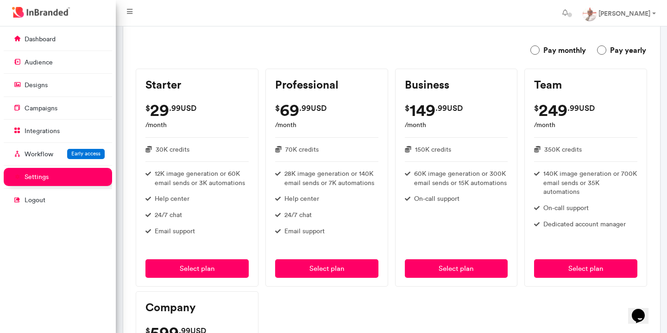
click at [601, 52] on label "Pay yearly" at bounding box center [621, 49] width 49 height 11
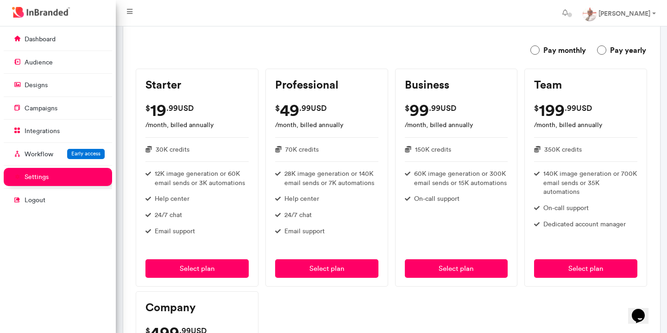
click at [536, 52] on label "Pay monthly" at bounding box center [558, 49] width 56 height 11
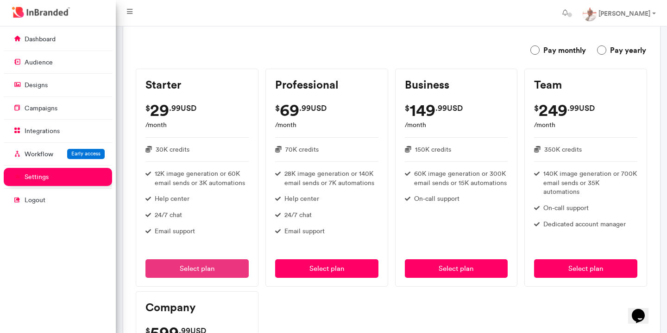
click at [198, 269] on button "Select plan" at bounding box center [196, 268] width 103 height 19
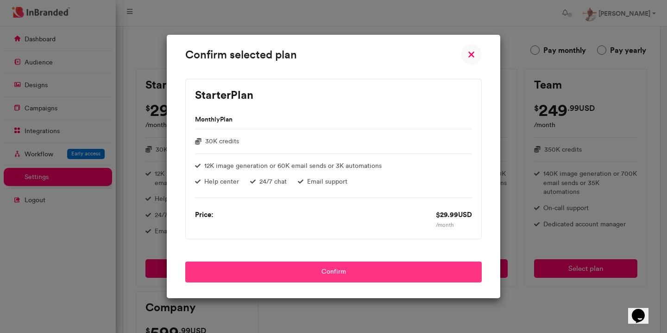
click at [329, 275] on button "Confirm" at bounding box center [333, 271] width 296 height 21
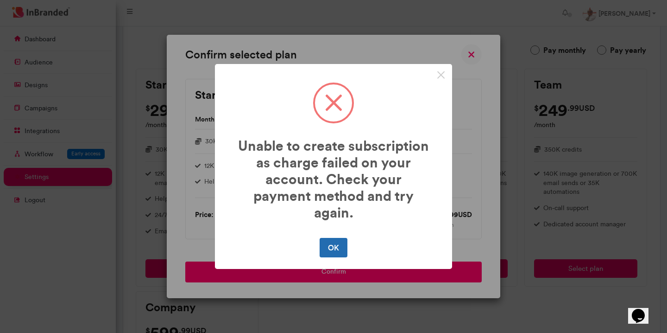
click at [332, 252] on button "OK" at bounding box center [333, 247] width 27 height 19
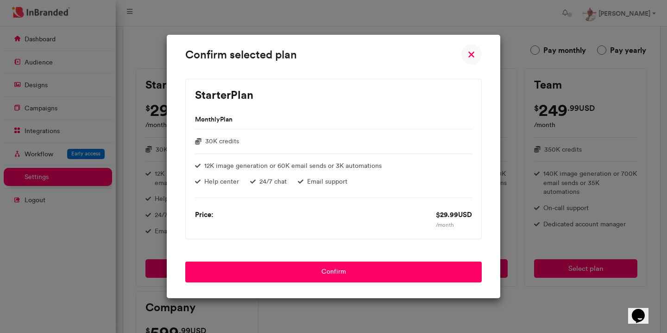
click at [471, 49] on img at bounding box center [471, 54] width 21 height 21
